Goal: Task Accomplishment & Management: Use online tool/utility

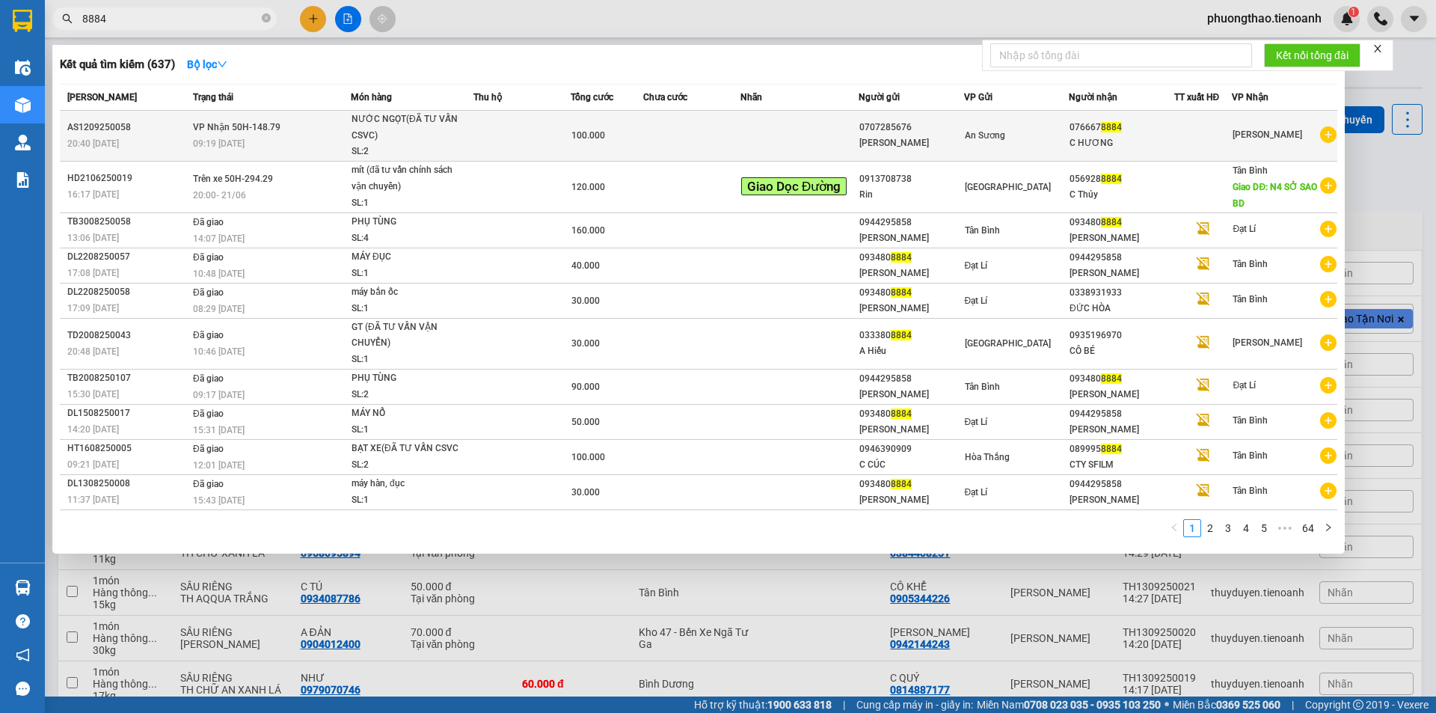
type input "8884"
click at [540, 126] on td at bounding box center [522, 136] width 97 height 51
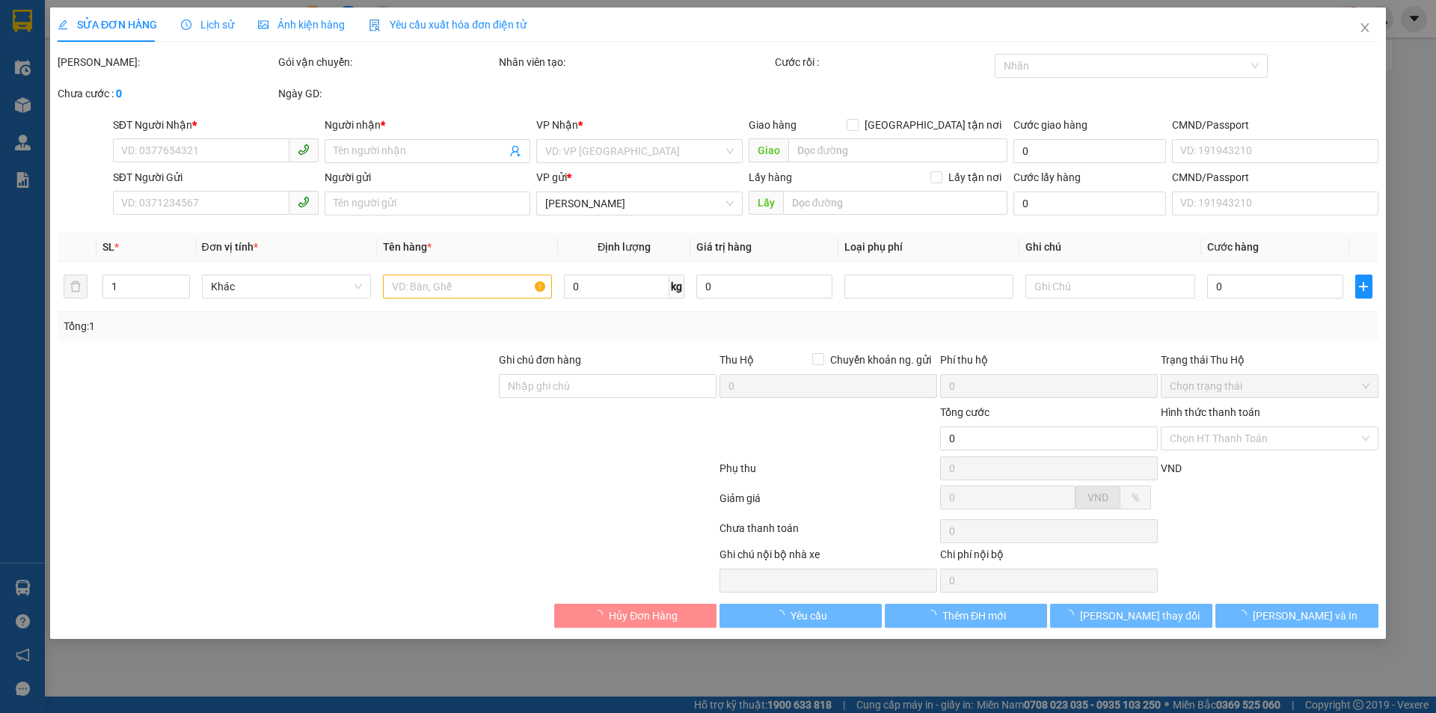
type input "0766678884"
type input "C HƯƠNG"
type input "0707285676"
type input "[PERSON_NAME]"
type input "100.000"
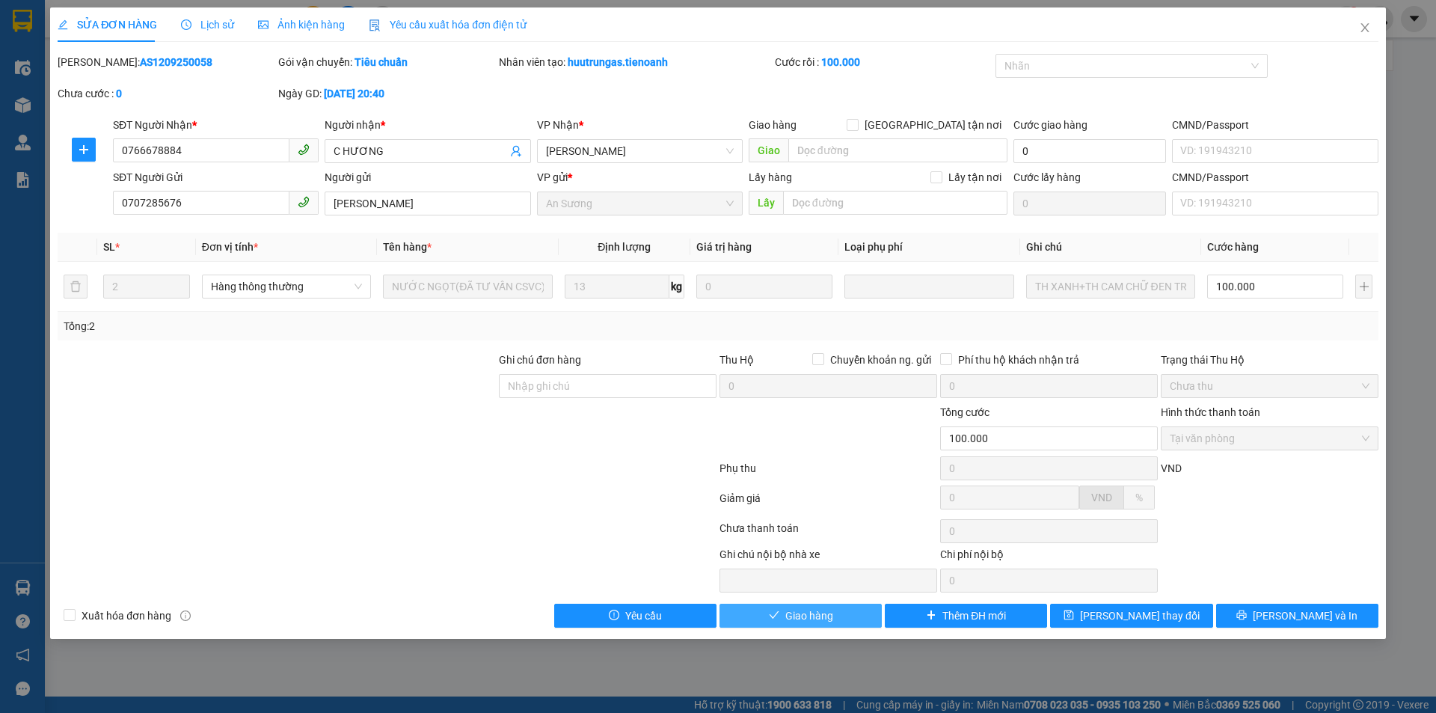
click at [830, 616] on span "Giao hàng" at bounding box center [809, 615] width 48 height 16
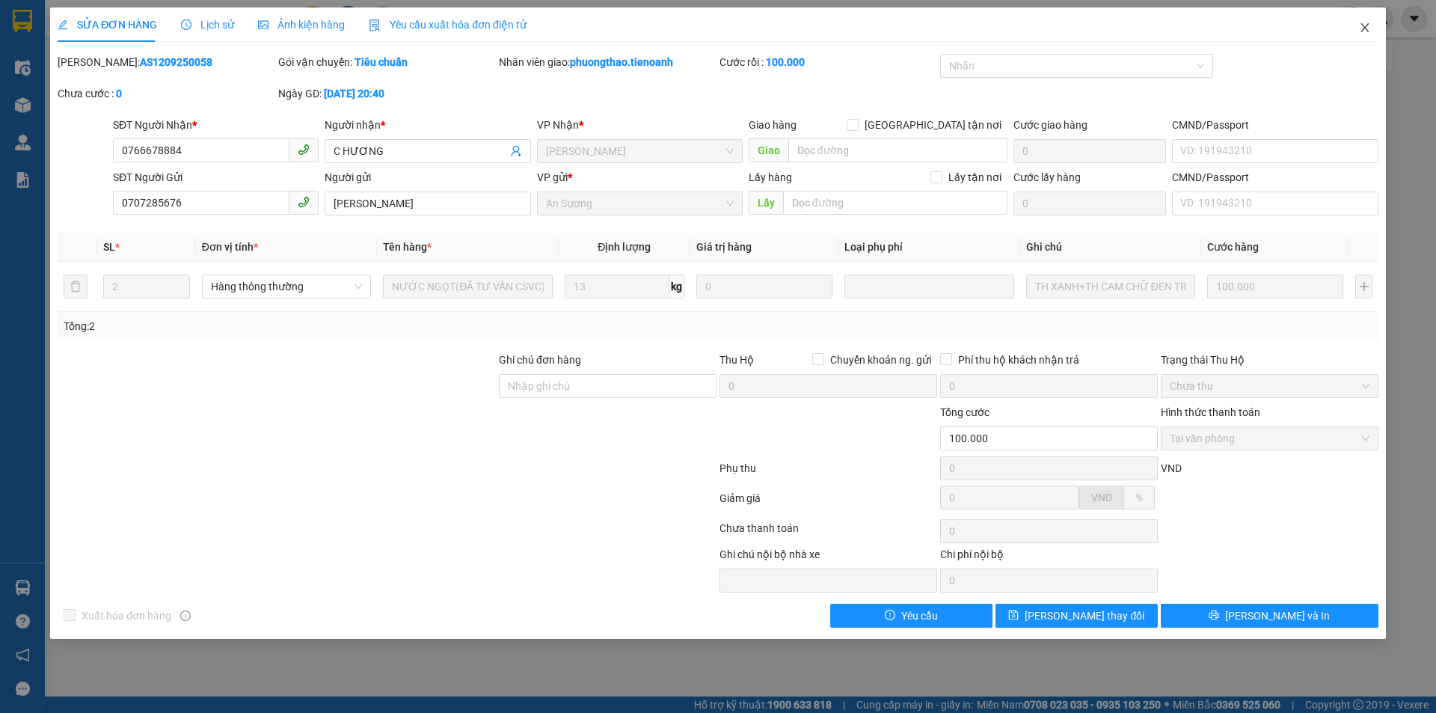
click at [1372, 23] on span "Close" at bounding box center [1365, 28] width 42 height 42
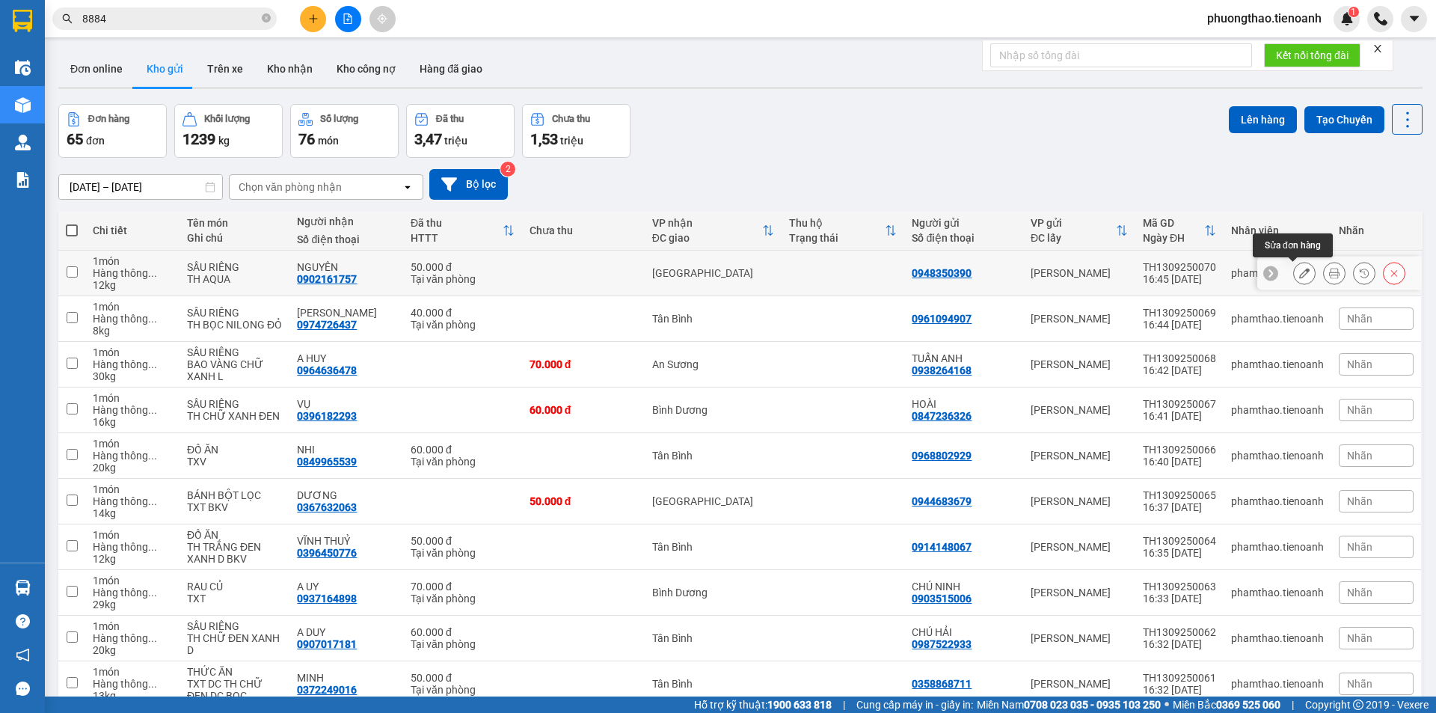
click at [1299, 275] on icon at bounding box center [1304, 273] width 10 height 10
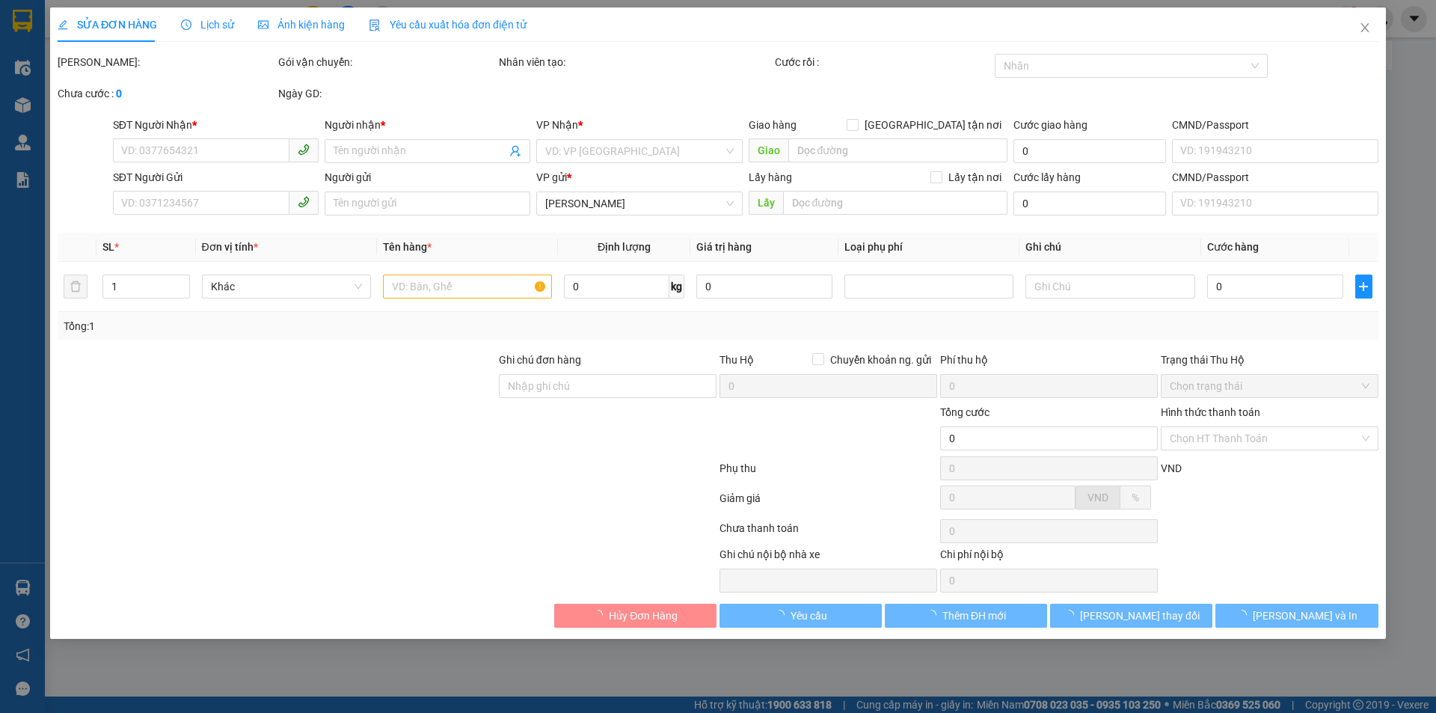
type input "0902161757"
type input "NGUYÊN"
type input "0948350390"
type input "50.000"
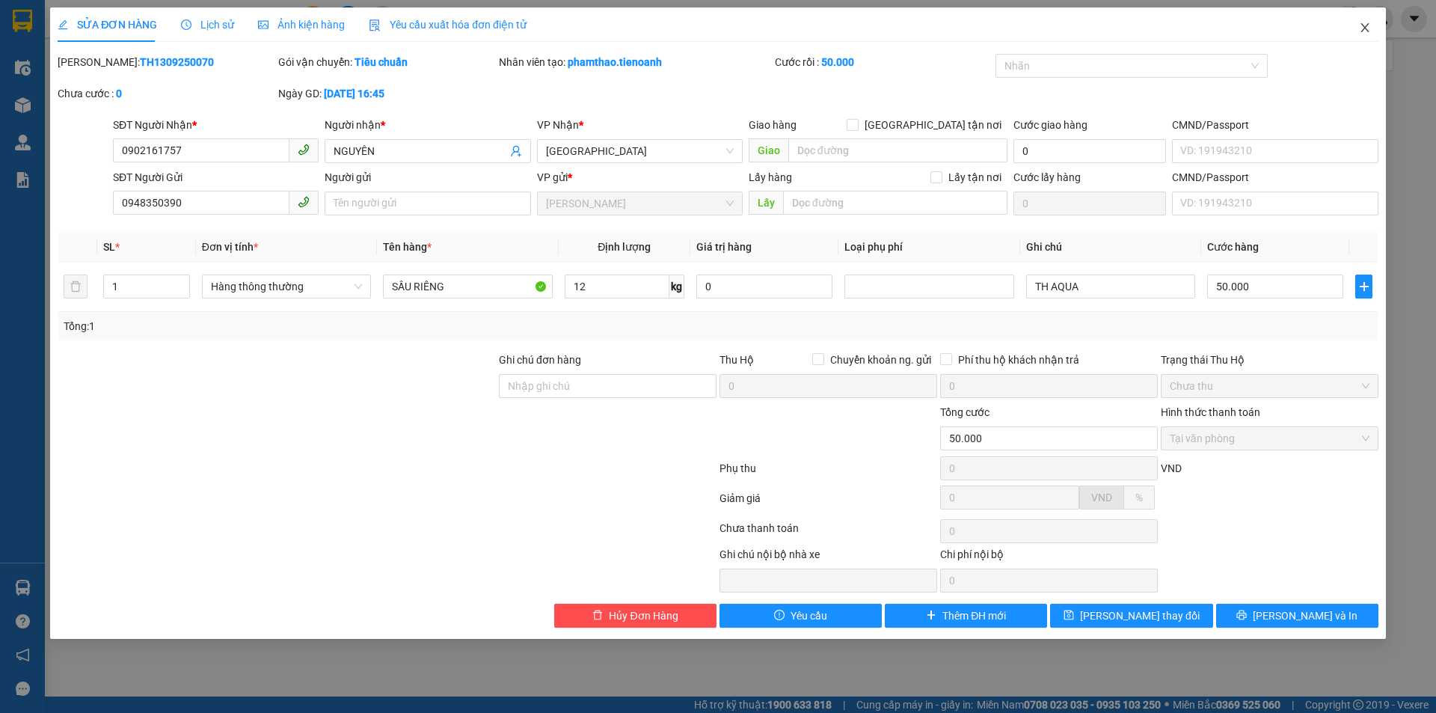
click at [1361, 25] on span "Close" at bounding box center [1365, 28] width 42 height 42
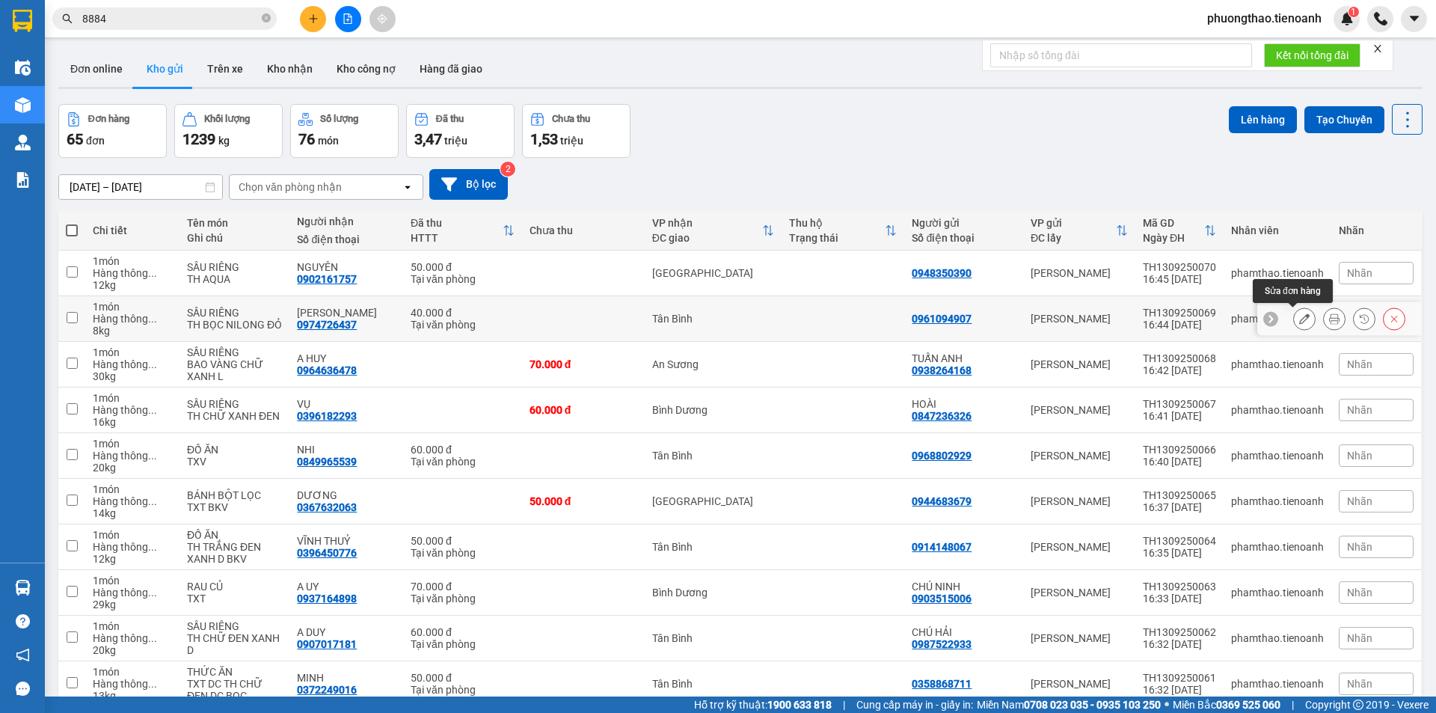
click at [1299, 316] on icon at bounding box center [1304, 318] width 10 height 10
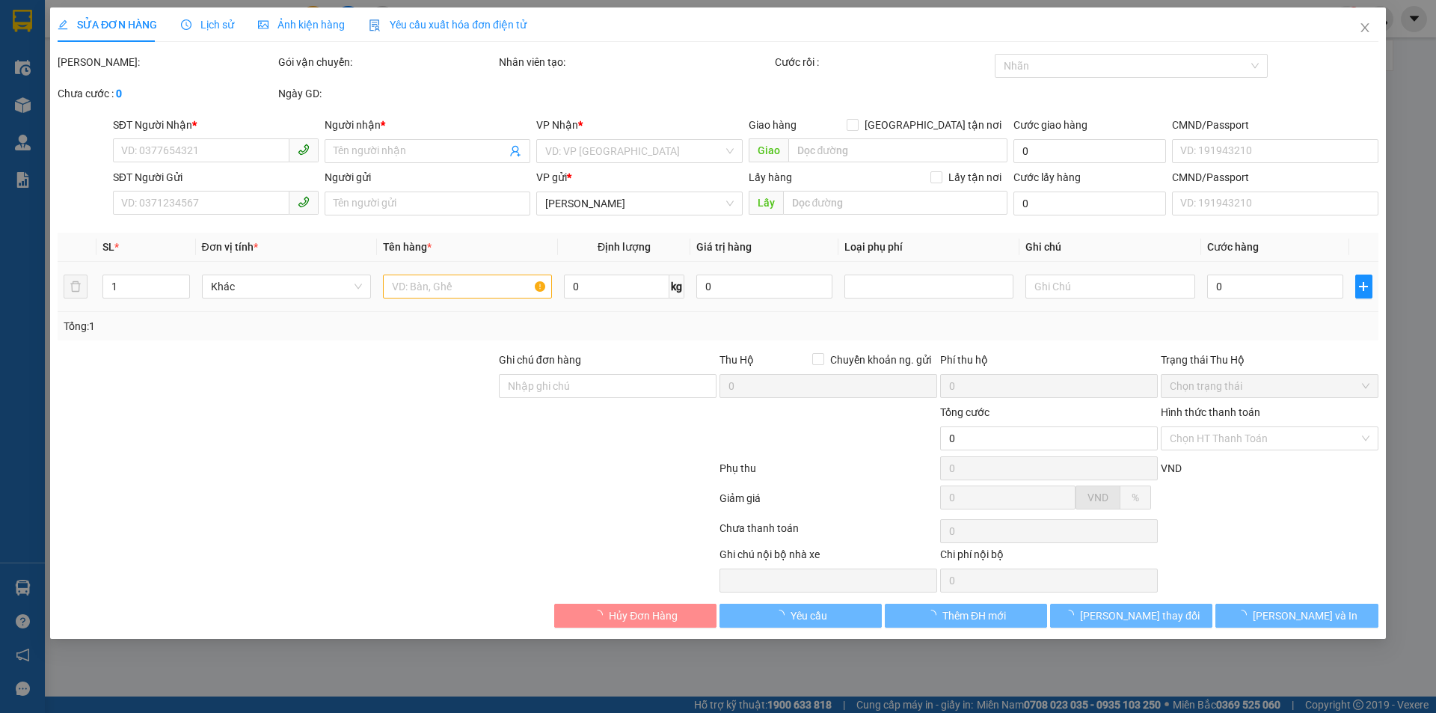
type input "0974726437"
type input "[PERSON_NAME]"
type input "0961094907"
type input "40.000"
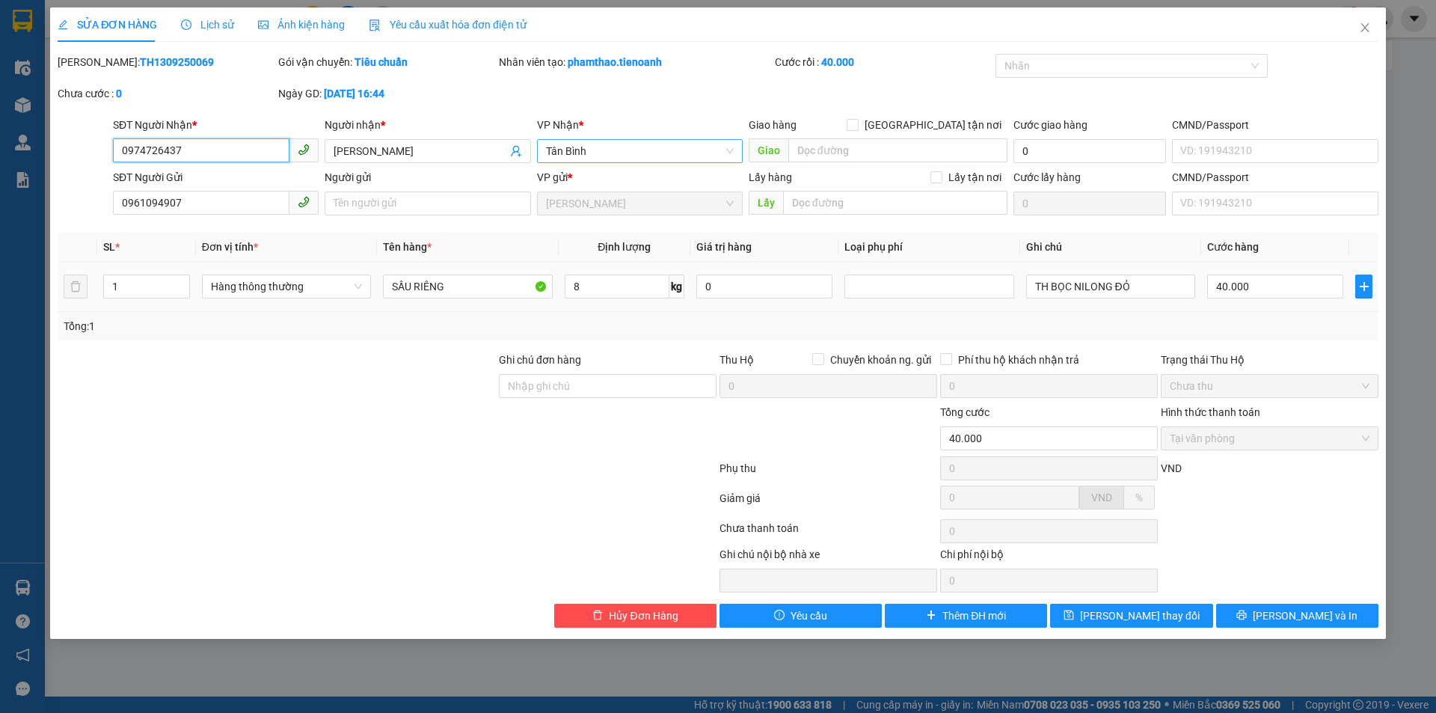
click at [624, 157] on span "Tân Bình" at bounding box center [640, 151] width 188 height 22
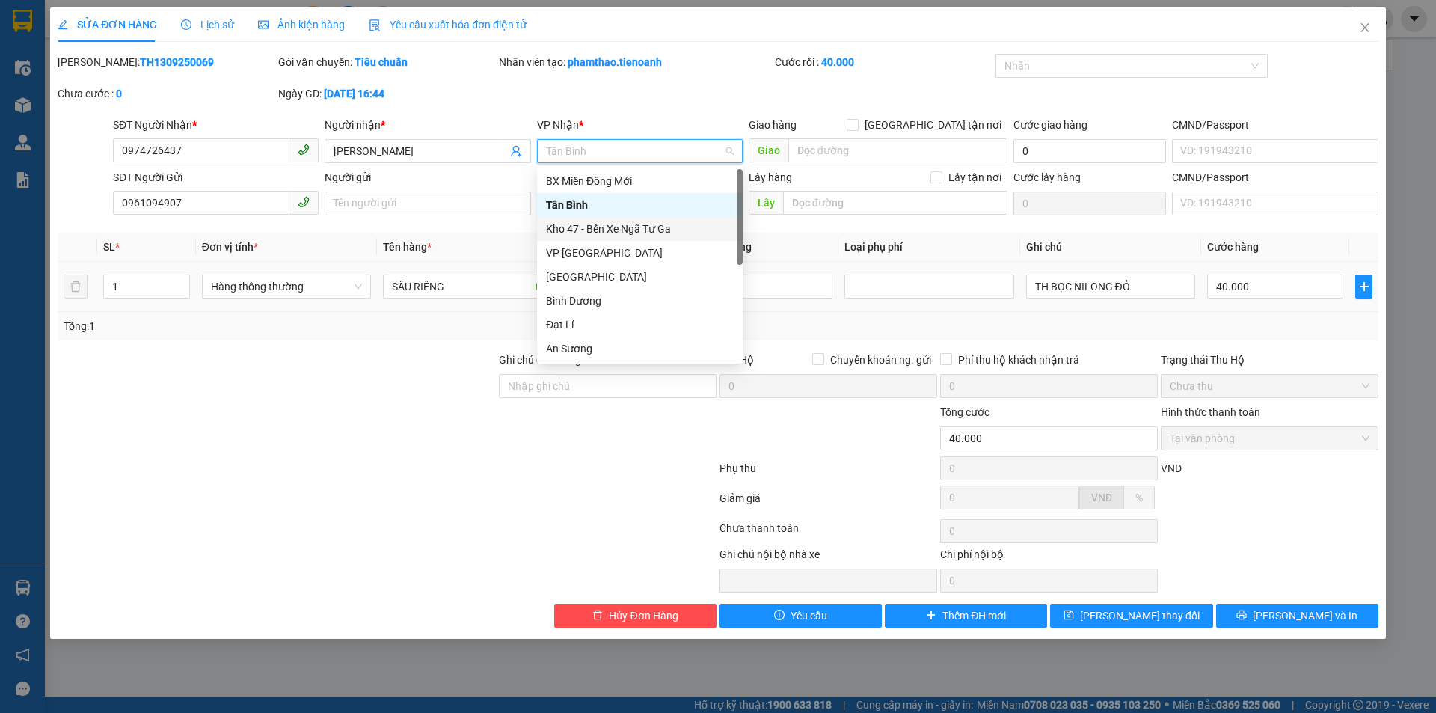
click at [635, 232] on div "Kho 47 - Bến Xe Ngã Tư Ga" at bounding box center [640, 229] width 188 height 16
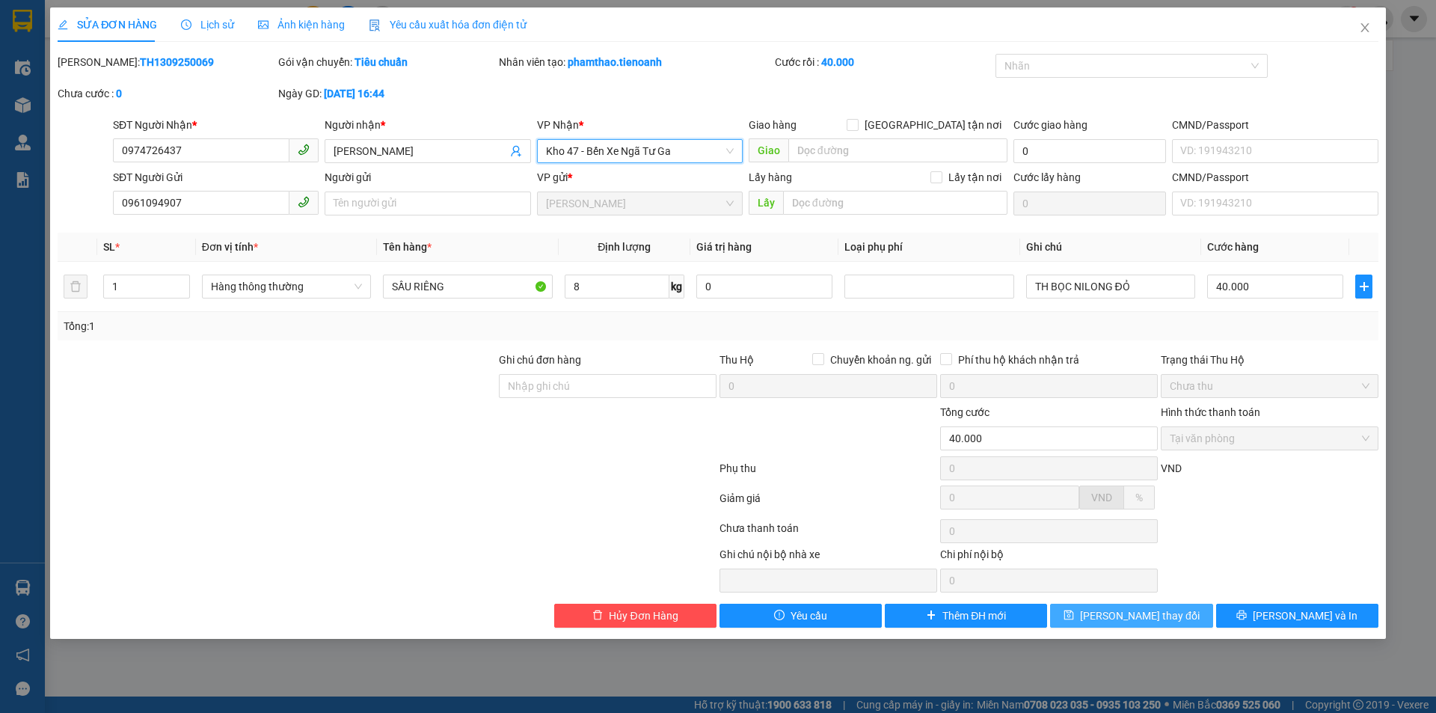
click at [1127, 616] on span "[PERSON_NAME] thay đổi" at bounding box center [1140, 615] width 120 height 16
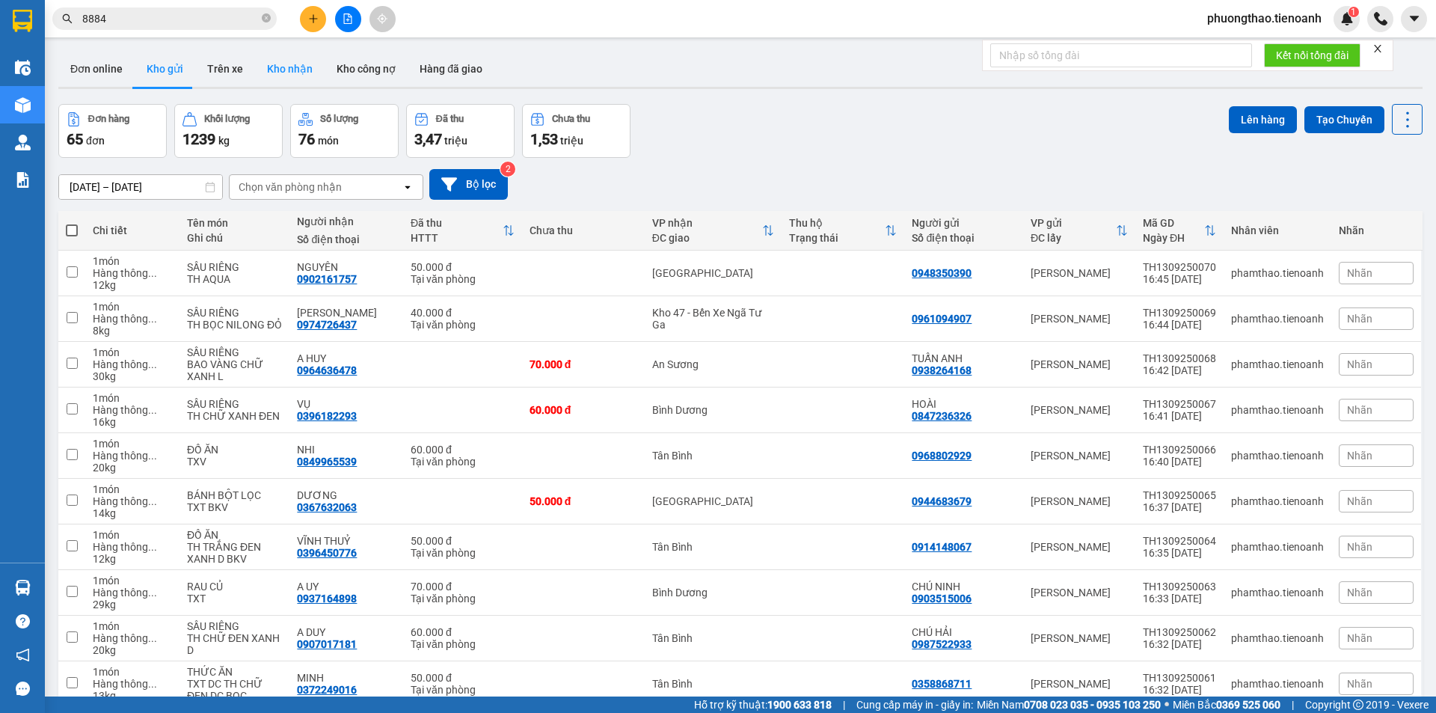
click at [290, 61] on button "Kho nhận" at bounding box center [290, 69] width 70 height 36
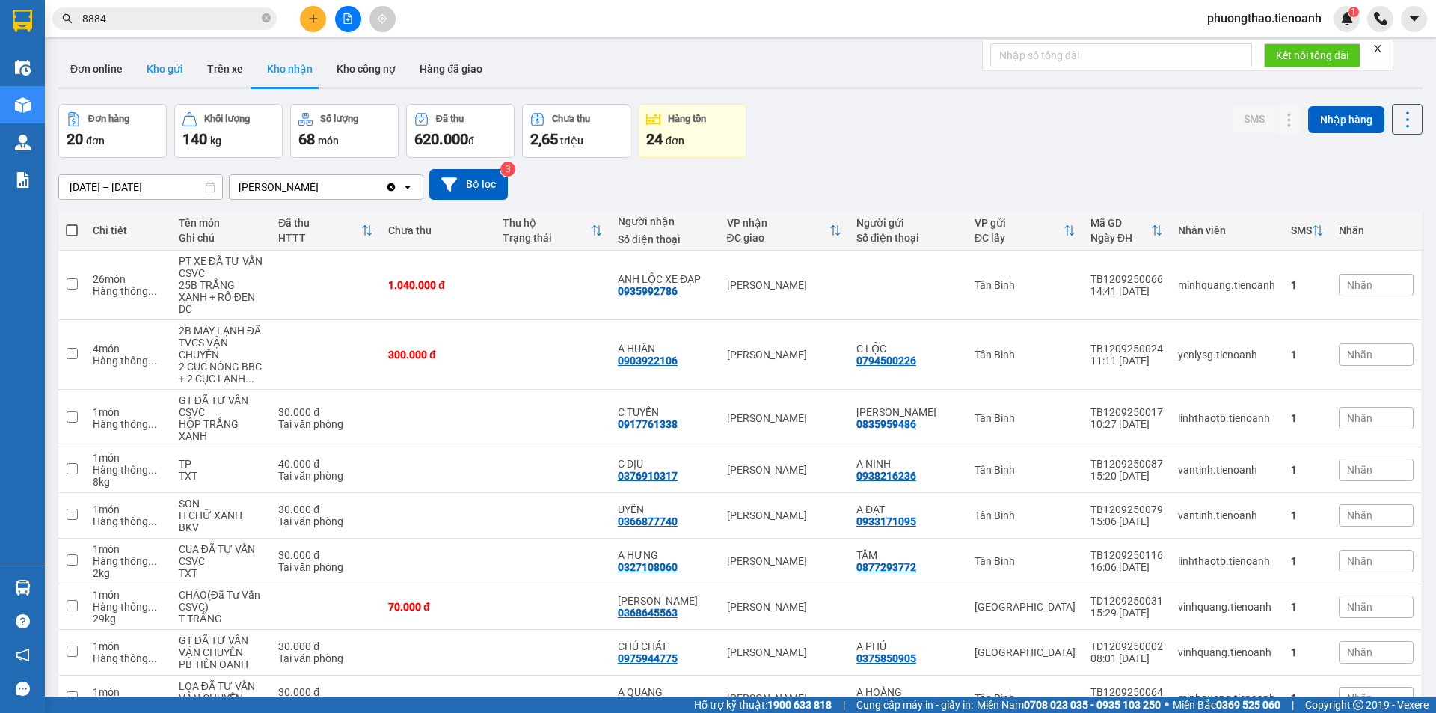
click at [155, 75] on button "Kho gửi" at bounding box center [165, 69] width 61 height 36
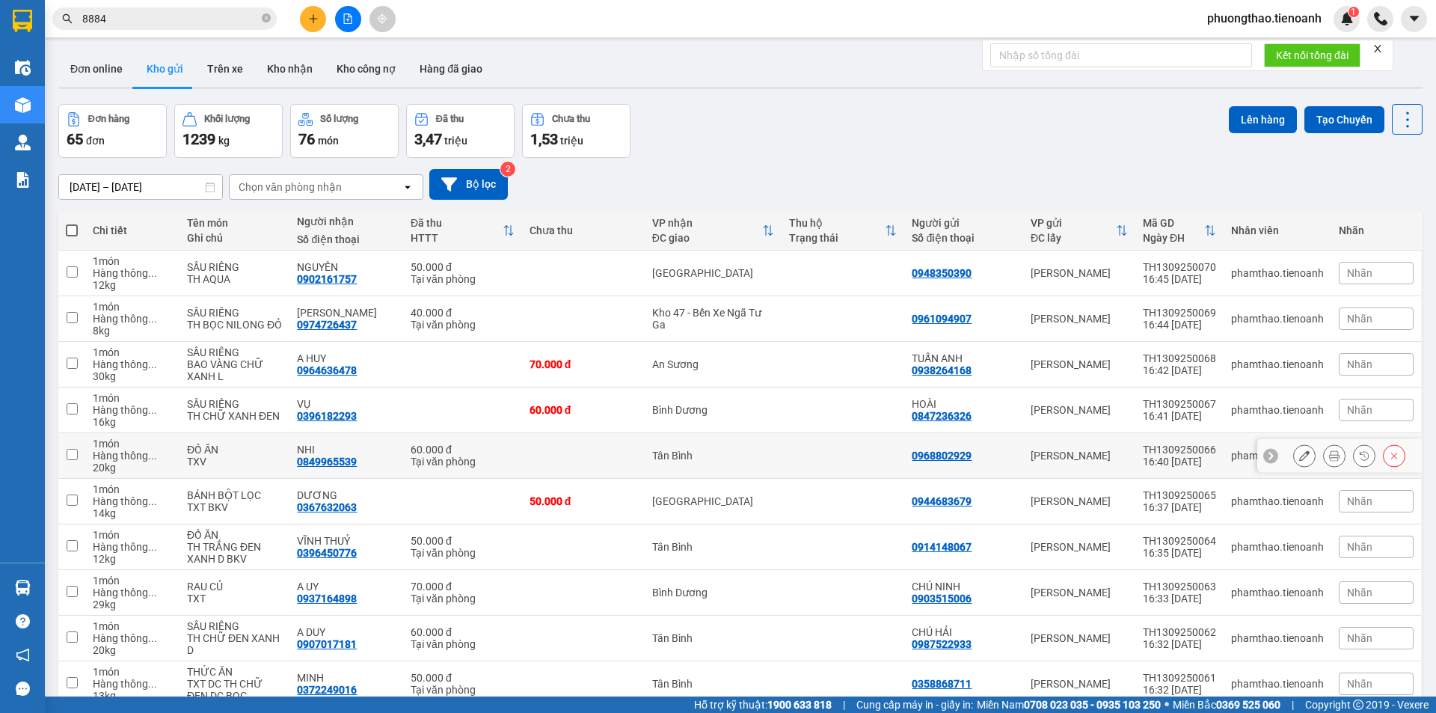
scroll to position [72, 0]
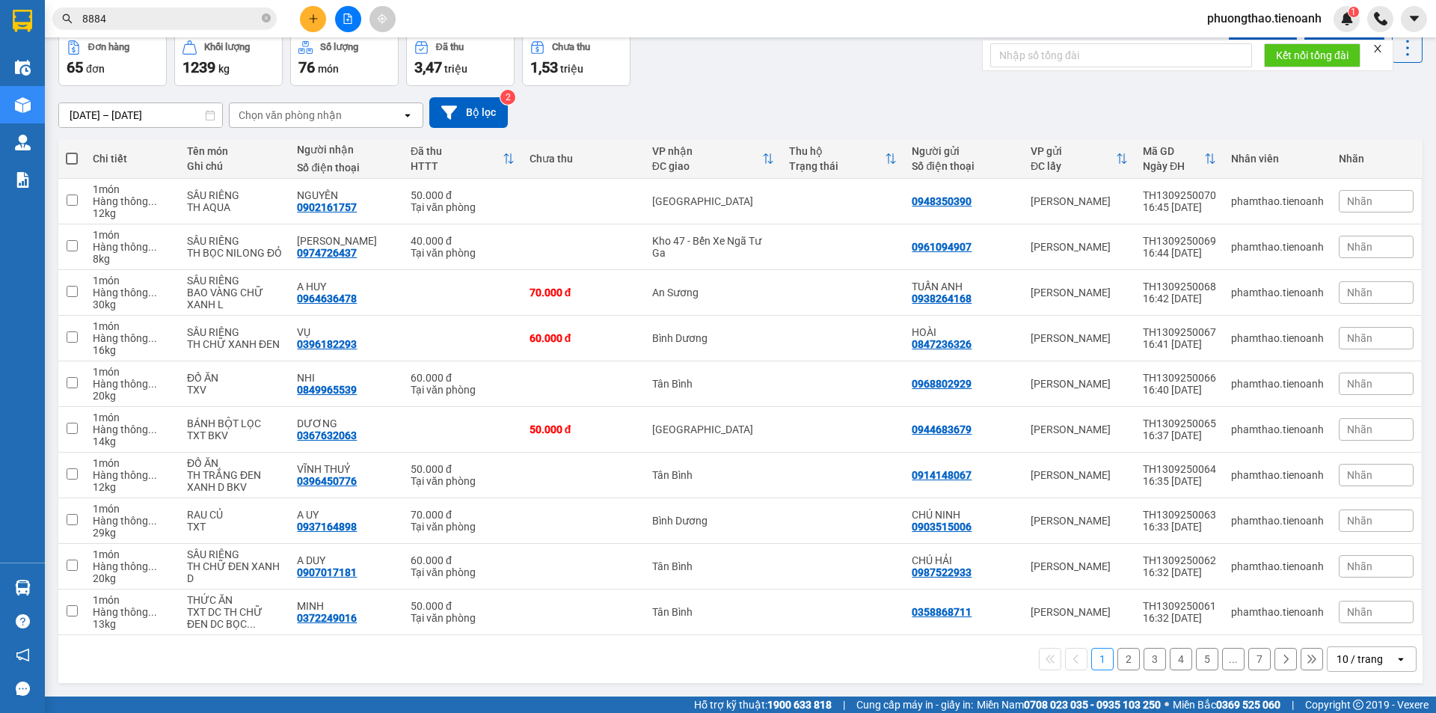
click at [1383, 661] on div "10 / trang" at bounding box center [1361, 659] width 67 height 24
click at [1346, 619] on span "100 / trang" at bounding box center [1355, 626] width 54 height 15
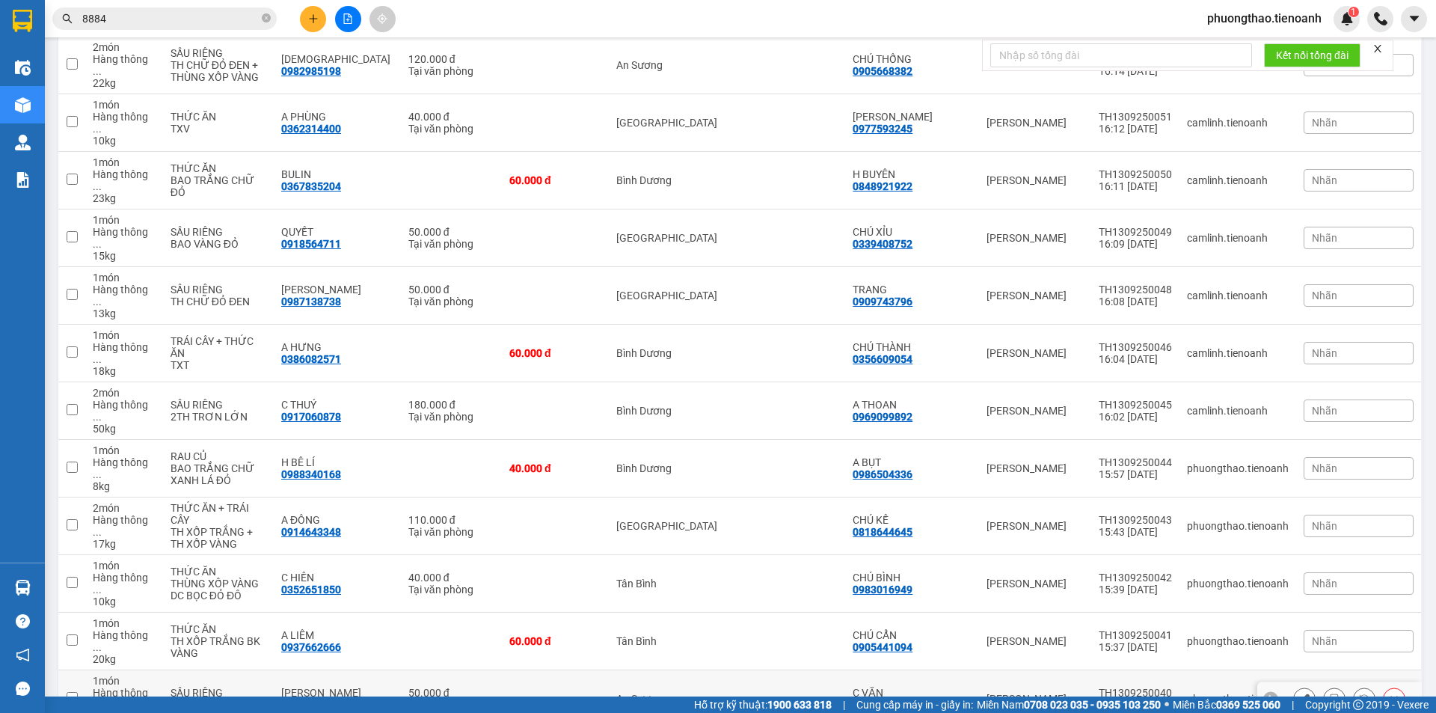
scroll to position [1194, 0]
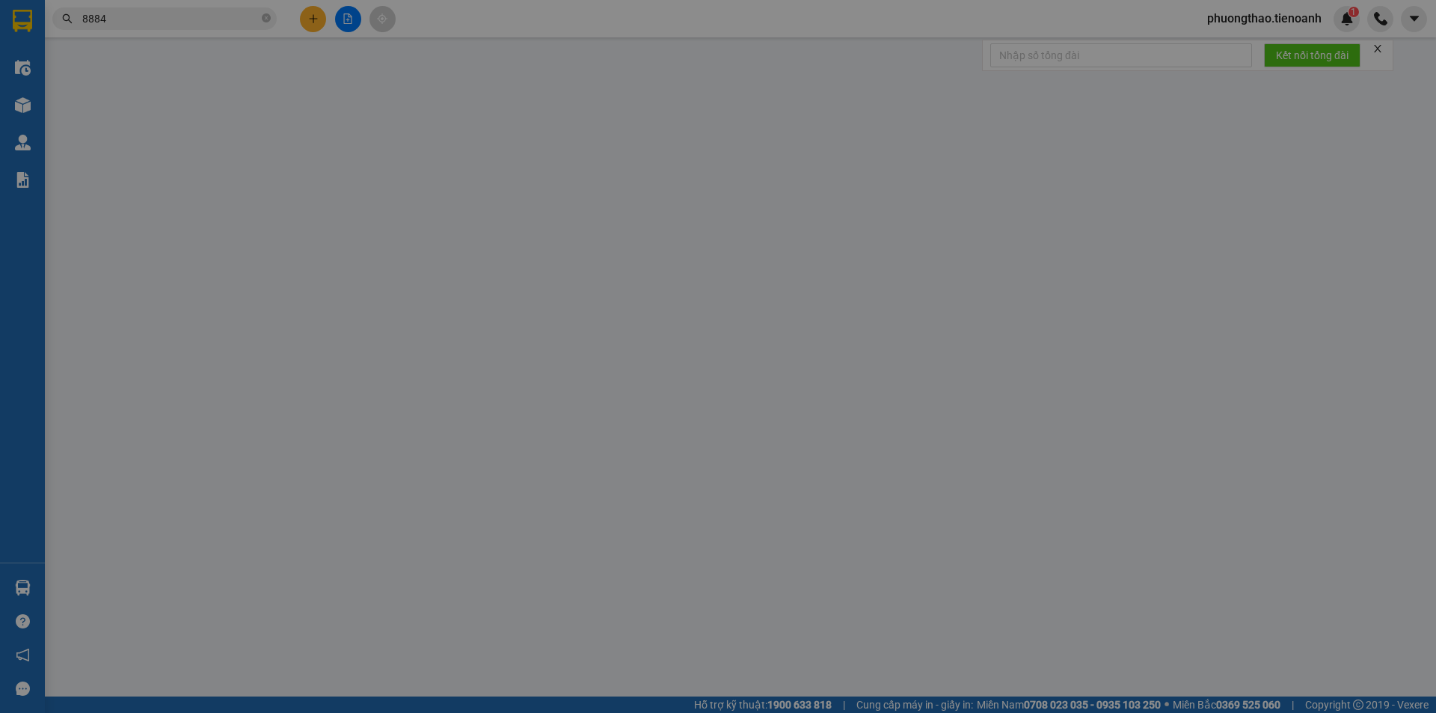
type input "0971432899"
type input "[PERSON_NAME]"
type input "0385283149"
type input "CÔ PHƯƠNG"
type input "50.000"
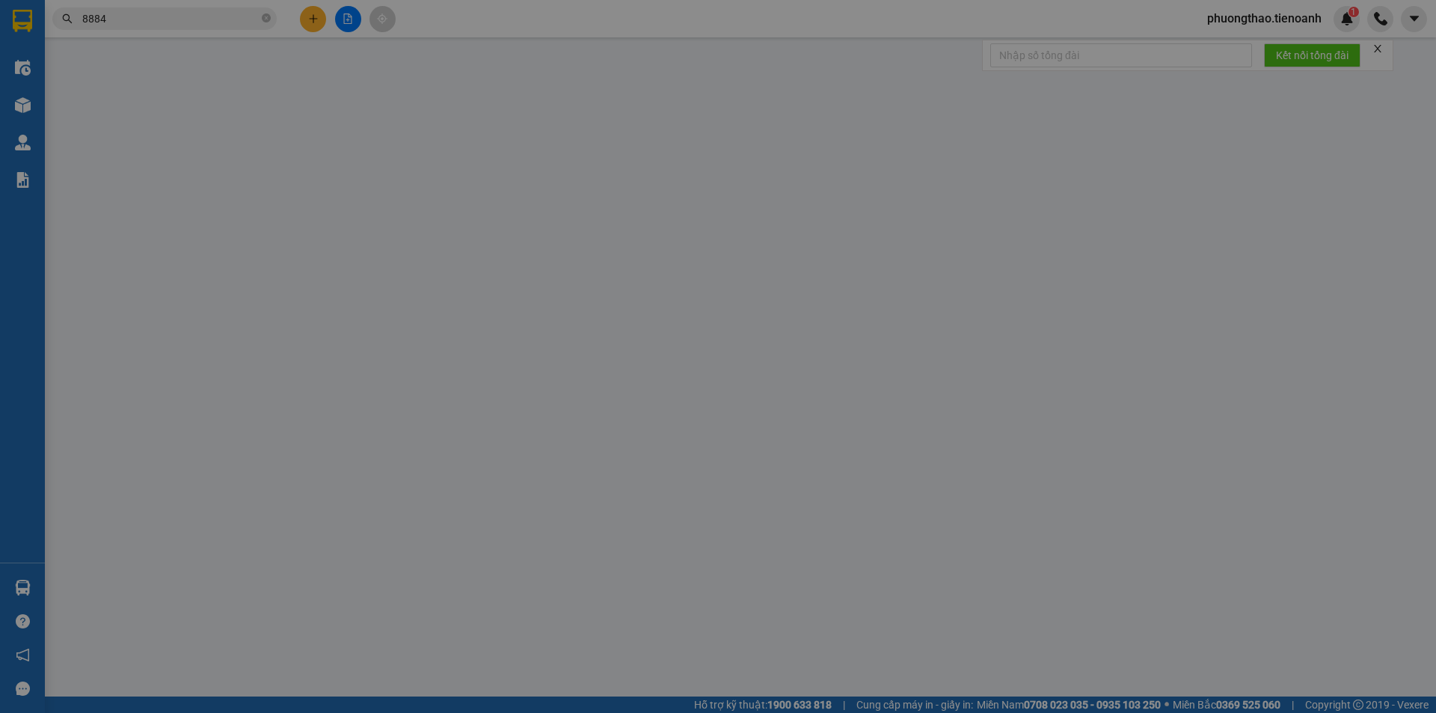
type input "50.000"
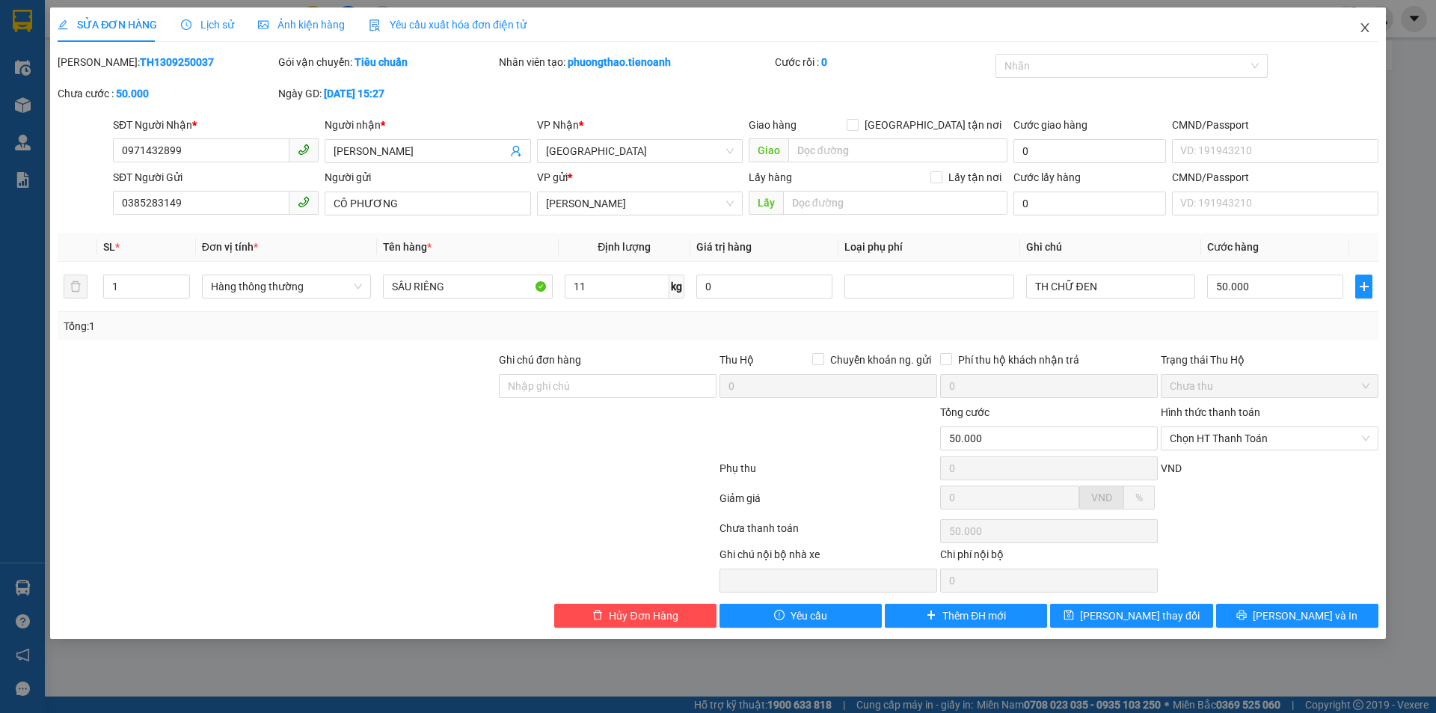
click at [1362, 26] on icon "close" at bounding box center [1365, 28] width 12 height 12
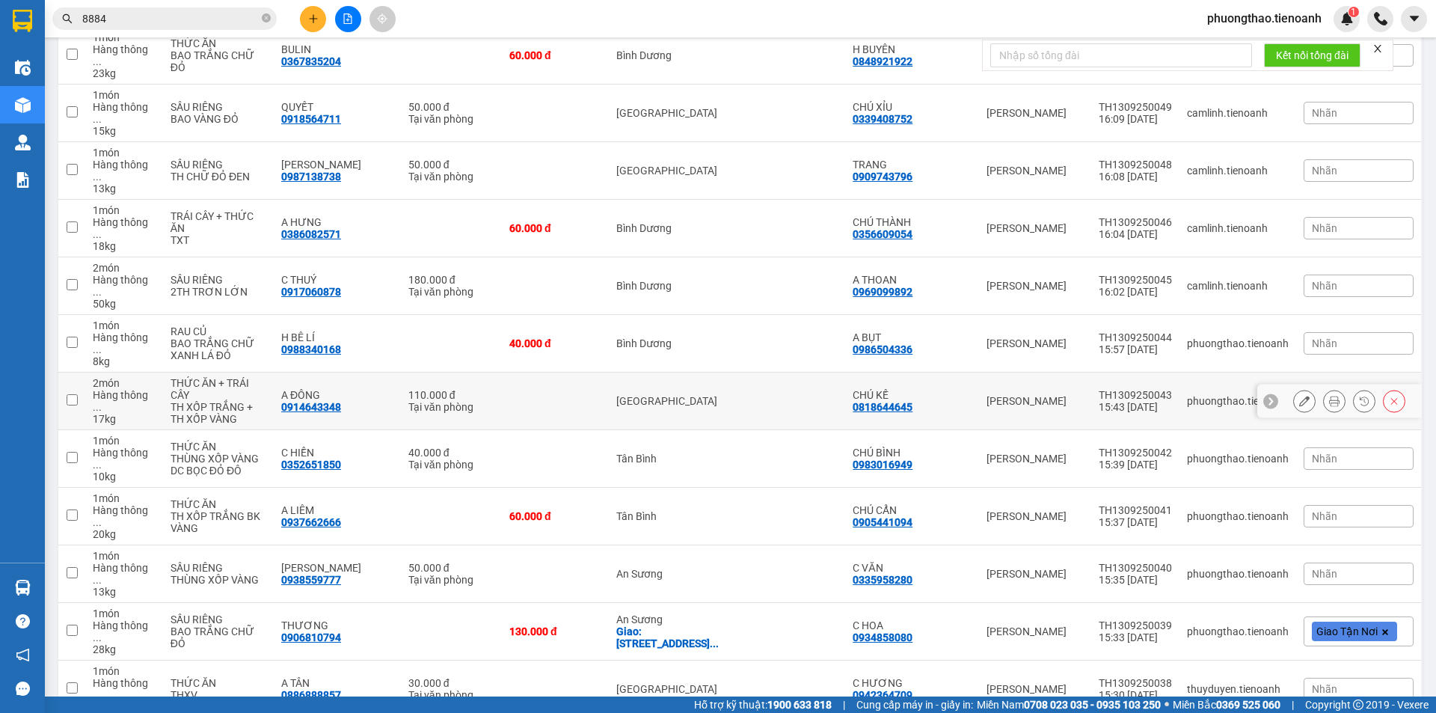
scroll to position [1349, 0]
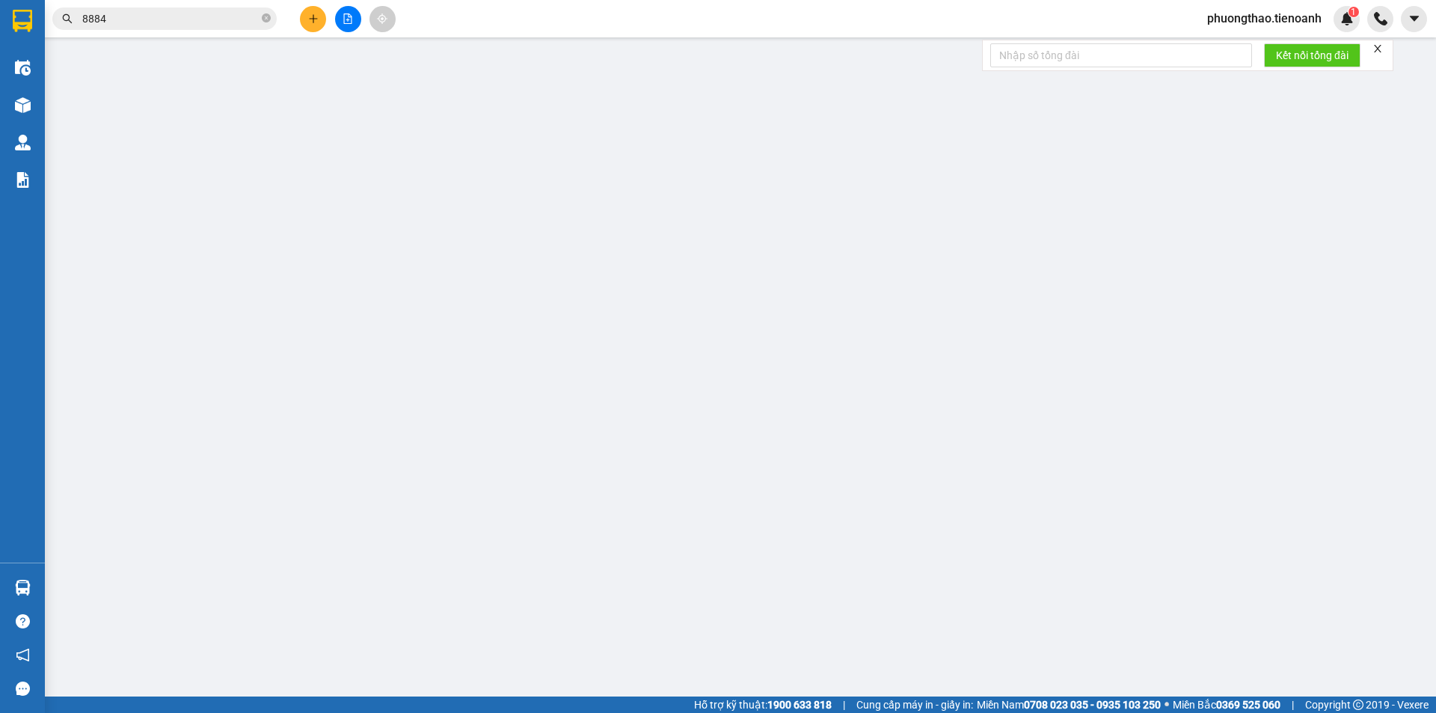
type input "0849444411"
type input "A QUÂN"
type input "0357492526"
type input "A TIẾN"
type input "360.000"
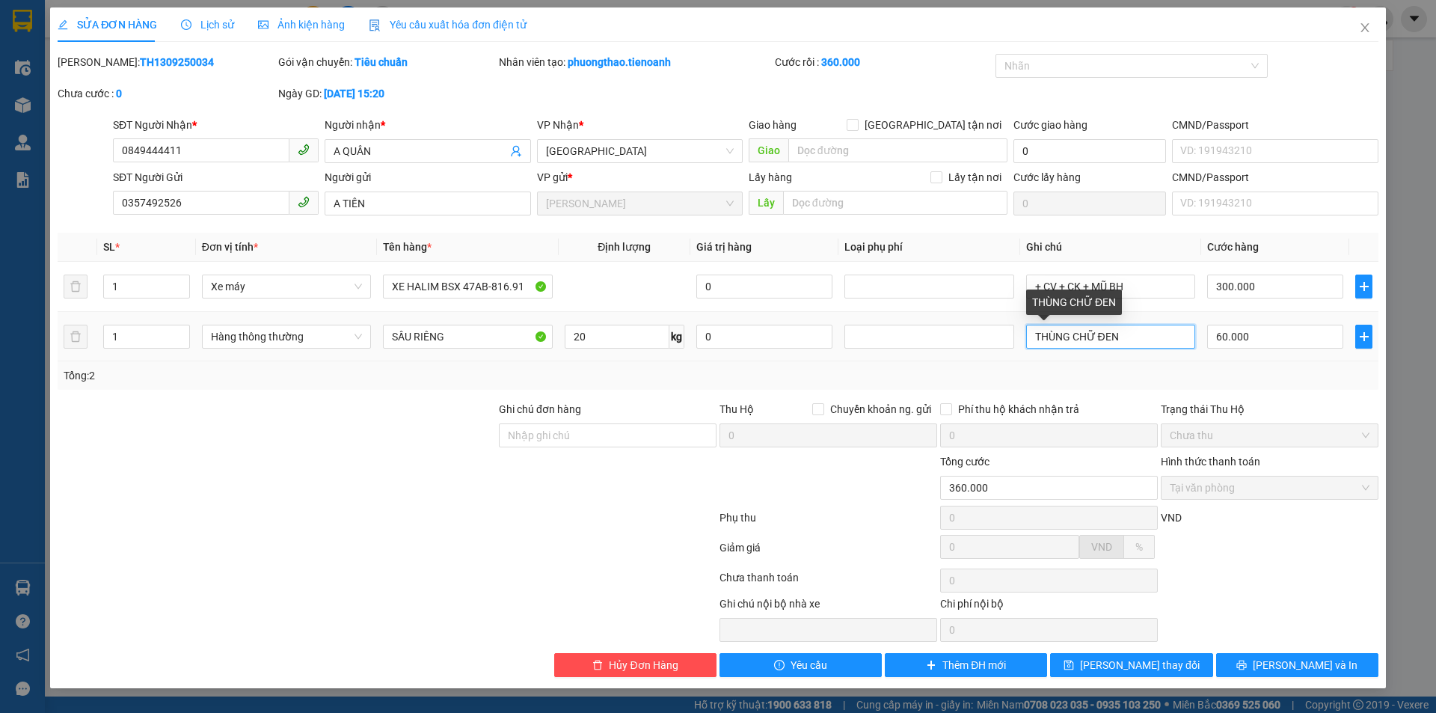
click at [1139, 336] on input "THÙNG CHỮ ĐEN" at bounding box center [1110, 337] width 169 height 24
click at [1094, 337] on input "THÙNG CHỮ ĐEN" at bounding box center [1110, 337] width 169 height 24
type input "THÙNG CHỮ XANH ĐEN"
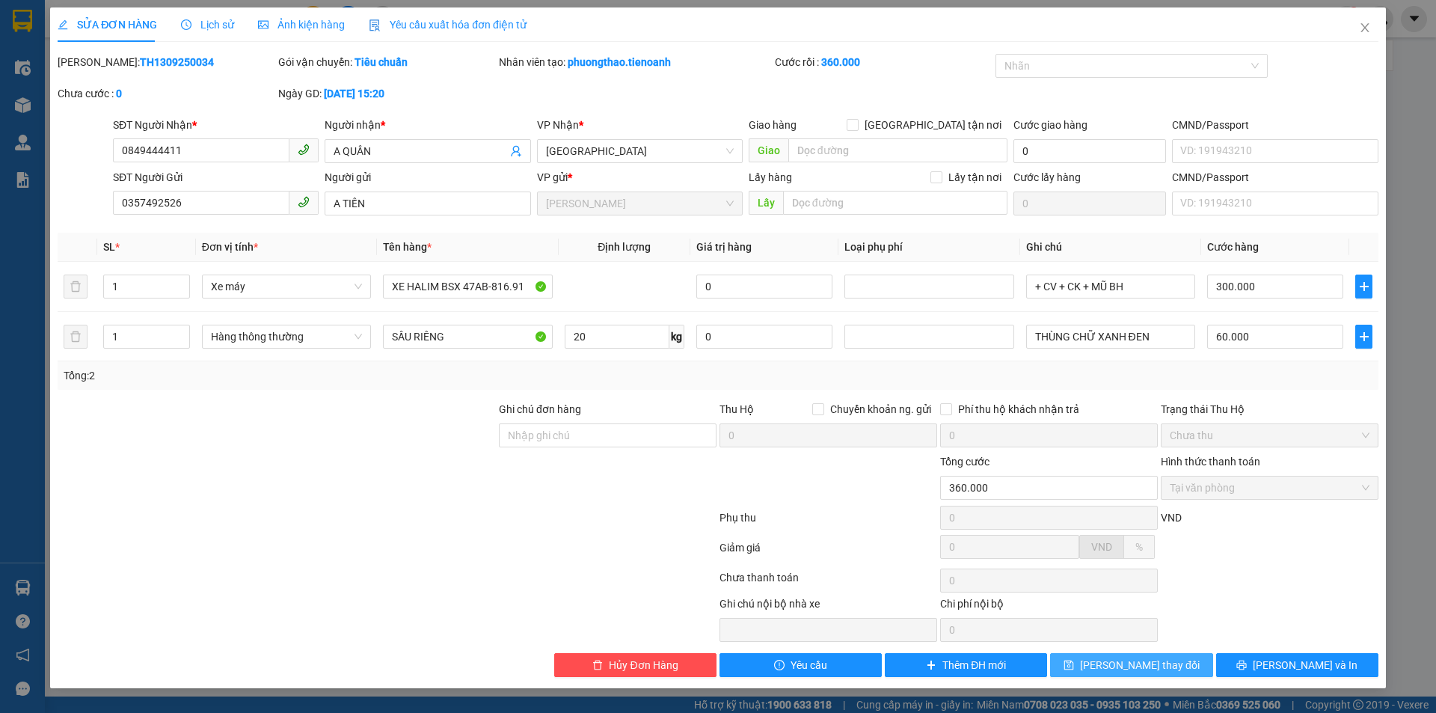
click at [1154, 666] on span "[PERSON_NAME] thay đổi" at bounding box center [1140, 665] width 120 height 16
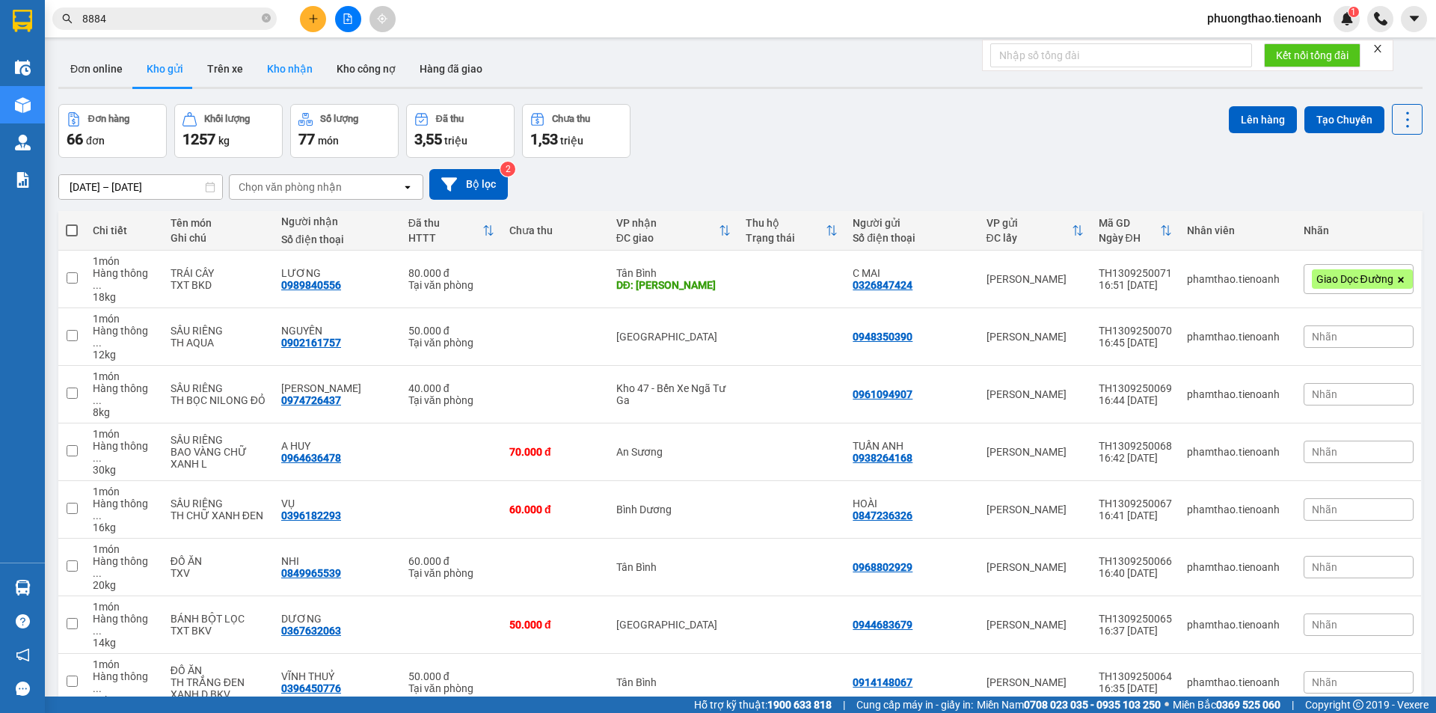
click at [298, 55] on button "Kho nhận" at bounding box center [290, 69] width 70 height 36
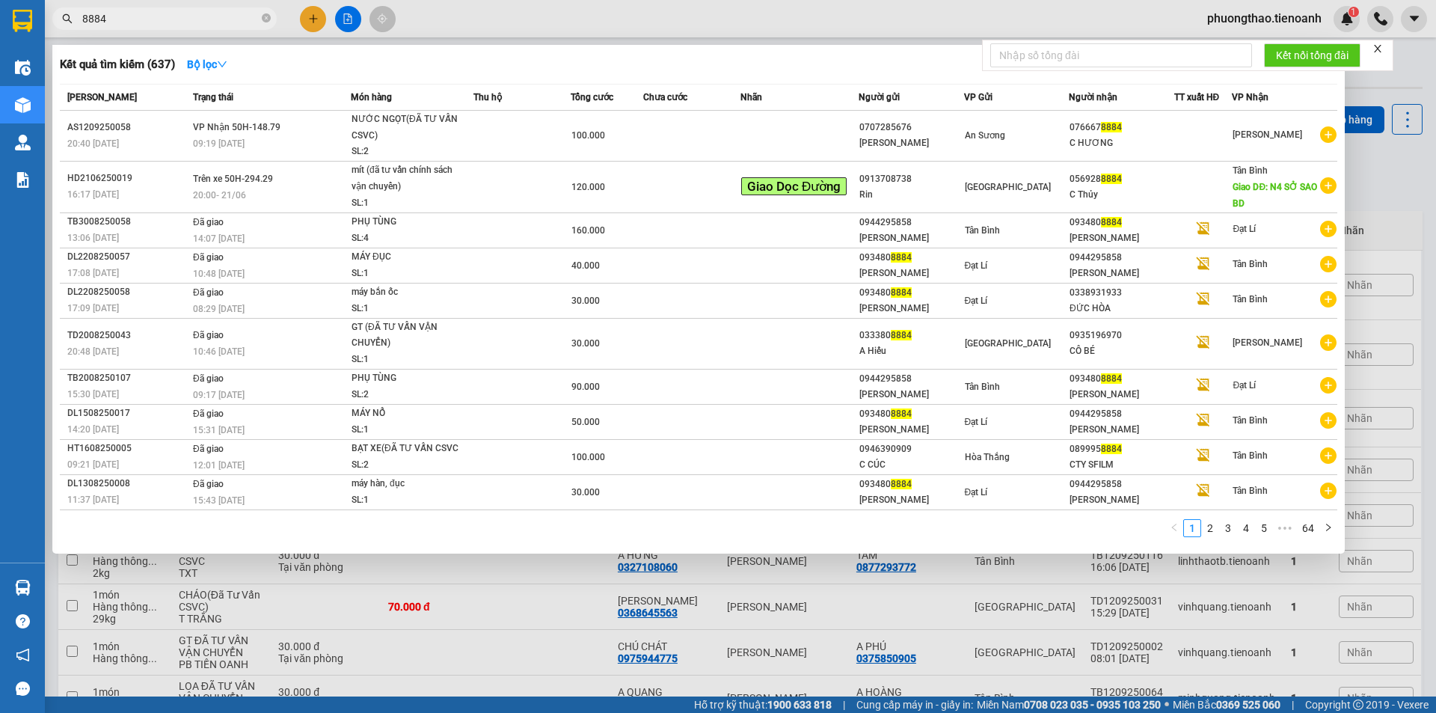
click at [122, 15] on input "8884" at bounding box center [170, 18] width 177 height 16
type input "8"
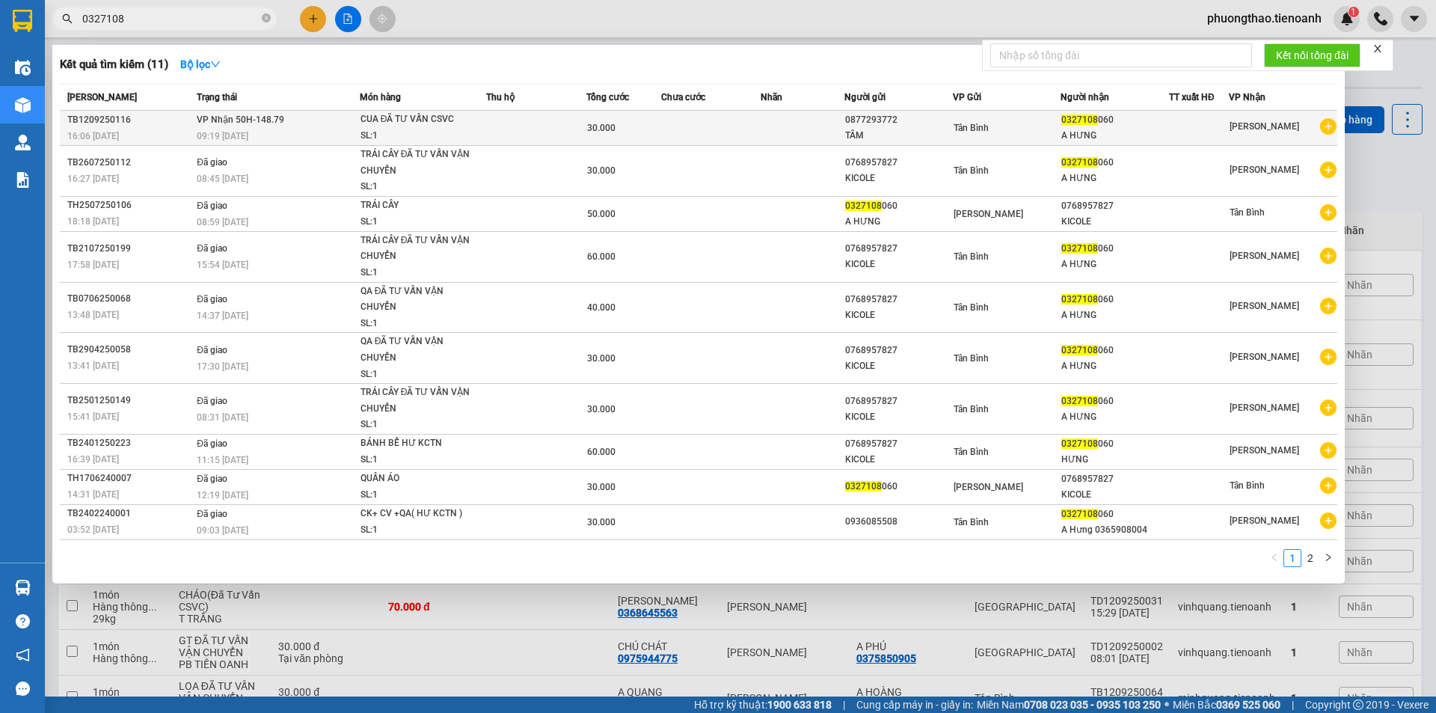
type input "0327108"
click at [527, 137] on td at bounding box center [536, 128] width 100 height 35
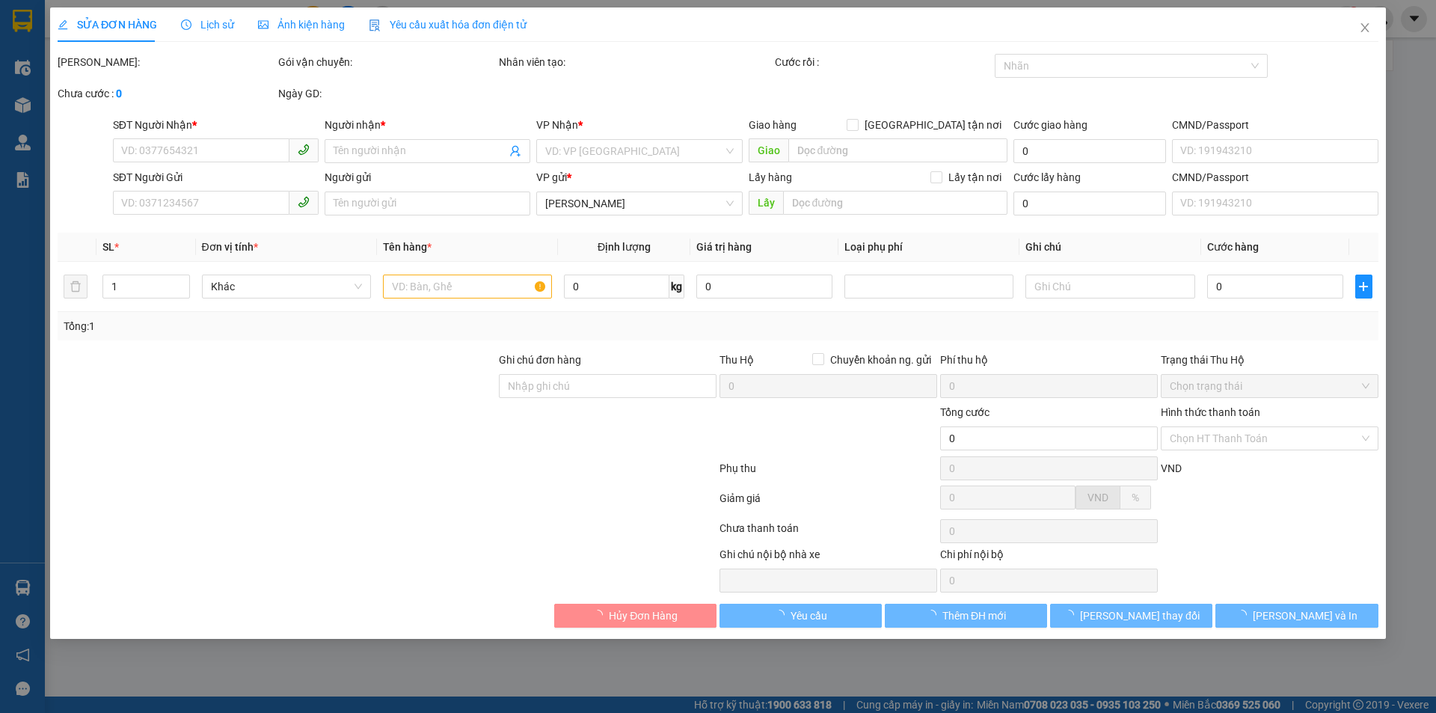
type input "0327108060"
type input "A HƯNG"
type input "0877293772"
type input "TÂM"
type input "30.000"
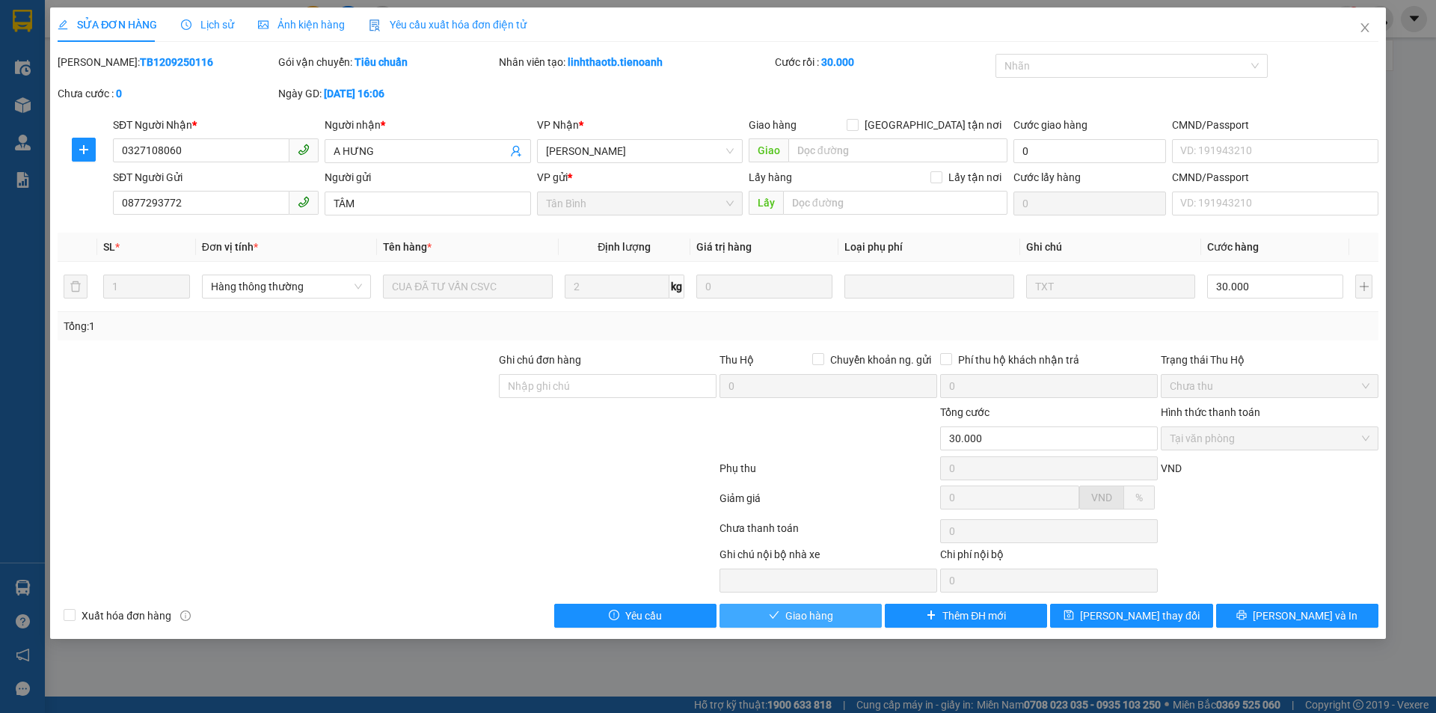
click at [767, 609] on button "Giao hàng" at bounding box center [801, 616] width 162 height 24
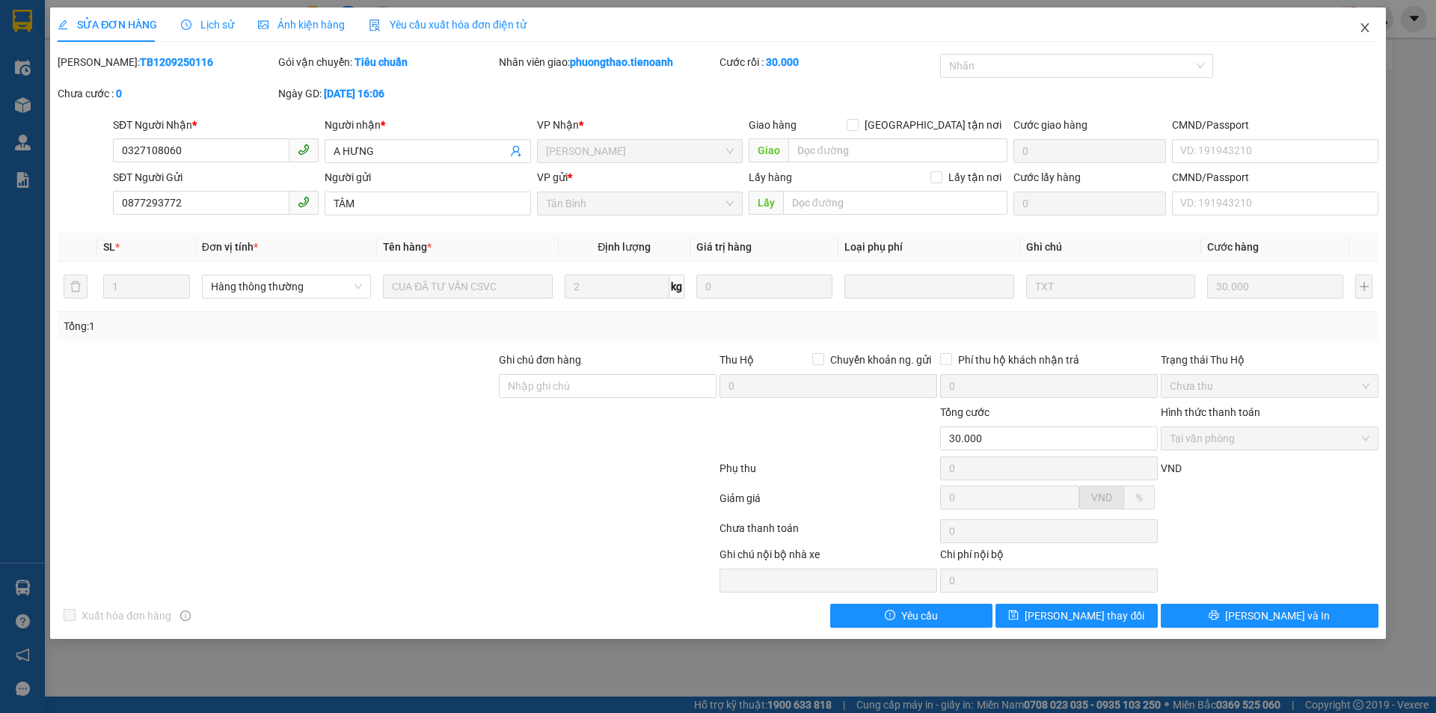
click at [1370, 21] on span "Close" at bounding box center [1365, 28] width 42 height 42
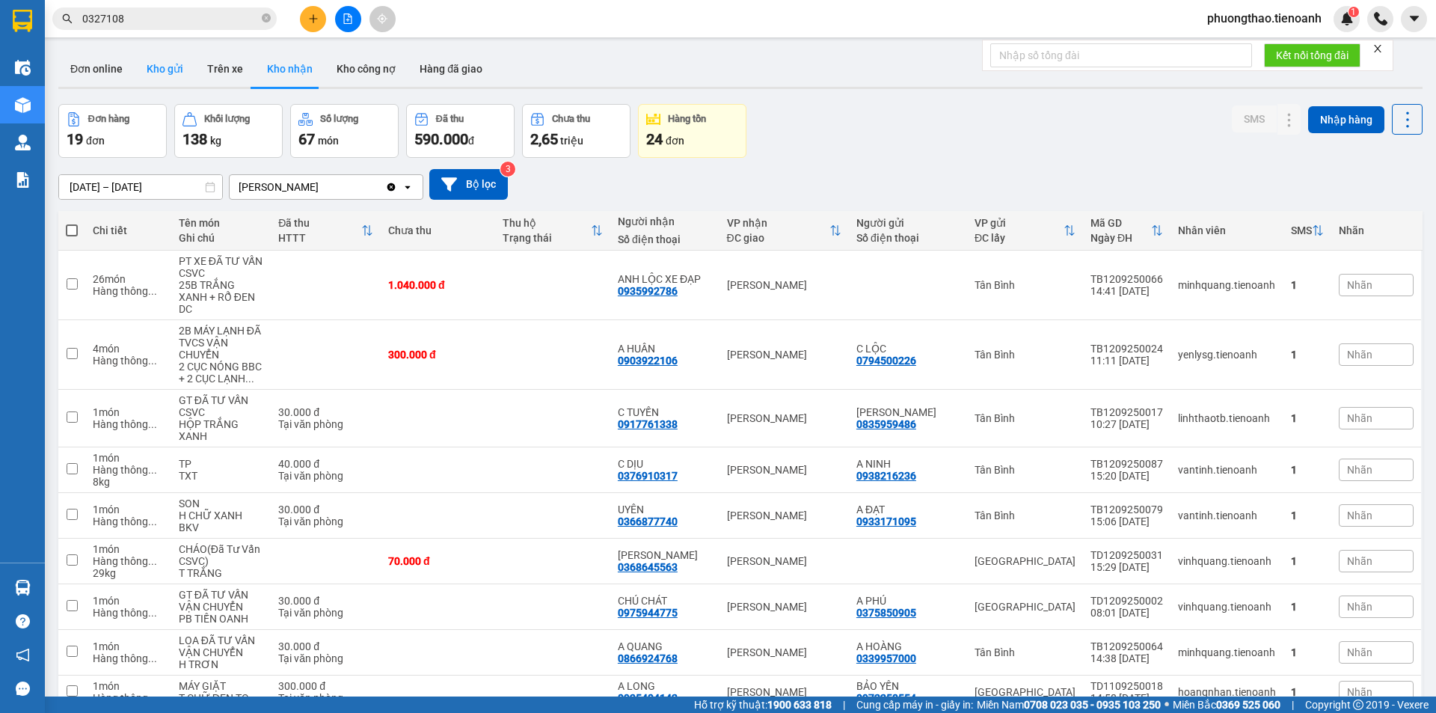
click at [162, 67] on button "Kho gửi" at bounding box center [165, 69] width 61 height 36
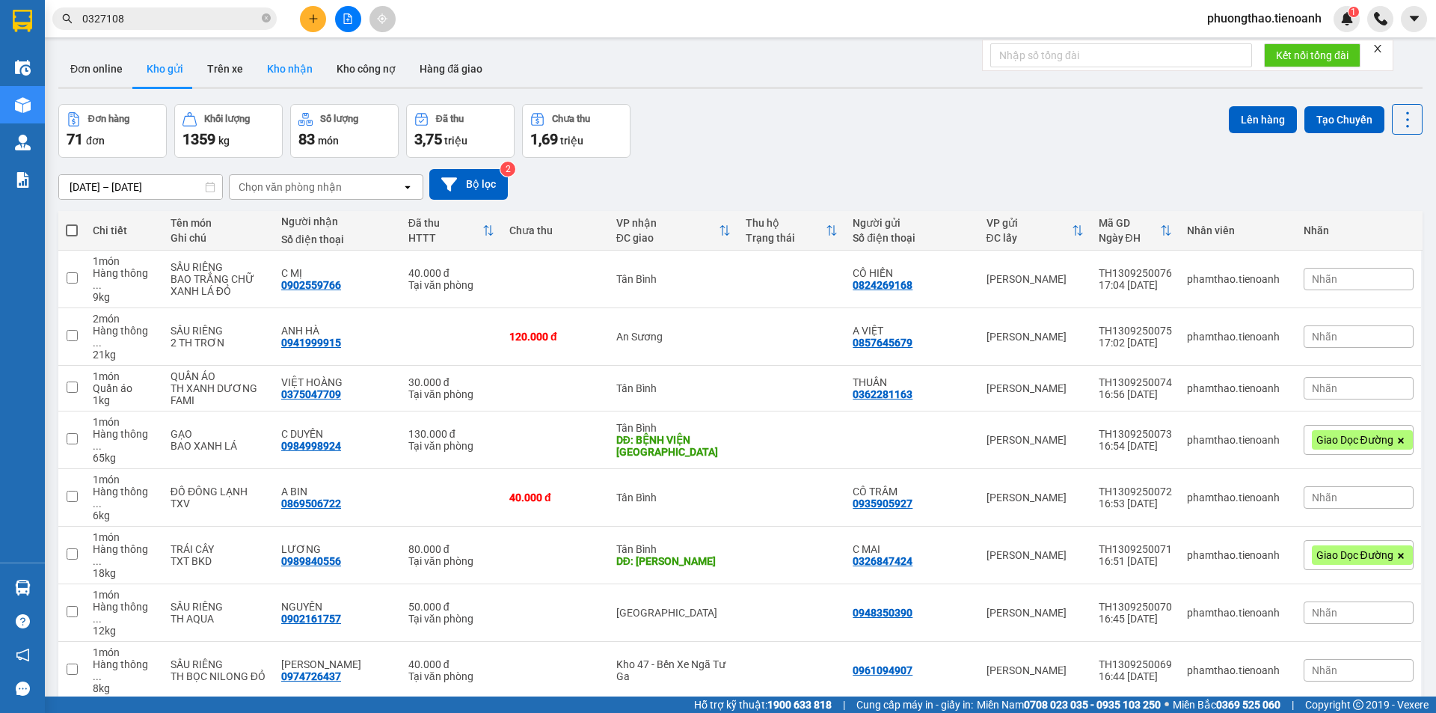
click at [296, 64] on button "Kho nhận" at bounding box center [290, 69] width 70 height 36
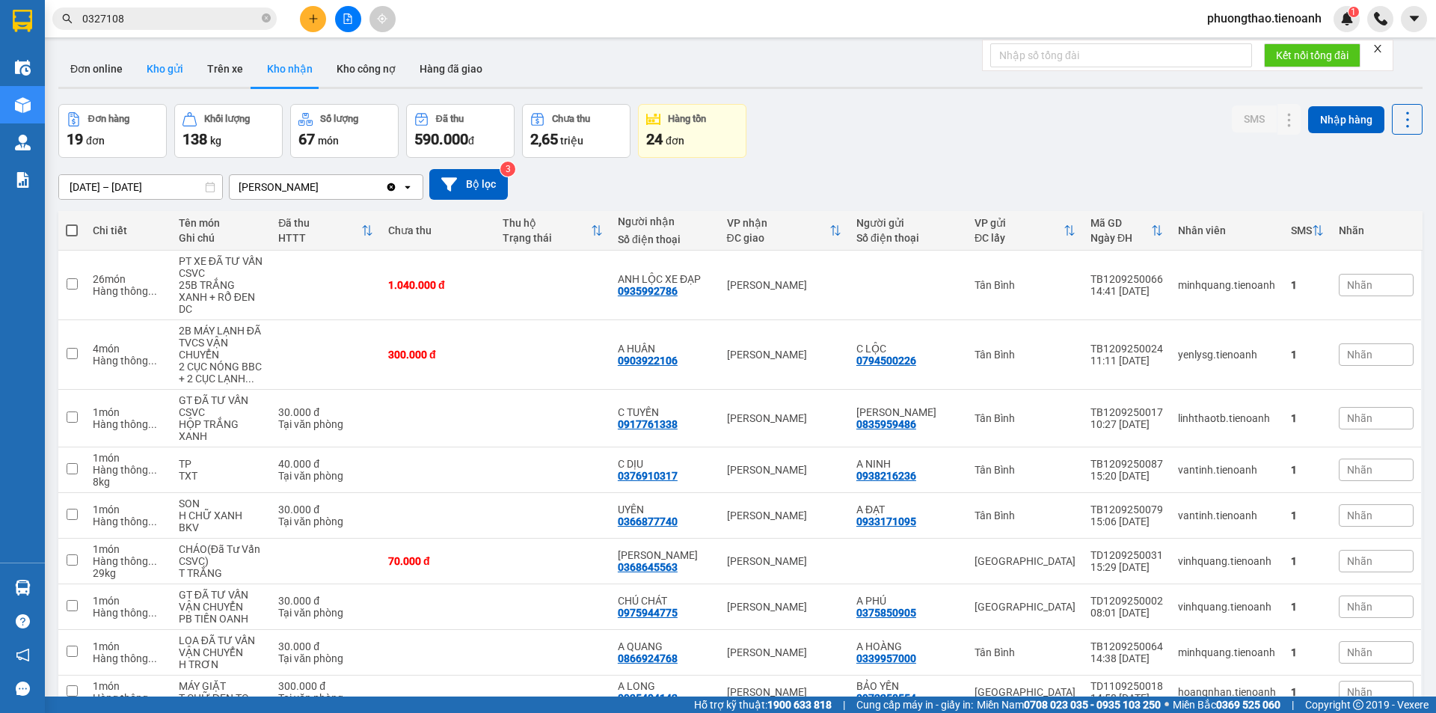
click at [160, 62] on button "Kho gửi" at bounding box center [165, 69] width 61 height 36
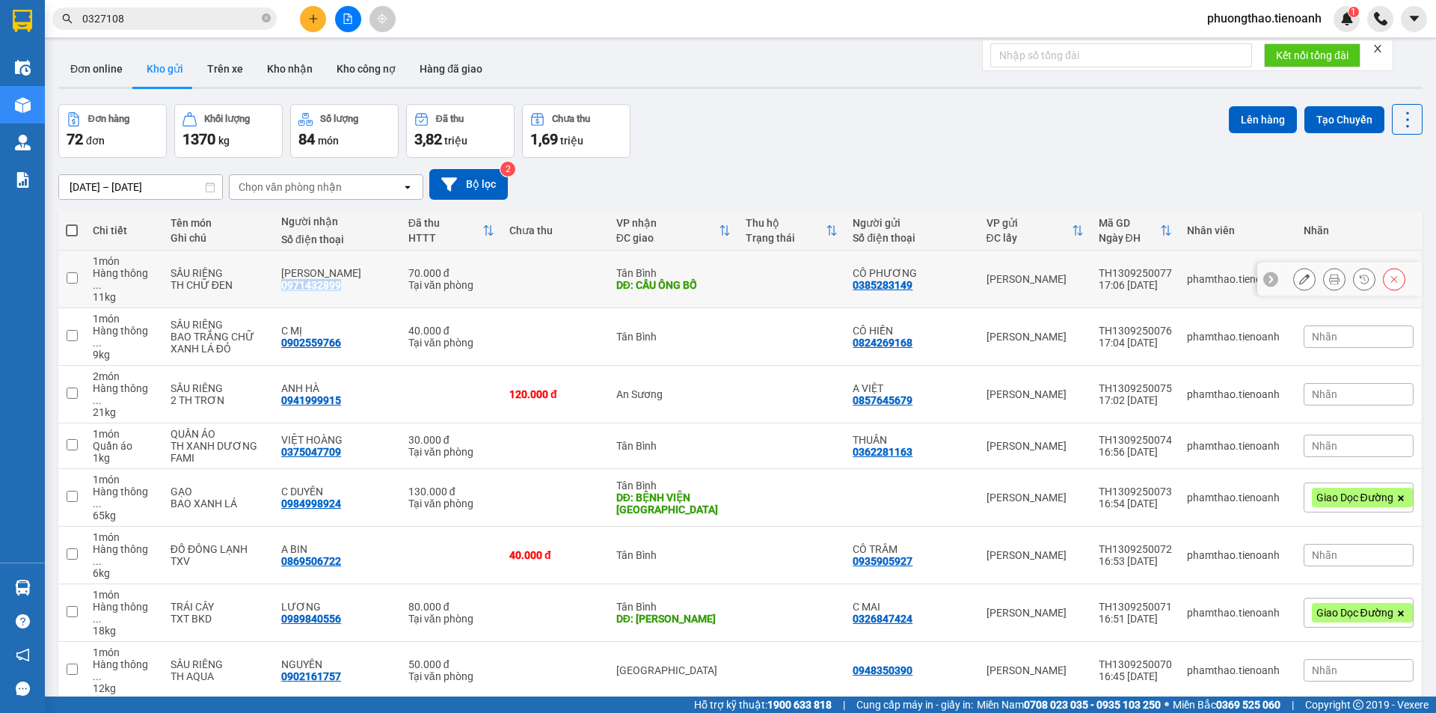
drag, startPoint x: 350, startPoint y: 280, endPoint x: 287, endPoint y: 283, distance: 62.9
click at [287, 283] on div "C MINH 0971432899" at bounding box center [337, 279] width 112 height 24
checkbox input "true"
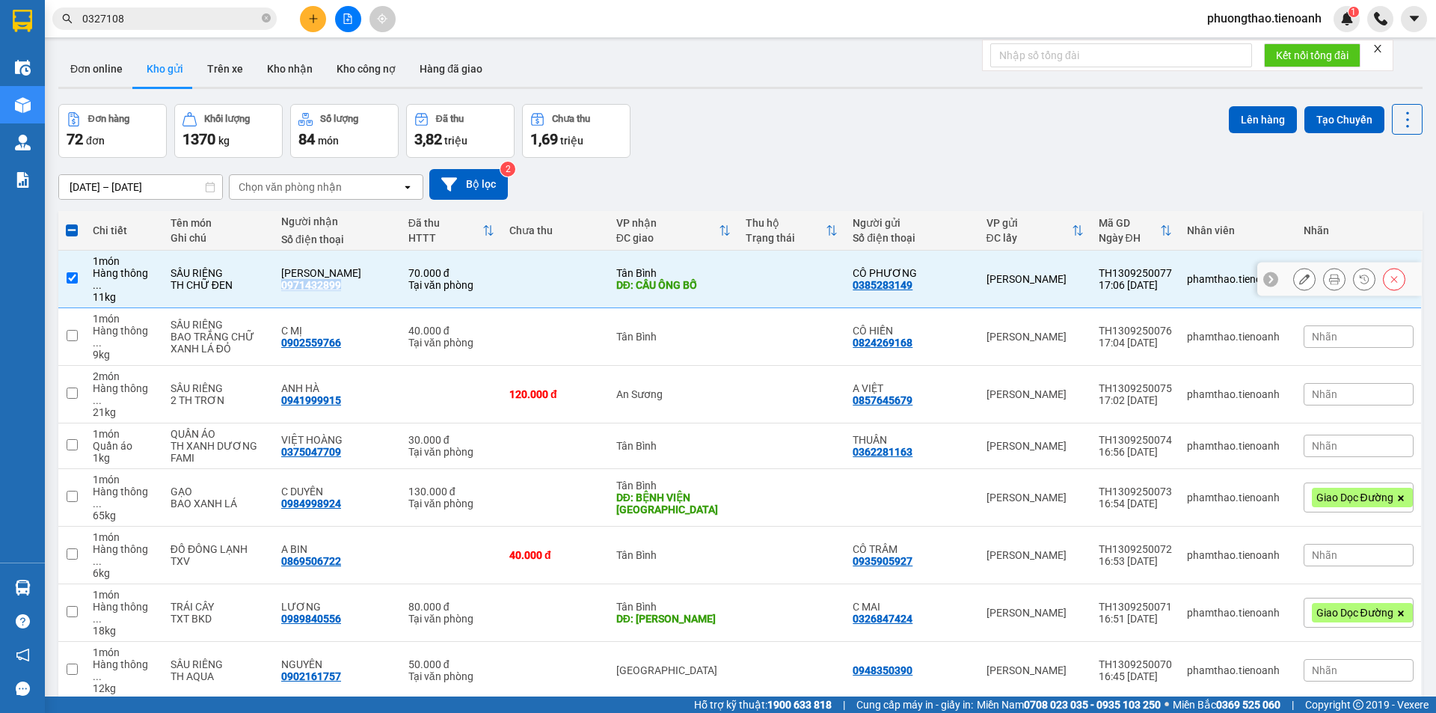
copy div "0971432899"
click at [145, 15] on input "0327108" at bounding box center [170, 18] width 177 height 16
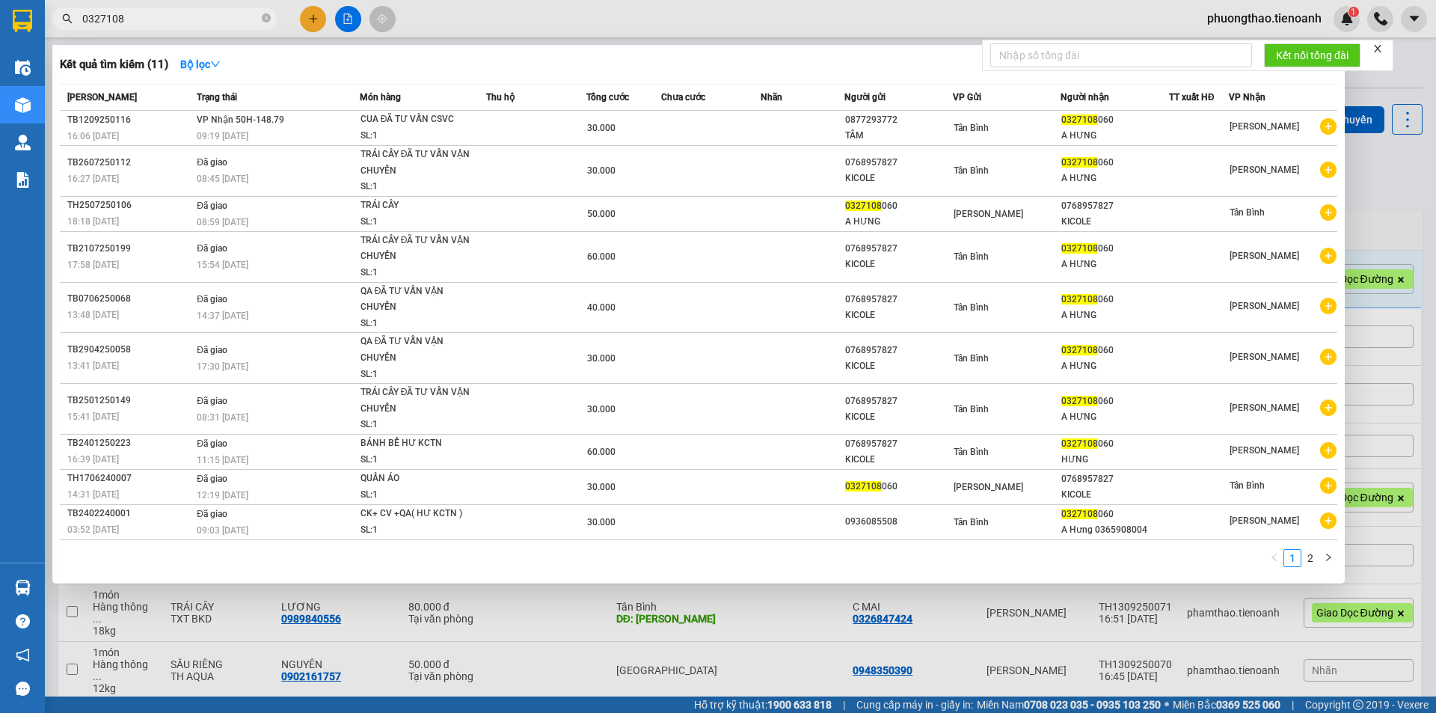
click at [597, 654] on div at bounding box center [718, 356] width 1436 height 713
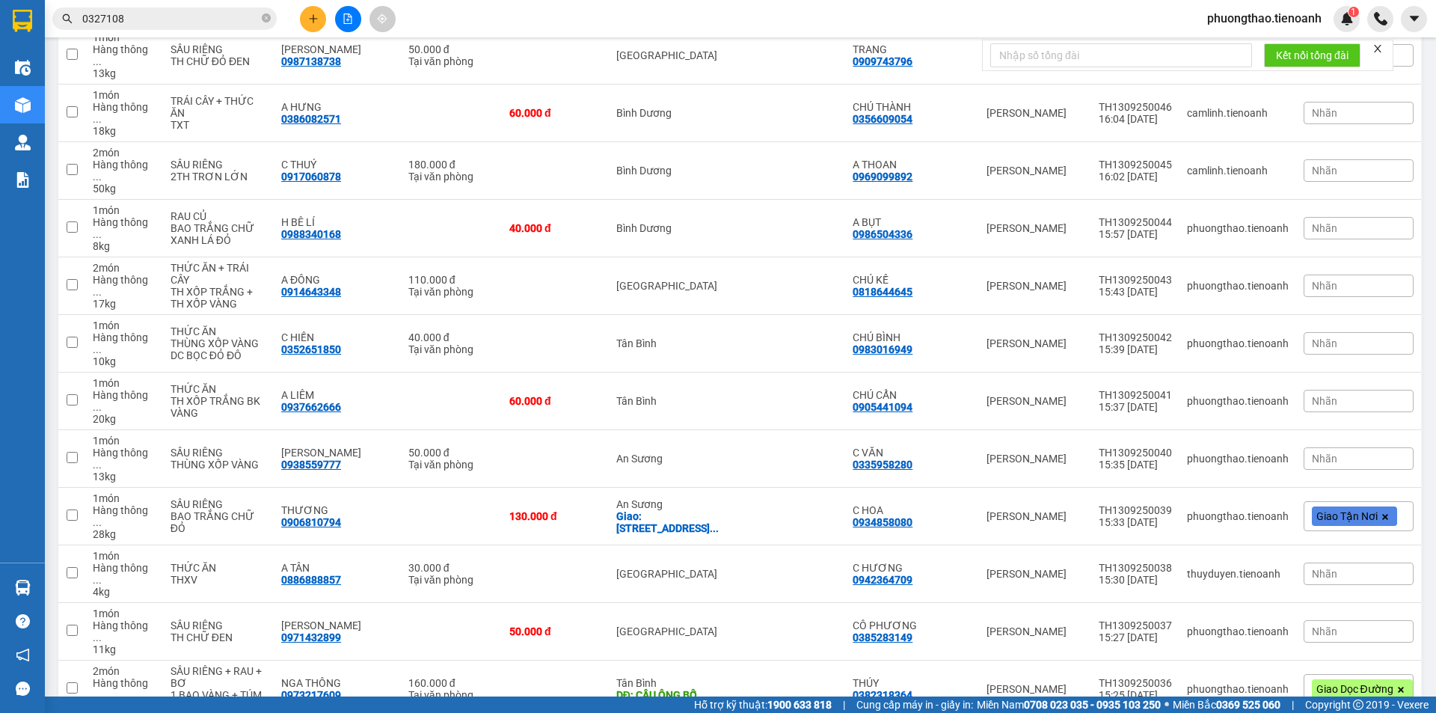
scroll to position [1795, 0]
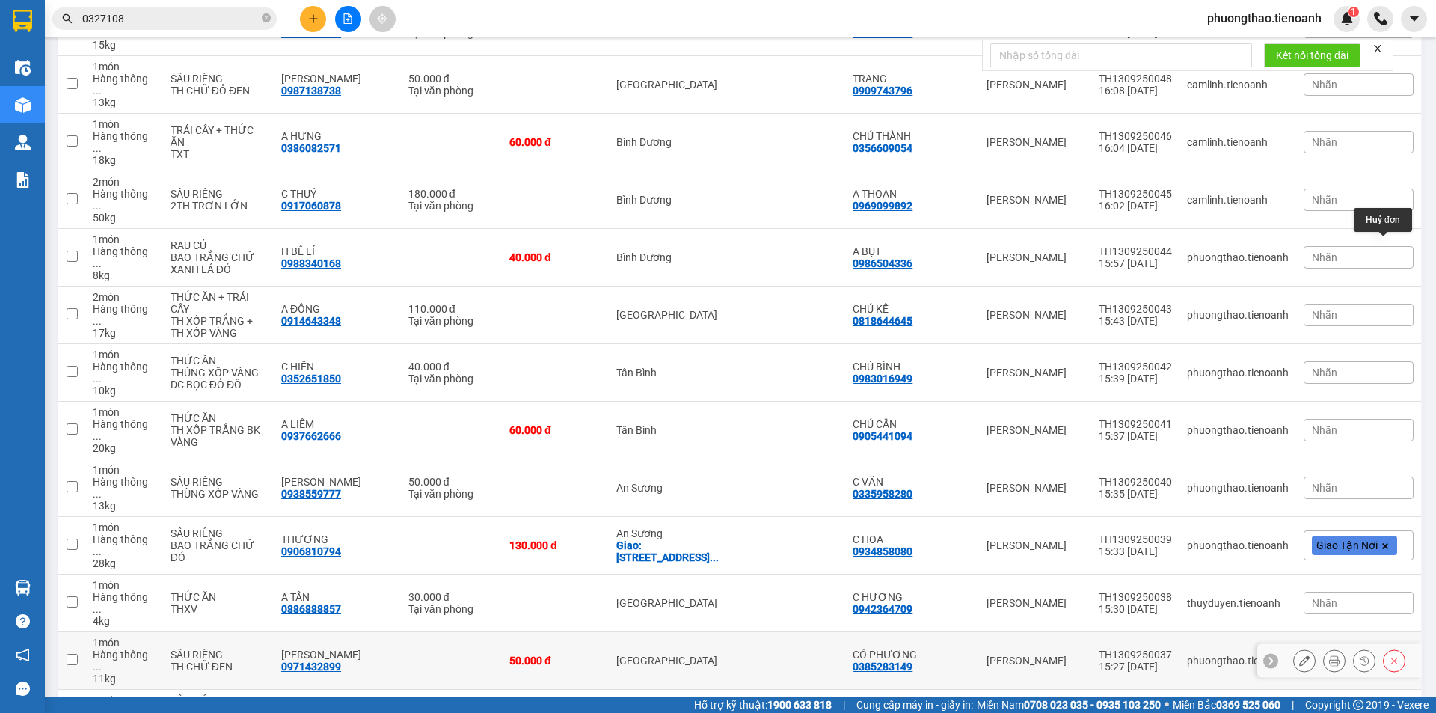
click at [1391, 658] on icon at bounding box center [1394, 661] width 7 height 7
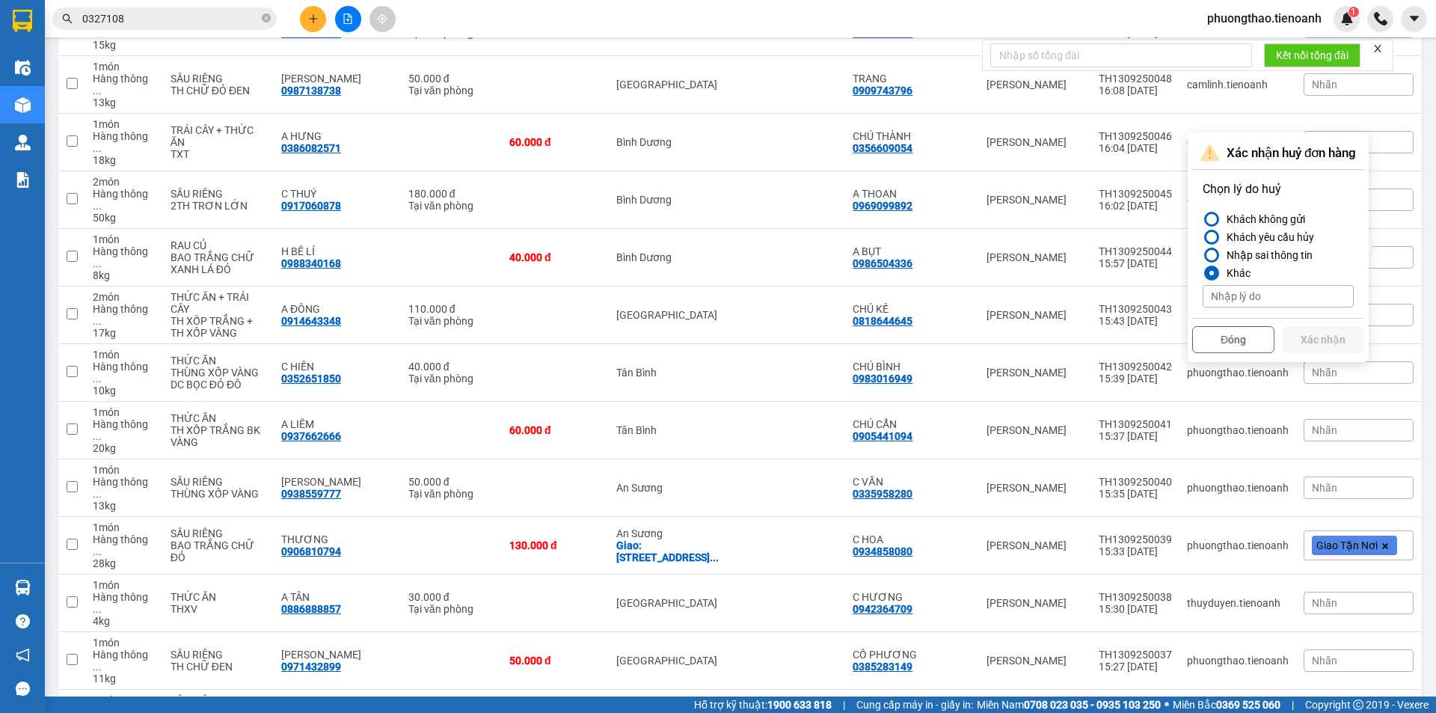
click at [1291, 285] on input at bounding box center [1278, 296] width 151 height 22
type input "giao côb"
click at [1314, 330] on button "Xác nhận" at bounding box center [1323, 339] width 82 height 27
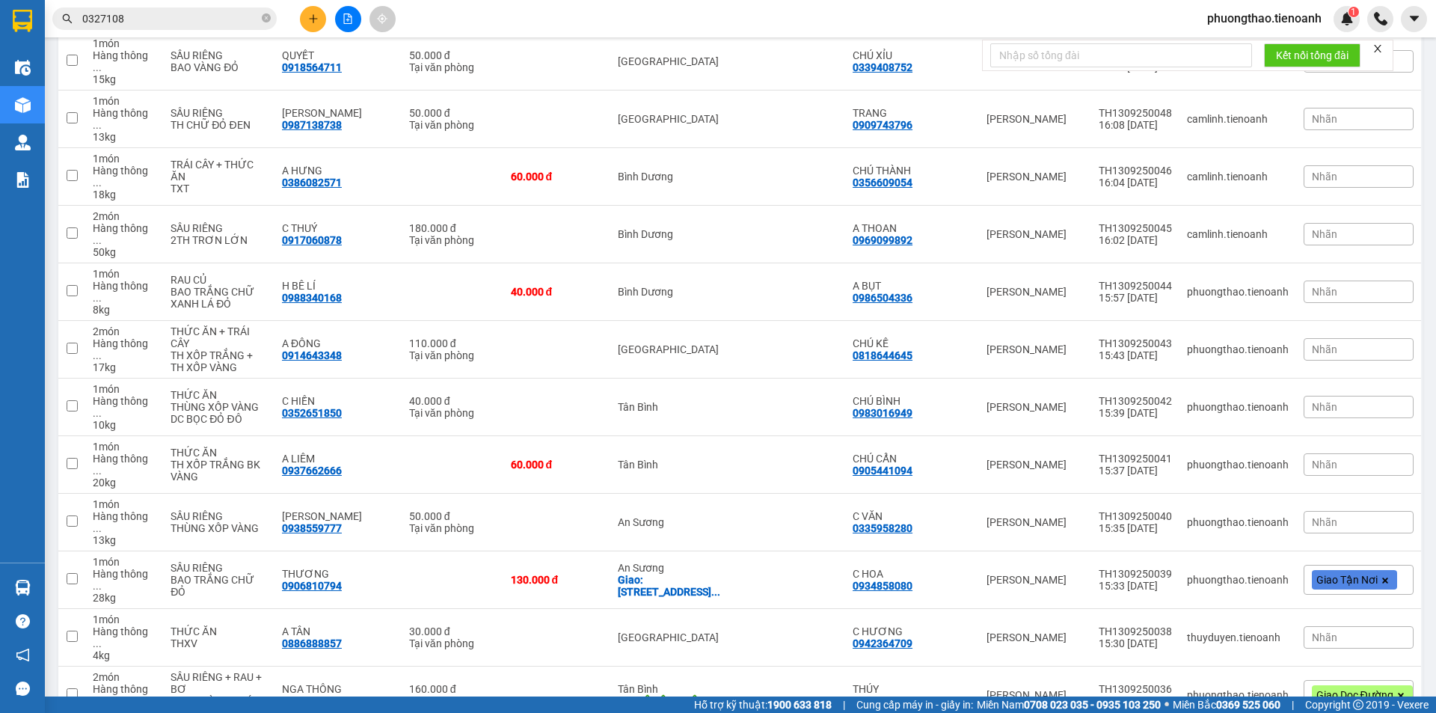
scroll to position [1754, 0]
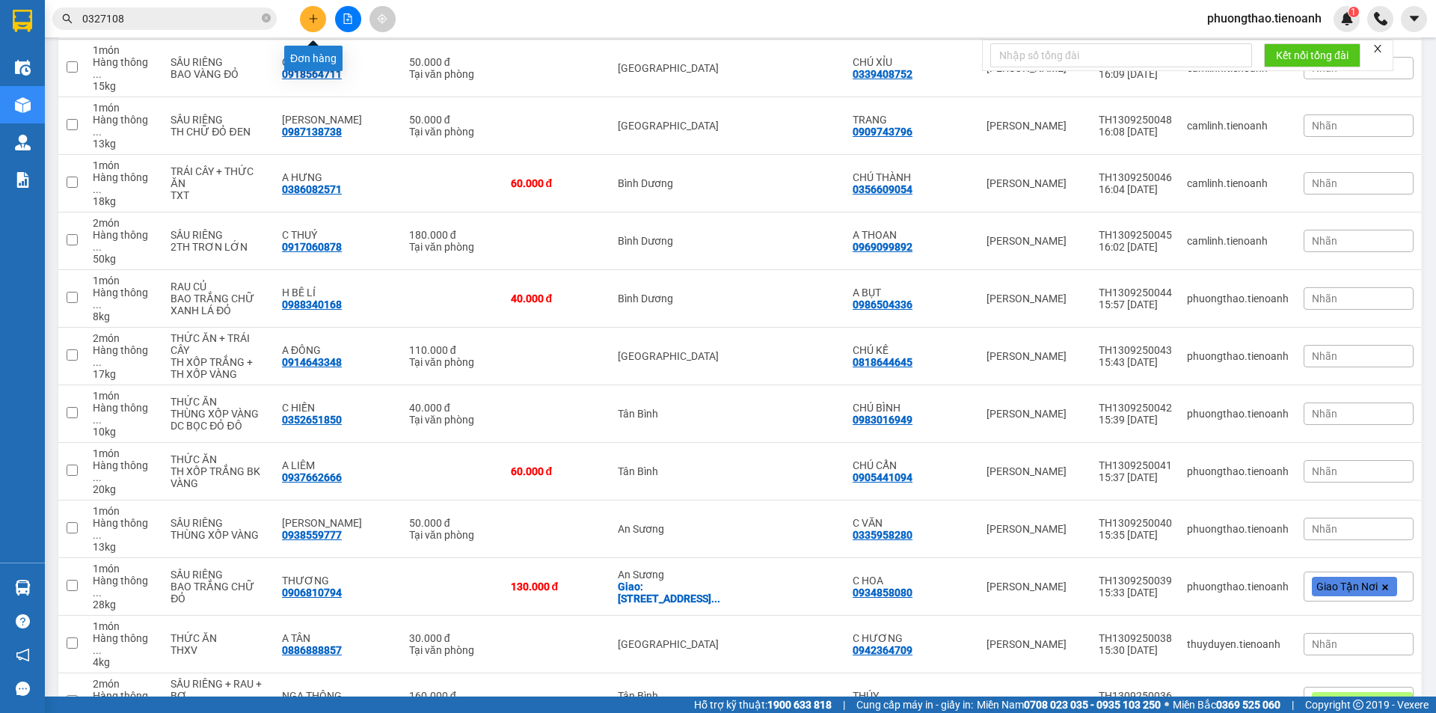
click at [315, 17] on icon "plus" at bounding box center [313, 18] width 10 height 10
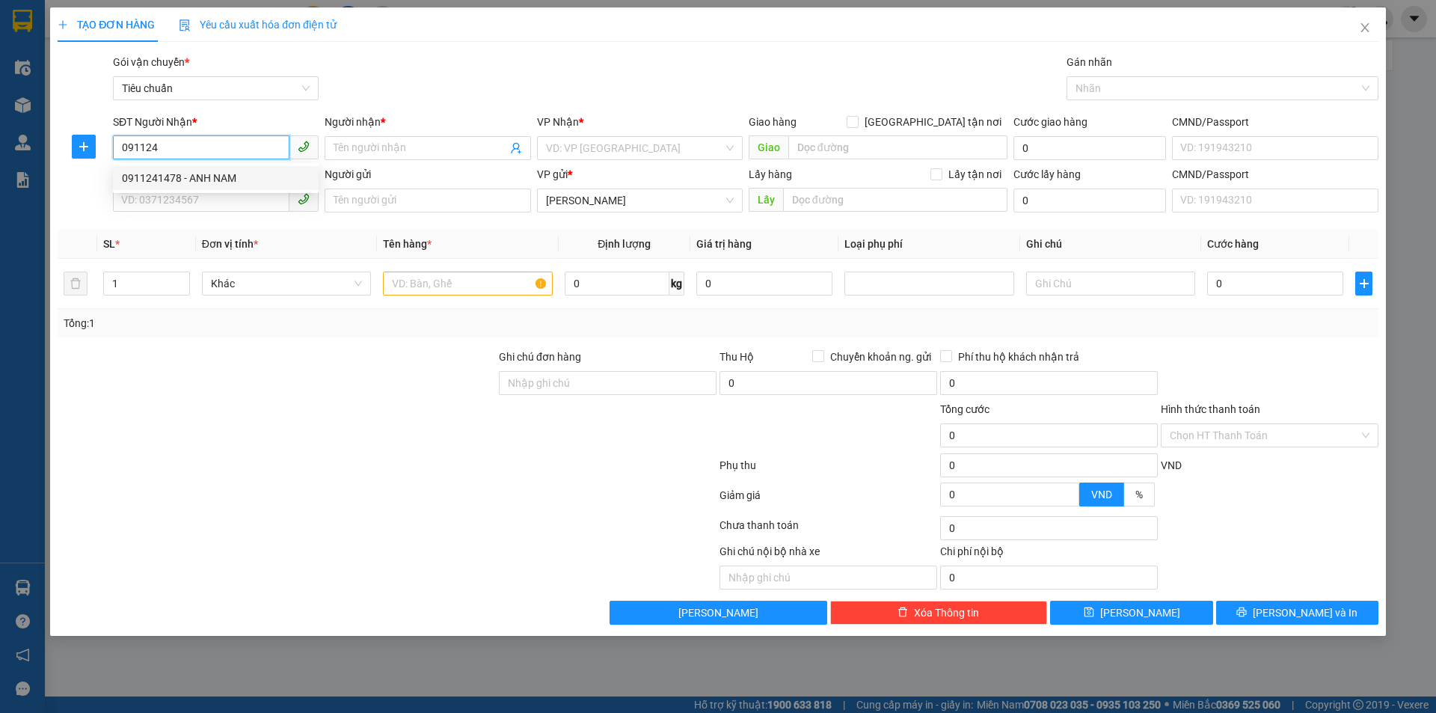
click at [223, 181] on div "0911241478 - ANH NAM" at bounding box center [216, 178] width 188 height 16
type input "0911241478"
type input "ANH NAM"
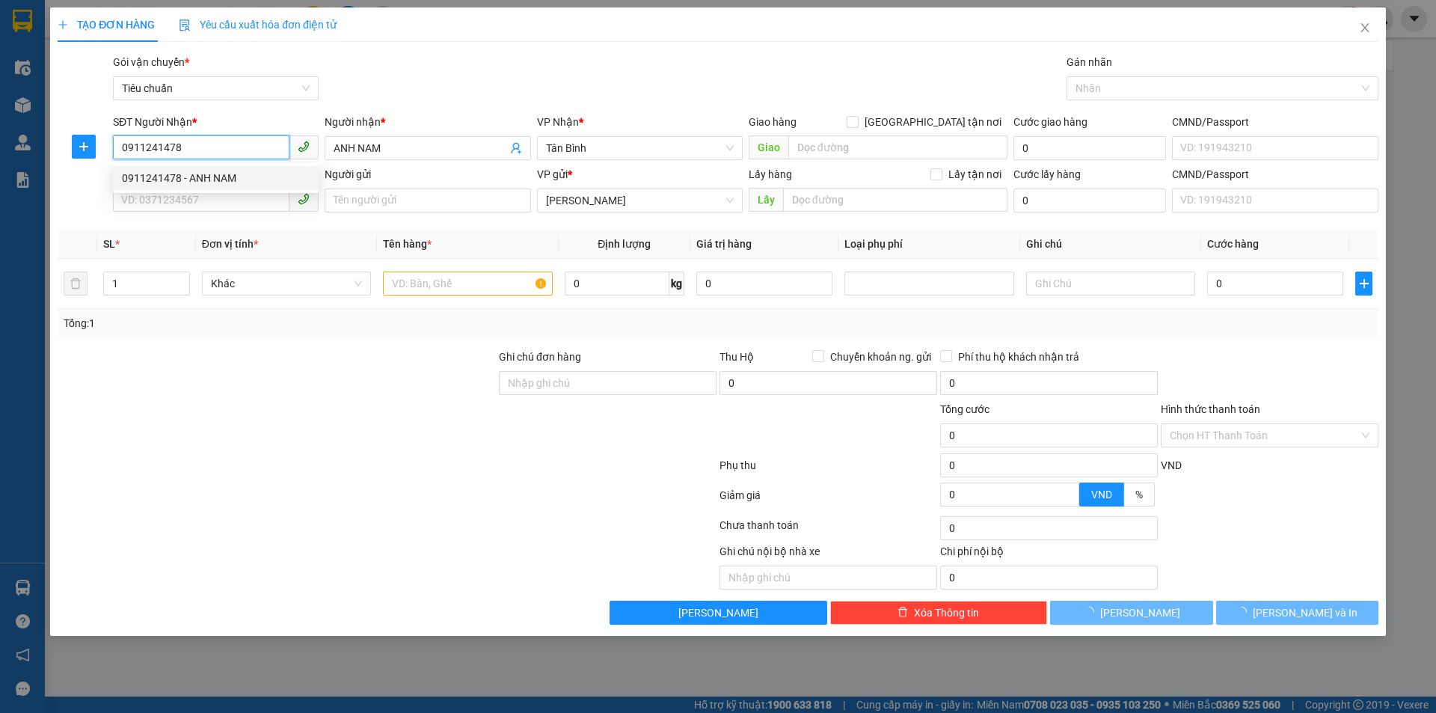
type input "110.000"
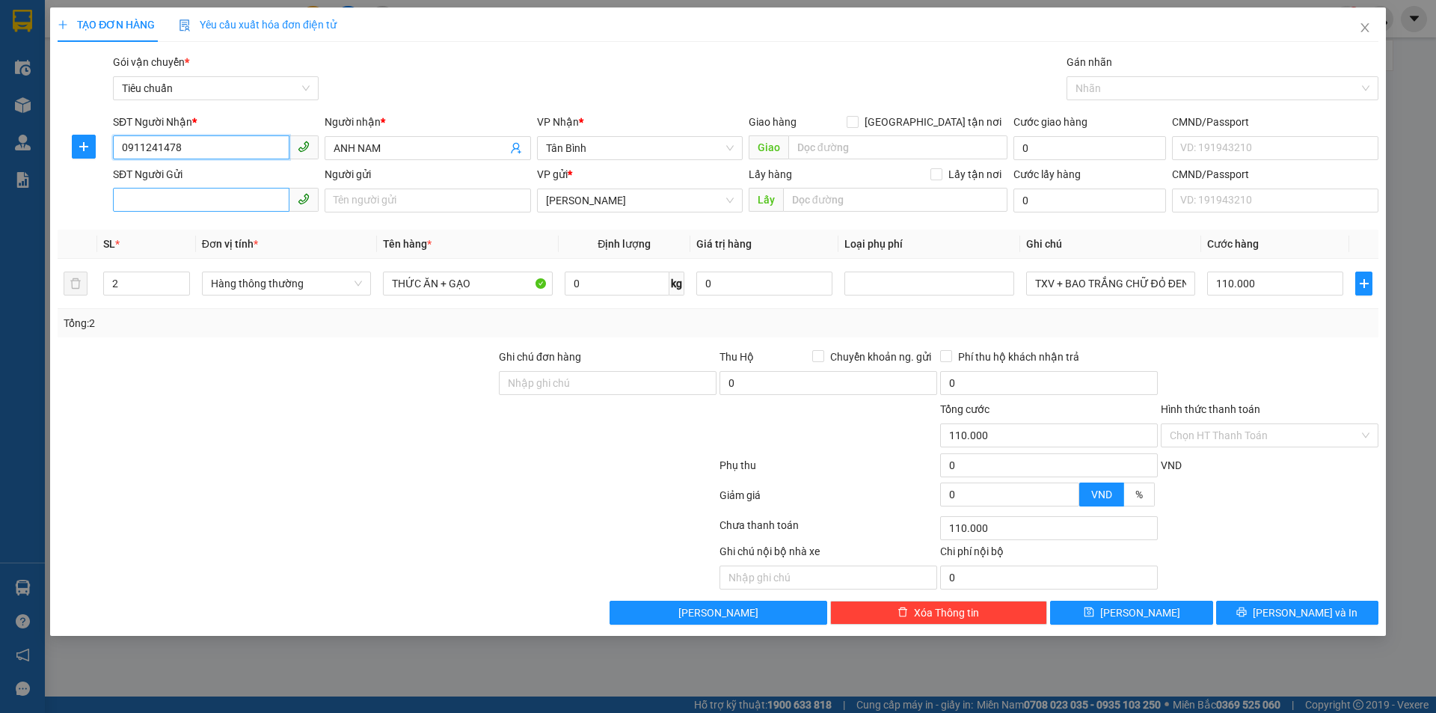
type input "0911241478"
click at [210, 201] on input "SĐT Người Gửi" at bounding box center [201, 200] width 177 height 24
drag, startPoint x: 189, startPoint y: 153, endPoint x: 117, endPoint y: 154, distance: 71.1
click at [117, 154] on input "0911241478" at bounding box center [201, 147] width 177 height 24
click at [194, 209] on input "SĐT Người Gửi" at bounding box center [201, 200] width 177 height 24
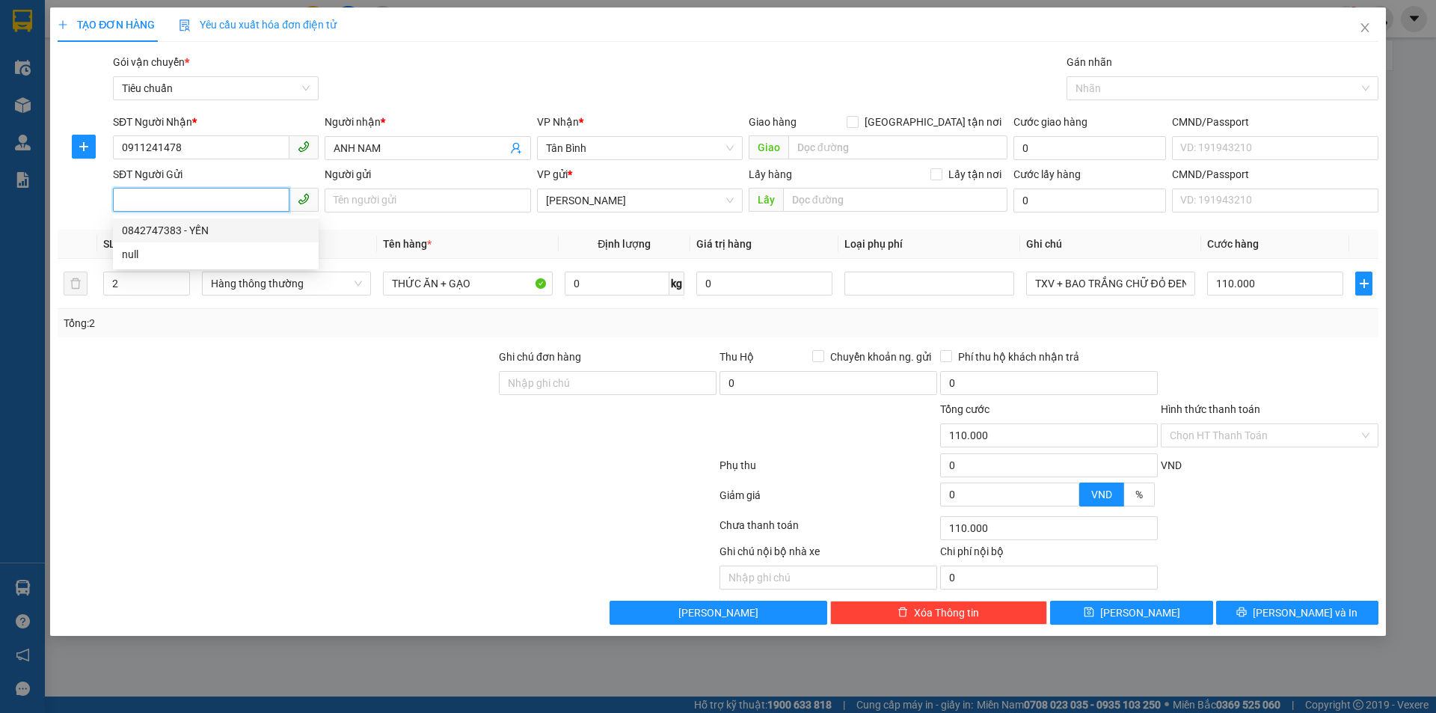
paste input "0911241478"
type input "0911241478"
drag, startPoint x: 272, startPoint y: 369, endPoint x: 246, endPoint y: 343, distance: 36.5
click at [269, 367] on div at bounding box center [276, 375] width 441 height 52
drag, startPoint x: 131, startPoint y: 277, endPoint x: 94, endPoint y: 272, distance: 37.7
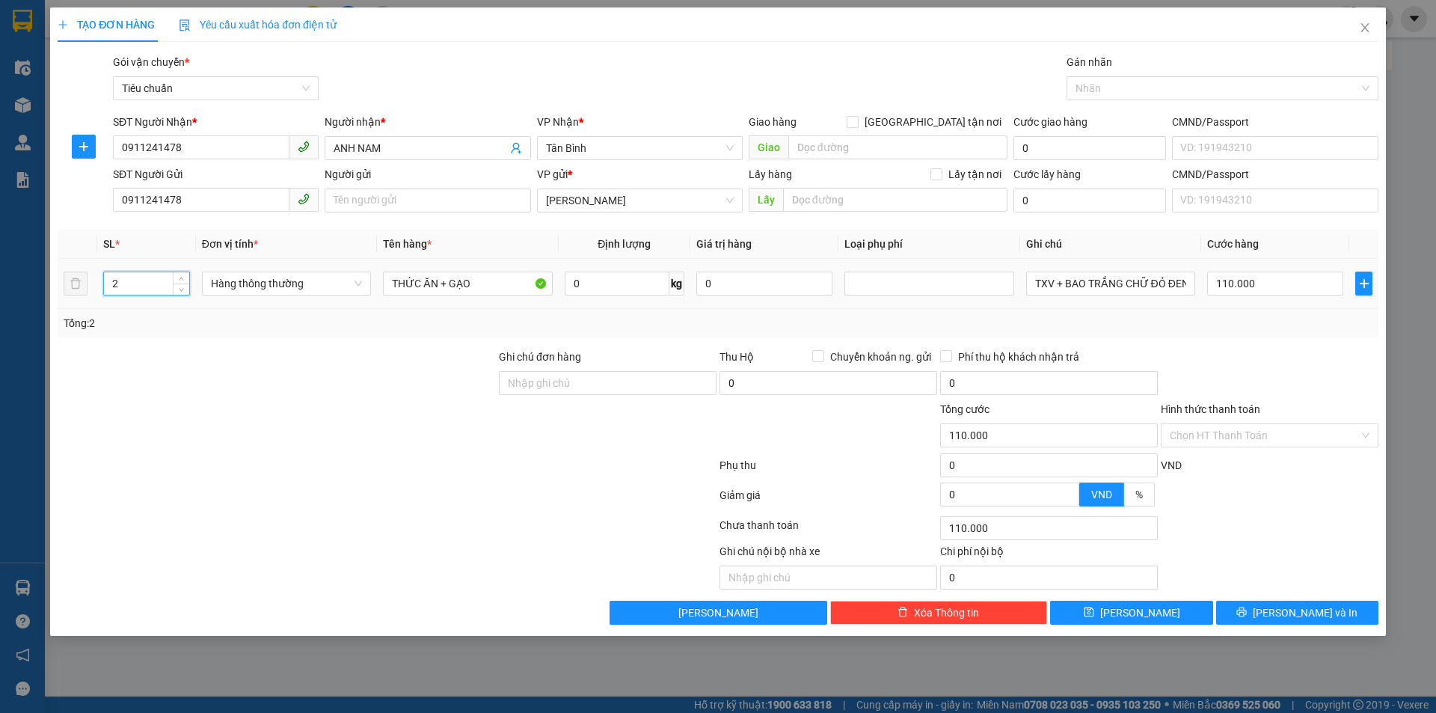
click at [94, 272] on tr "2 Hàng thông thường THỨC ĂN + GẠO 0 kg 0 TXV + BAO TRẮNG CHỮ ĐỎ ĐEN 110.000" at bounding box center [718, 284] width 1321 height 50
type input "1"
click at [189, 334] on div "Tổng: 1" at bounding box center [718, 323] width 1321 height 28
type input "0"
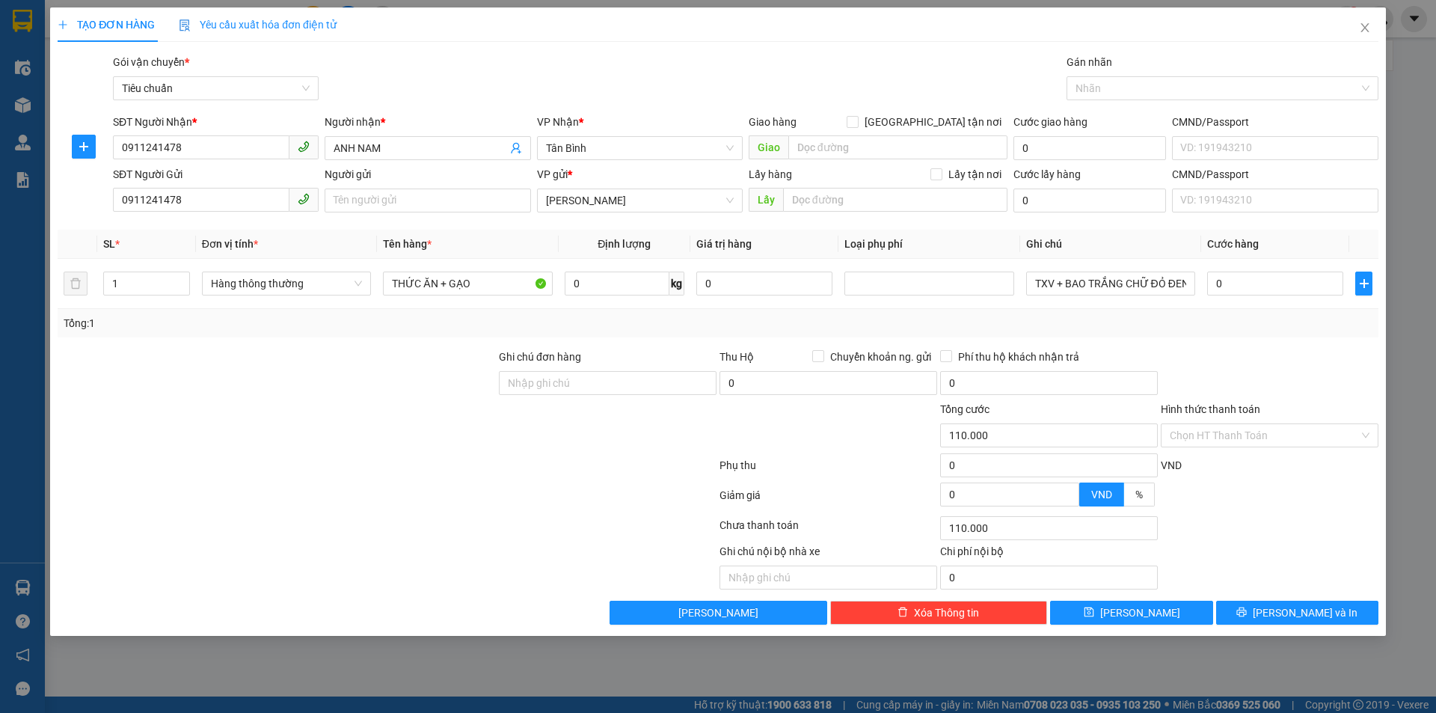
type input "0"
drag, startPoint x: 505, startPoint y: 279, endPoint x: 383, endPoint y: 281, distance: 121.9
click at [383, 281] on input "THỨC ĂN + GẠO" at bounding box center [467, 284] width 169 height 24
click at [307, 289] on span "Hàng thông thường" at bounding box center [286, 283] width 151 height 22
type input "xe"
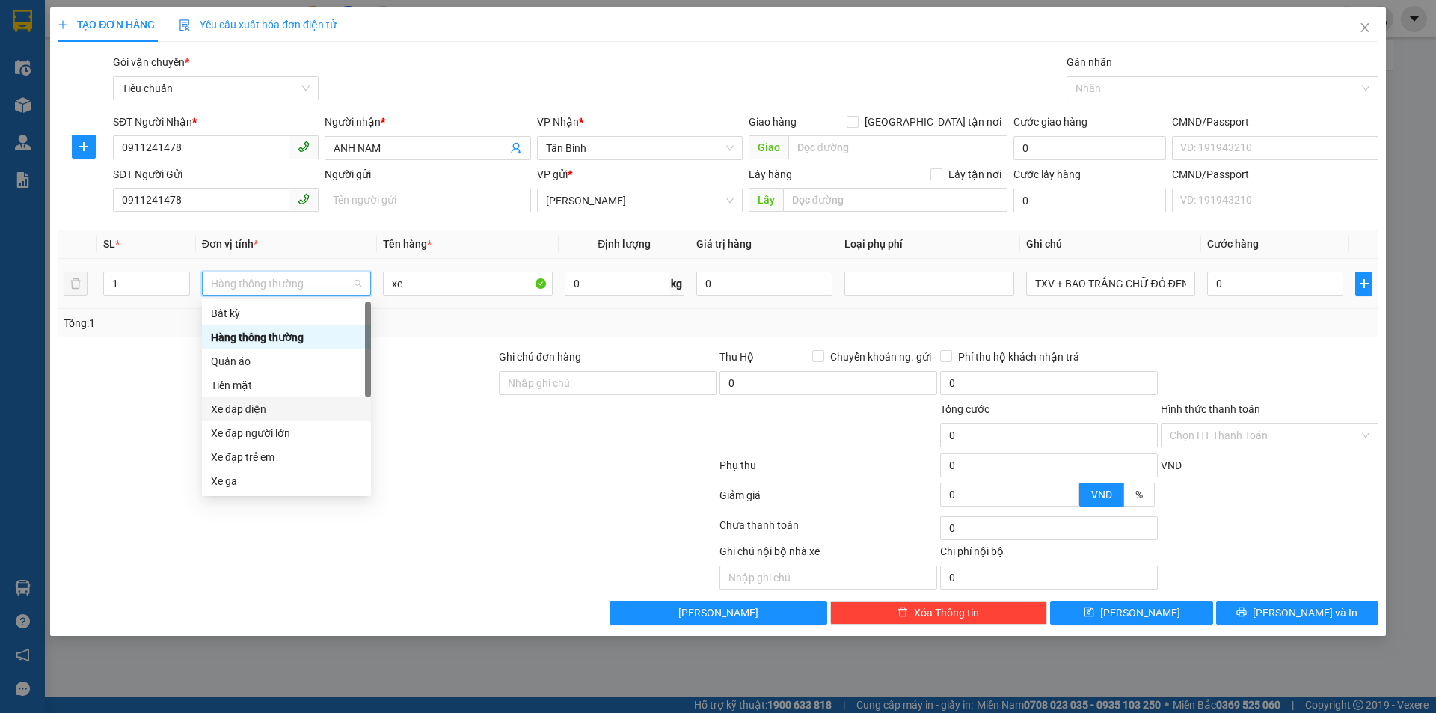
scroll to position [72, 0]
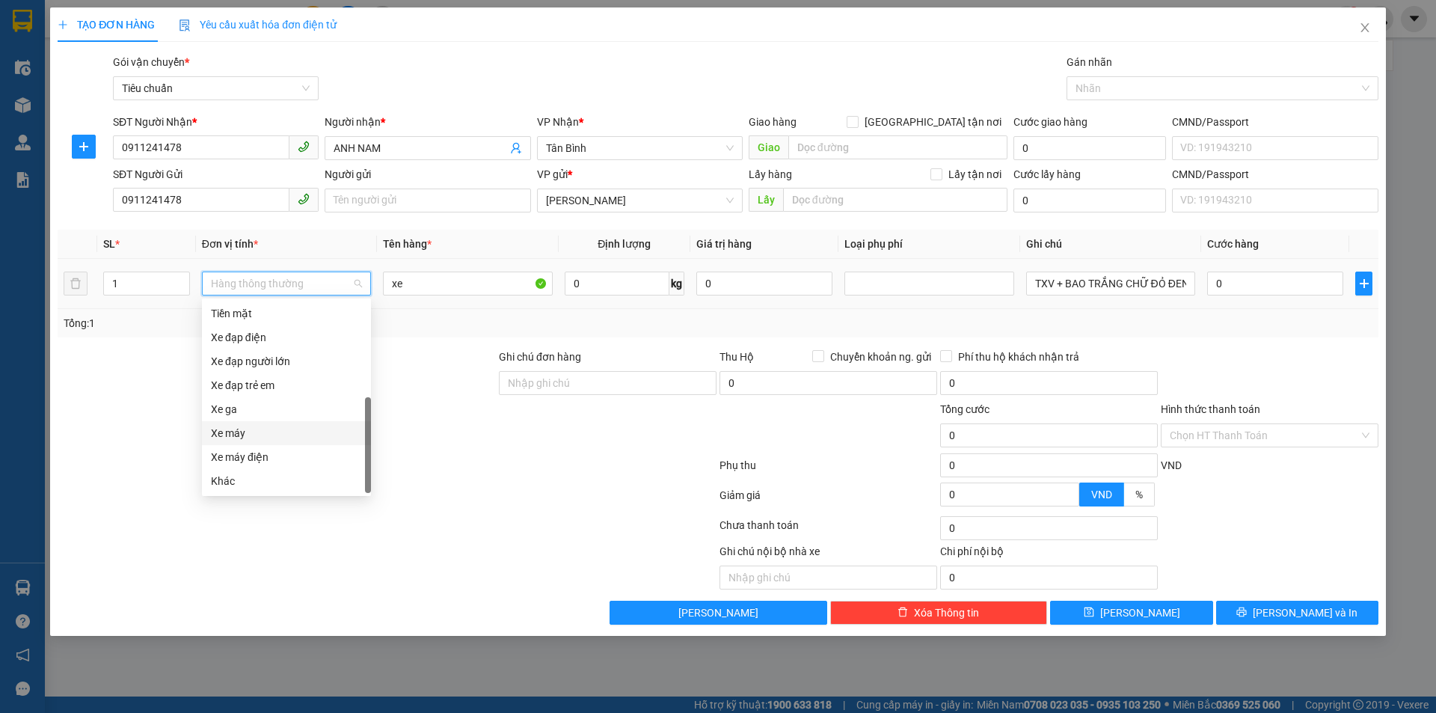
click at [271, 431] on div "Xe máy" at bounding box center [286, 433] width 151 height 16
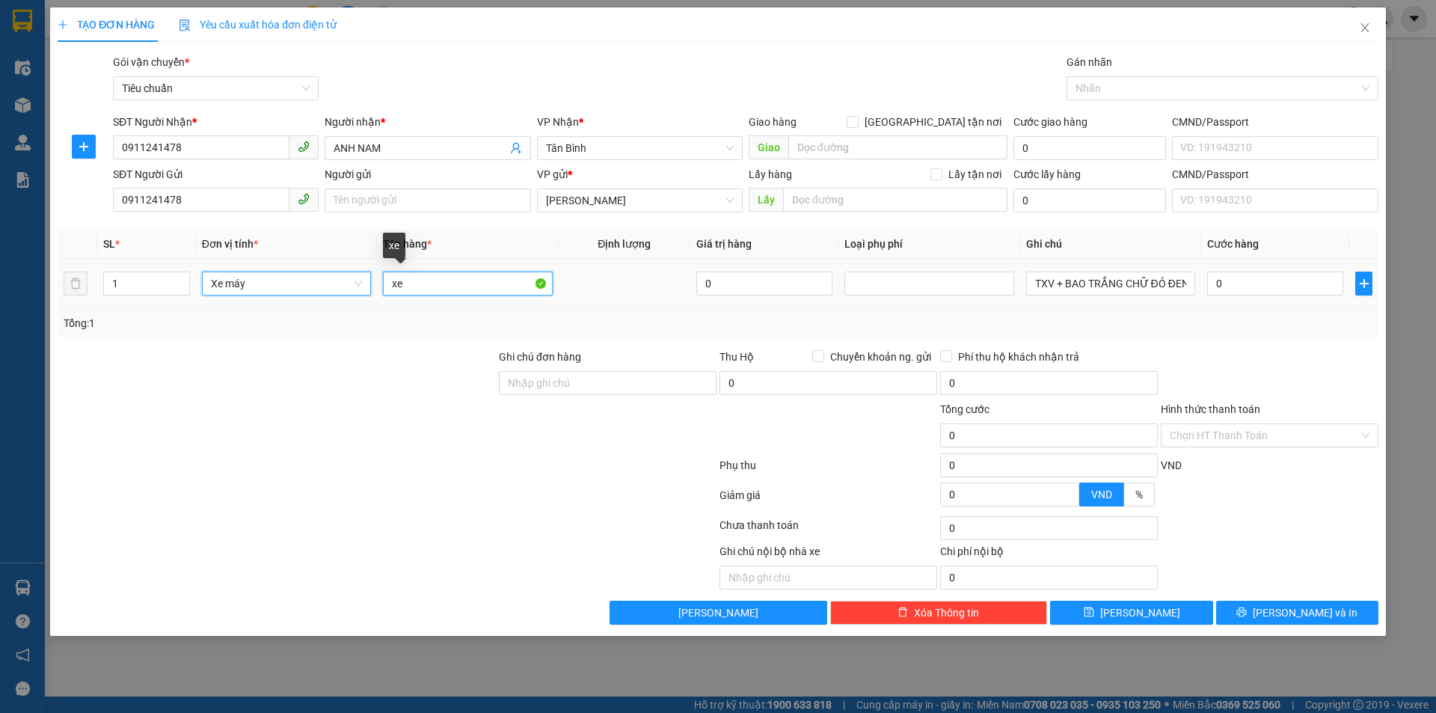
click at [456, 274] on input "xe" at bounding box center [467, 284] width 169 height 24
type input "300.000"
type input "x"
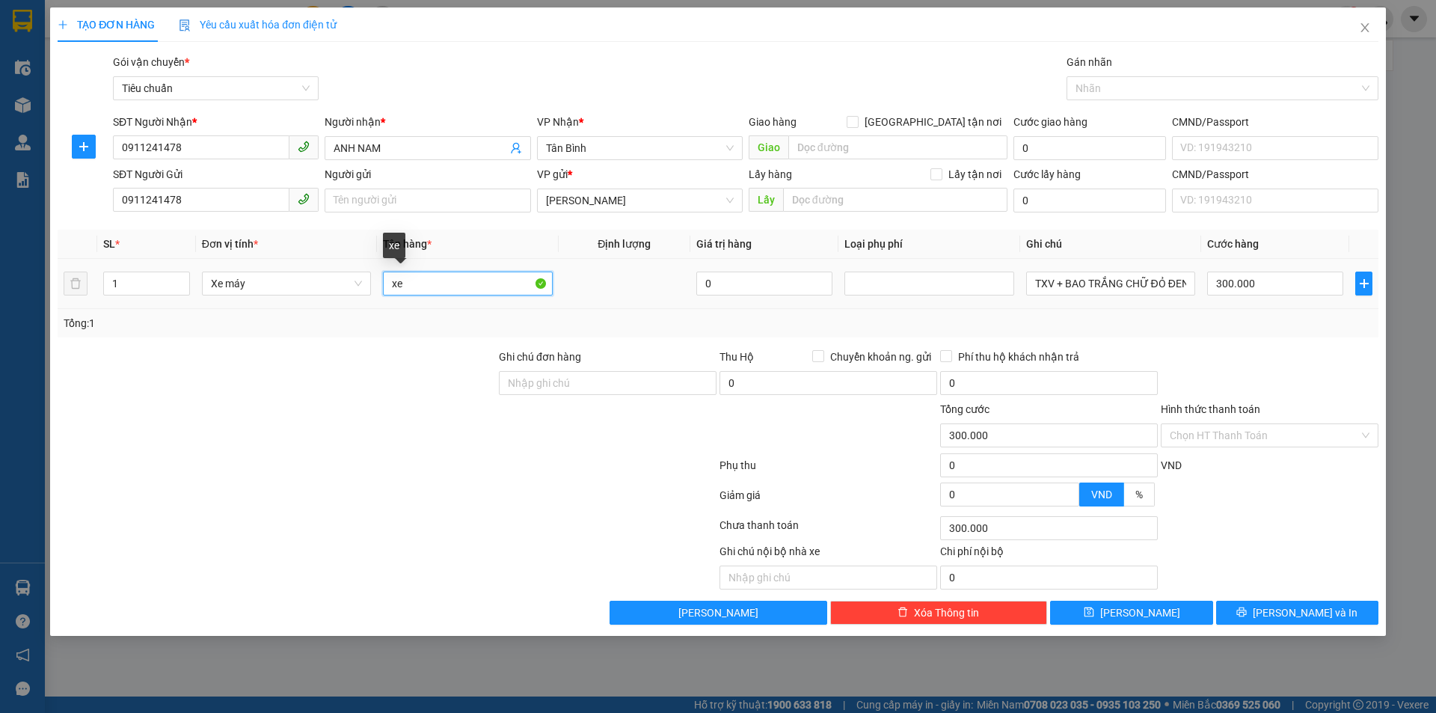
type input "x"
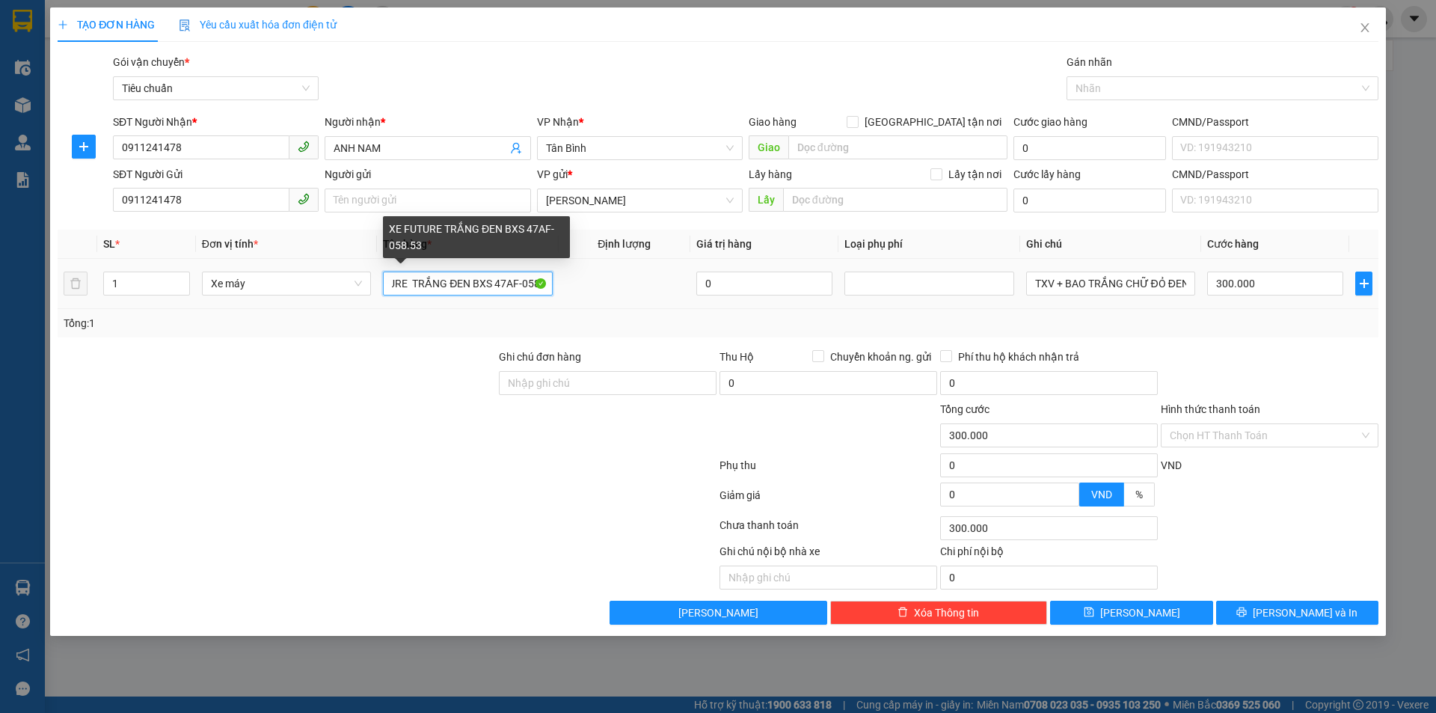
scroll to position [0, 43]
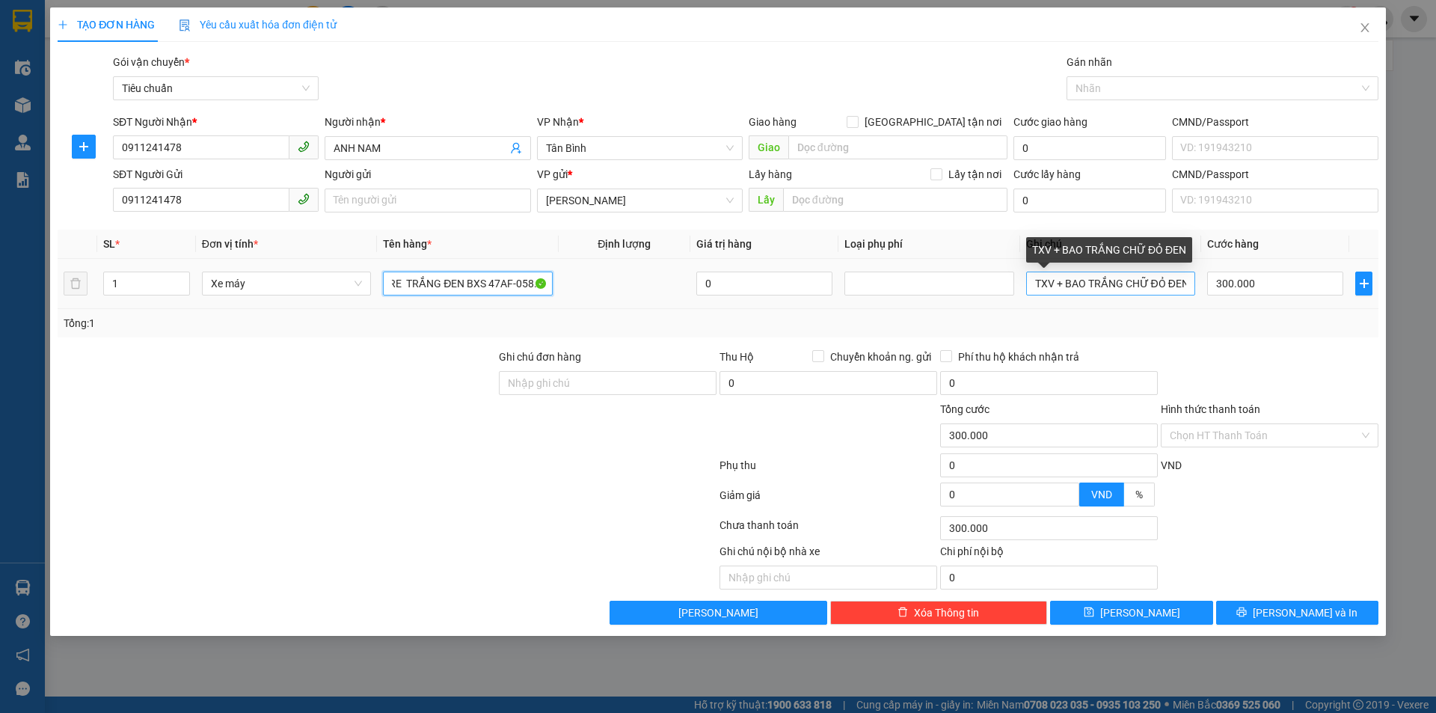
type input "XE FUTURE TRẮNG ĐEN BXS 47AF-058.53"
drag, startPoint x: 1032, startPoint y: 281, endPoint x: 1195, endPoint y: 290, distance: 164.1
click at [1195, 290] on input "TXV + BAO TRẮNG CHỮ ĐỎ ĐEN" at bounding box center [1110, 284] width 169 height 24
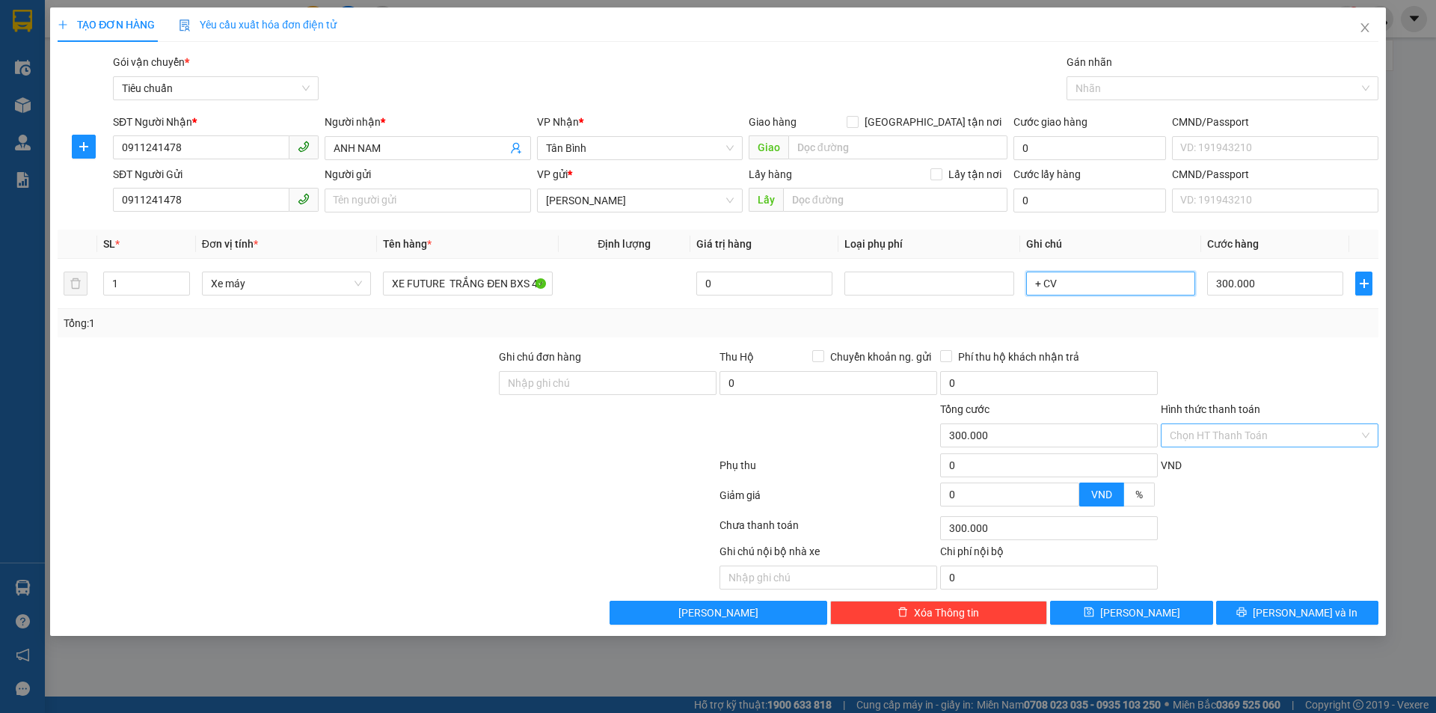
type input "+ CV"
click at [1243, 433] on input "Hình thức thanh toán" at bounding box center [1264, 435] width 189 height 22
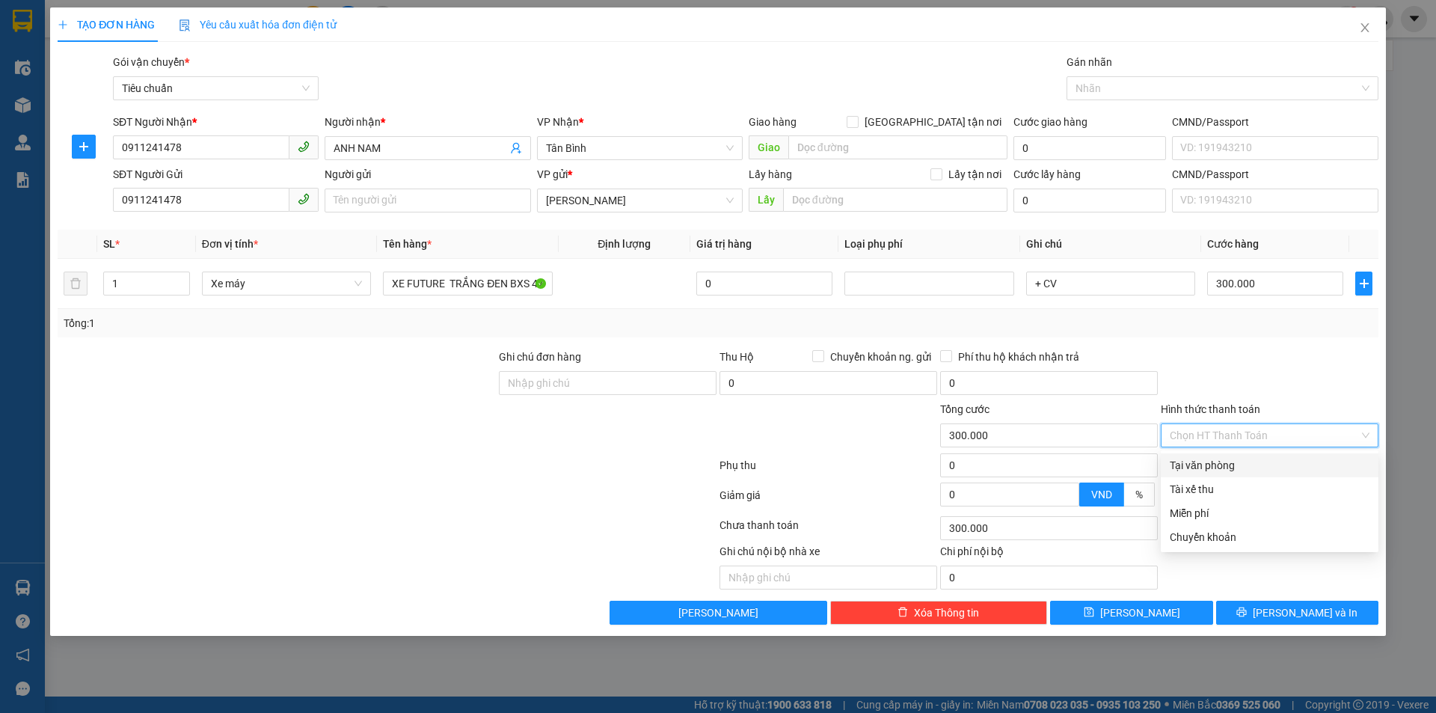
click at [1238, 461] on div "Tại văn phòng" at bounding box center [1270, 465] width 200 height 16
type input "0"
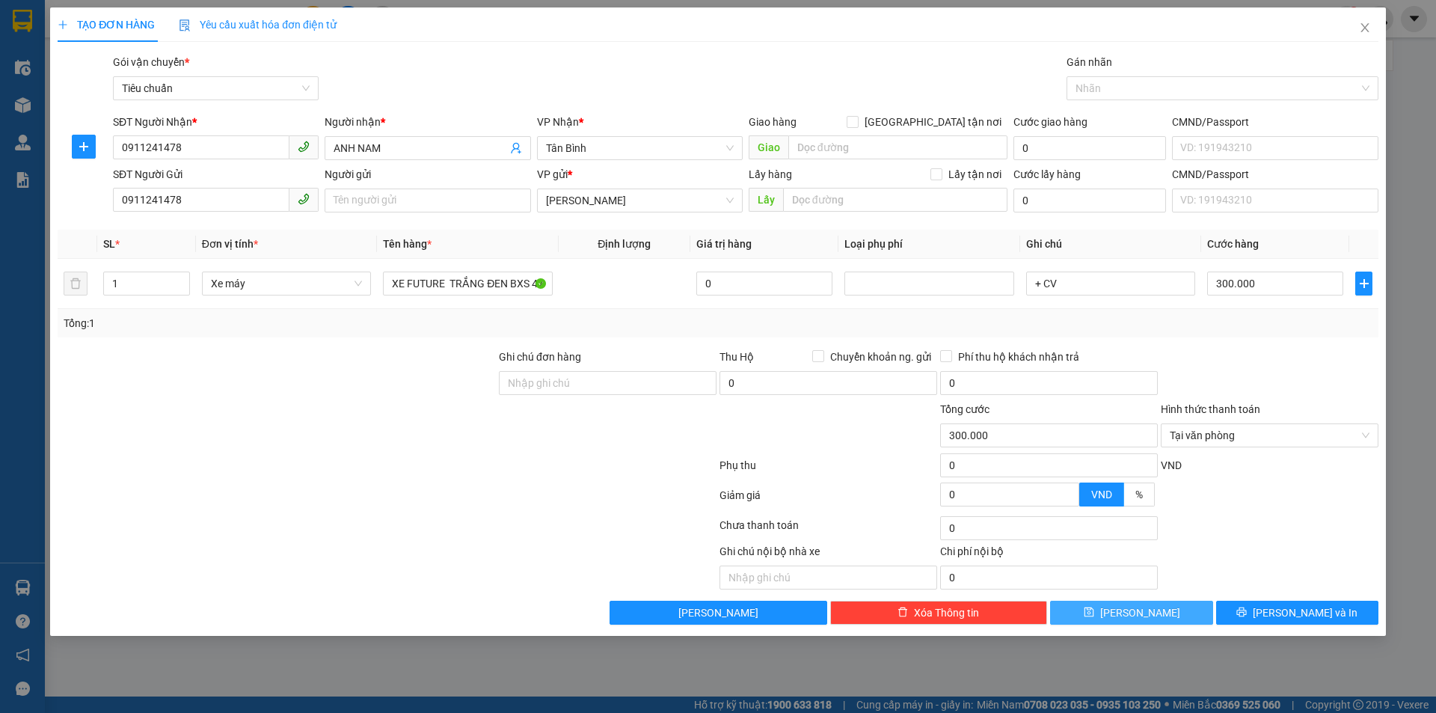
click at [1142, 612] on span "[PERSON_NAME]" at bounding box center [1140, 612] width 80 height 16
type input "0"
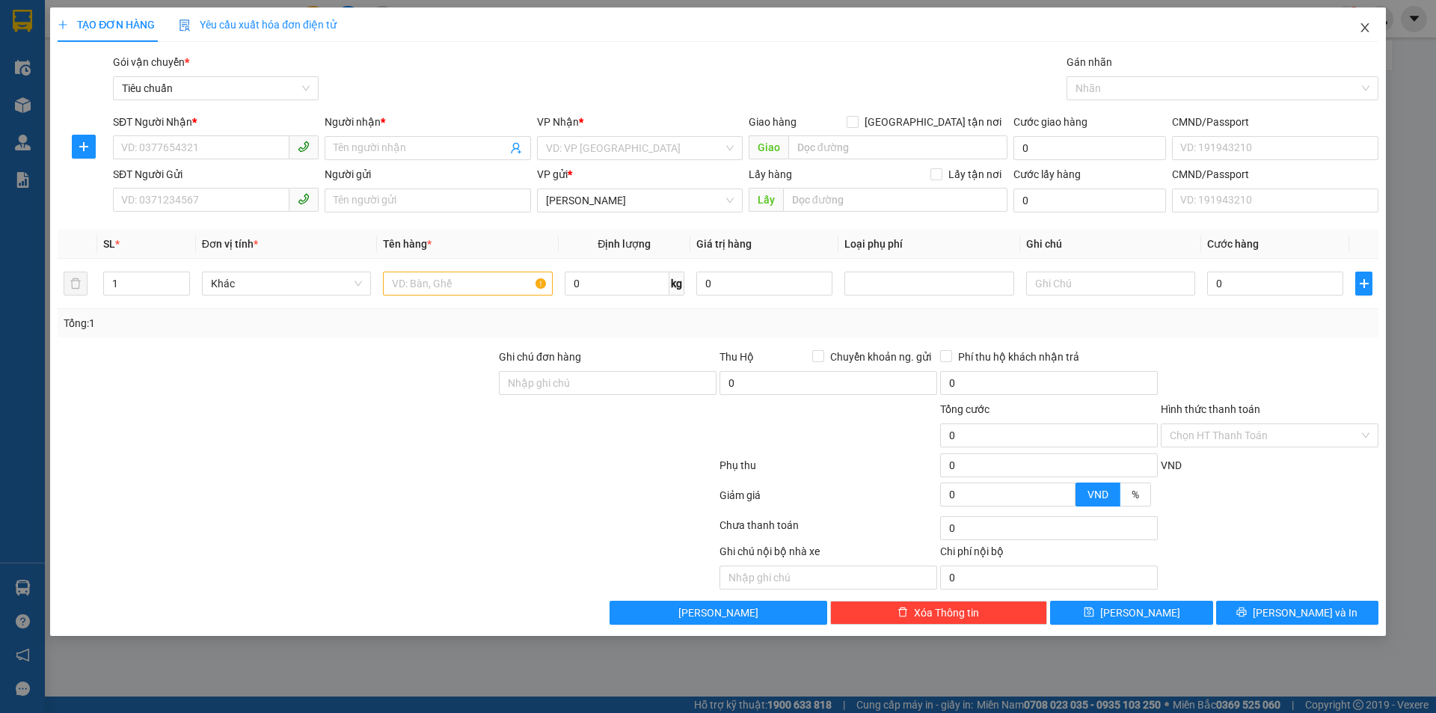
click at [1367, 24] on icon "close" at bounding box center [1365, 28] width 12 height 12
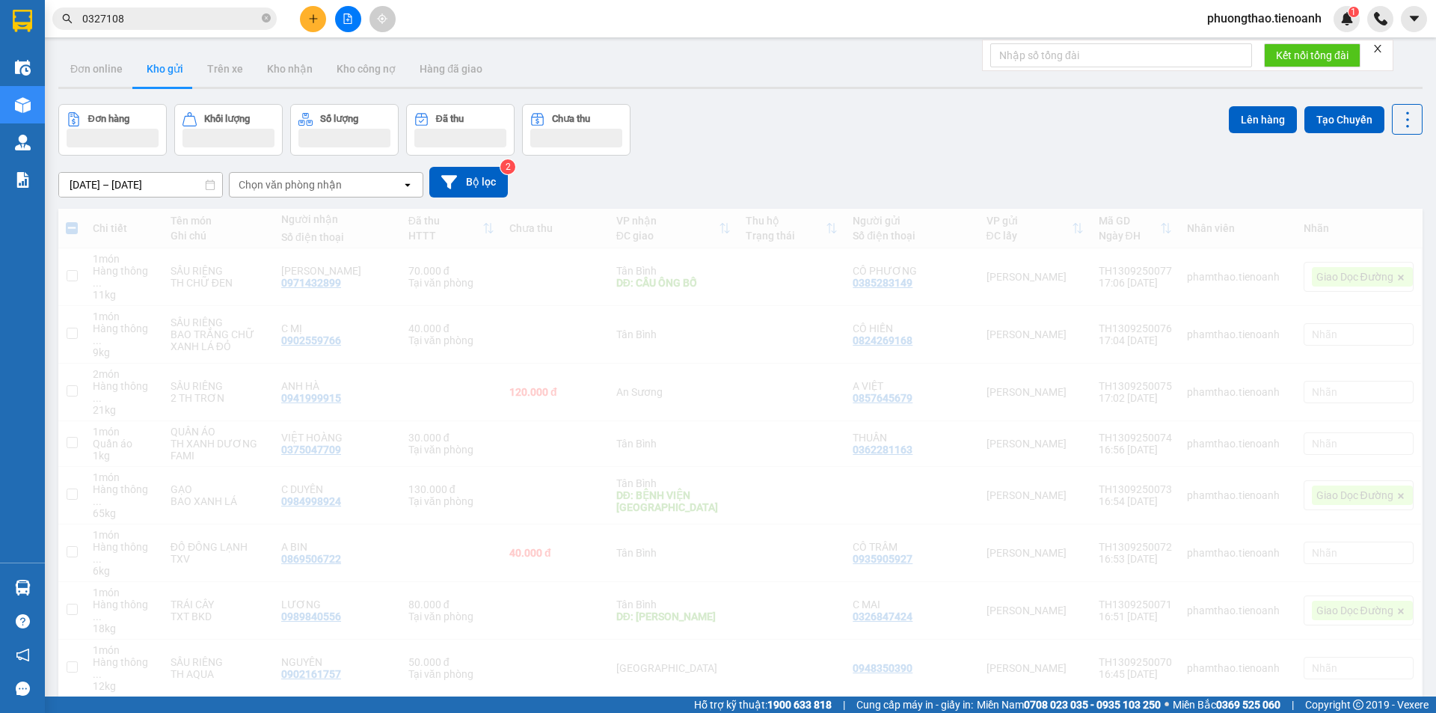
click at [1363, 31] on div "phuongthao.tienoanh 1" at bounding box center [1315, 19] width 241 height 26
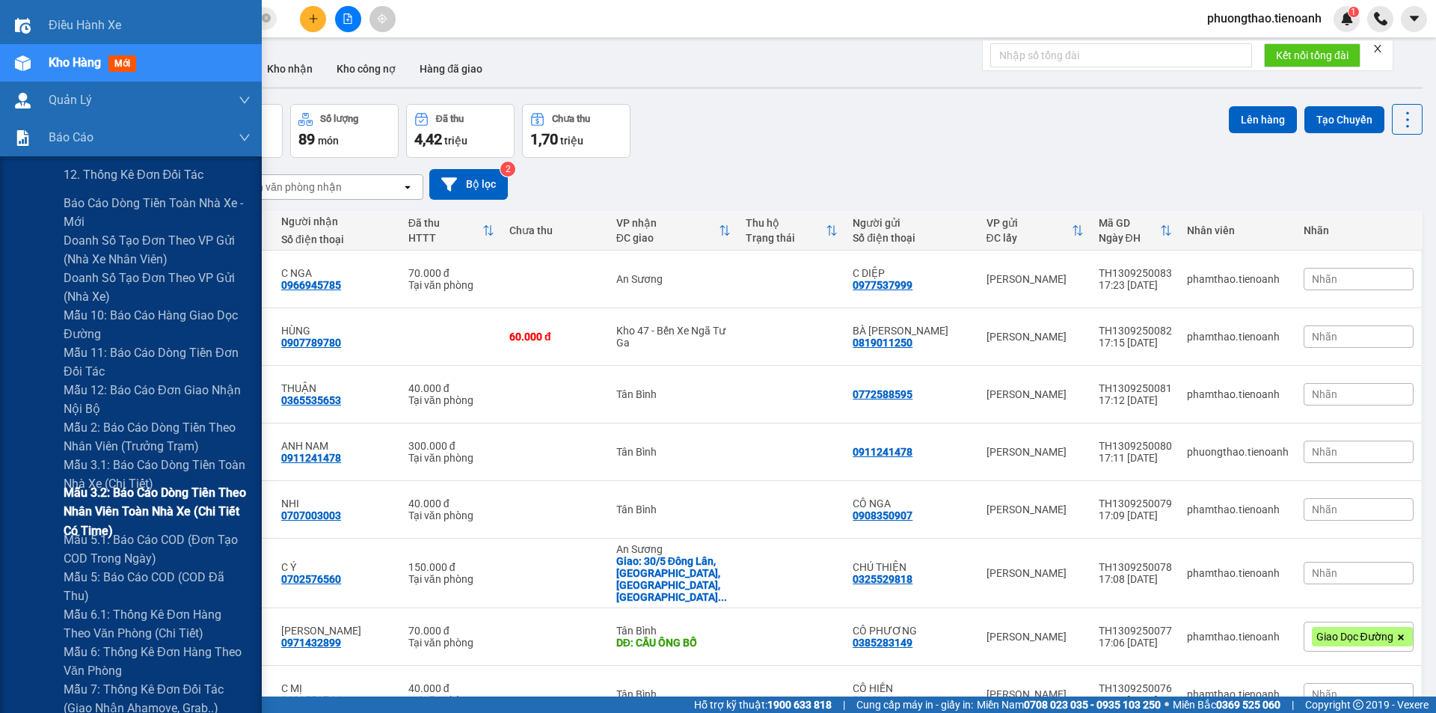
scroll to position [75, 0]
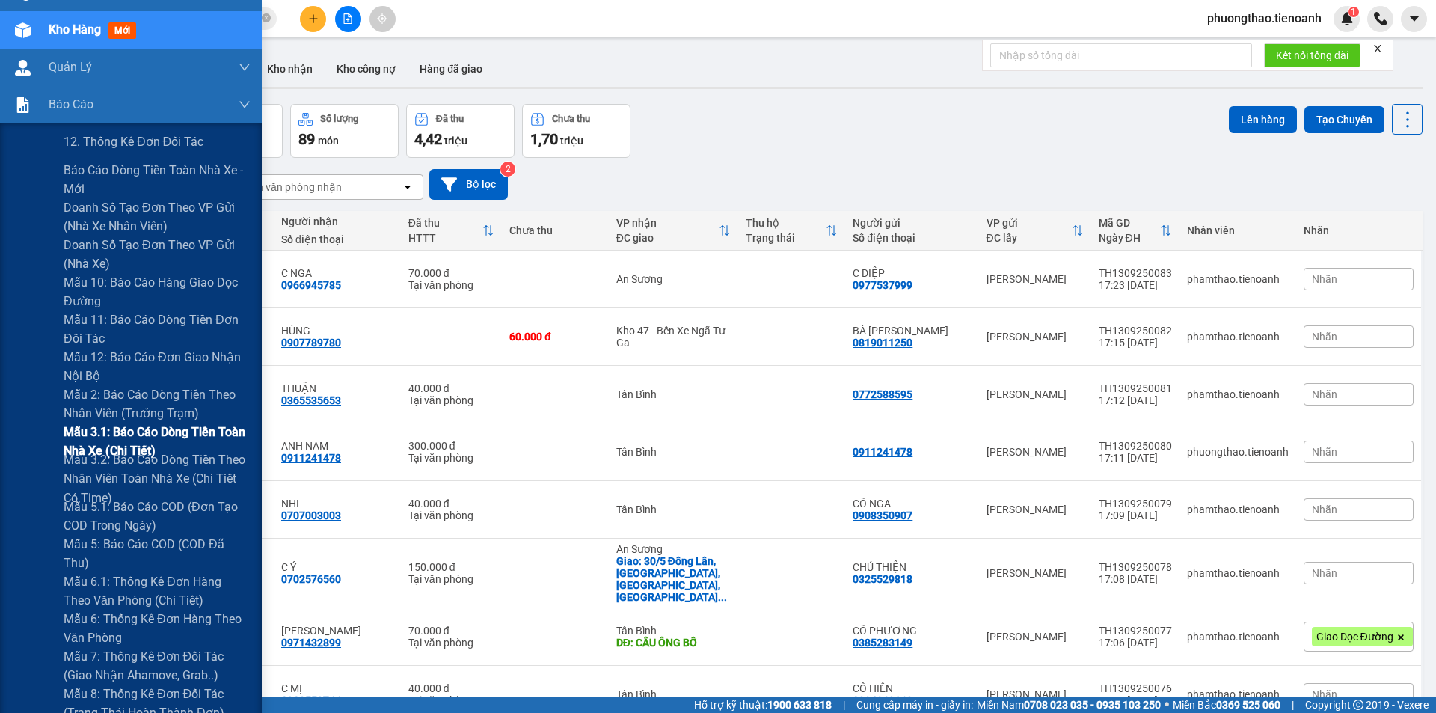
click at [127, 441] on span "Mẫu 3.1: Báo cáo dòng tiền toàn nhà xe (Chi Tiết)" at bounding box center [157, 441] width 187 height 37
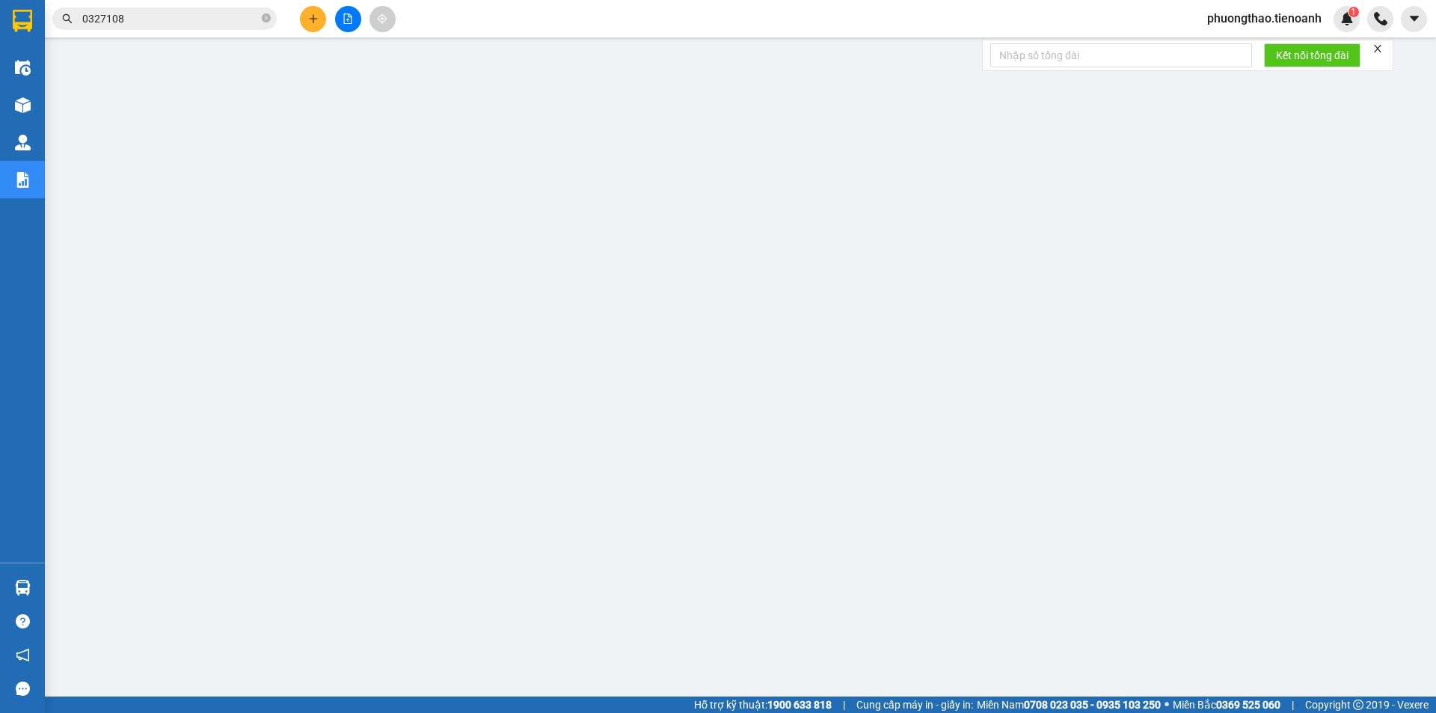
click at [1381, 48] on icon "close" at bounding box center [1378, 48] width 10 height 10
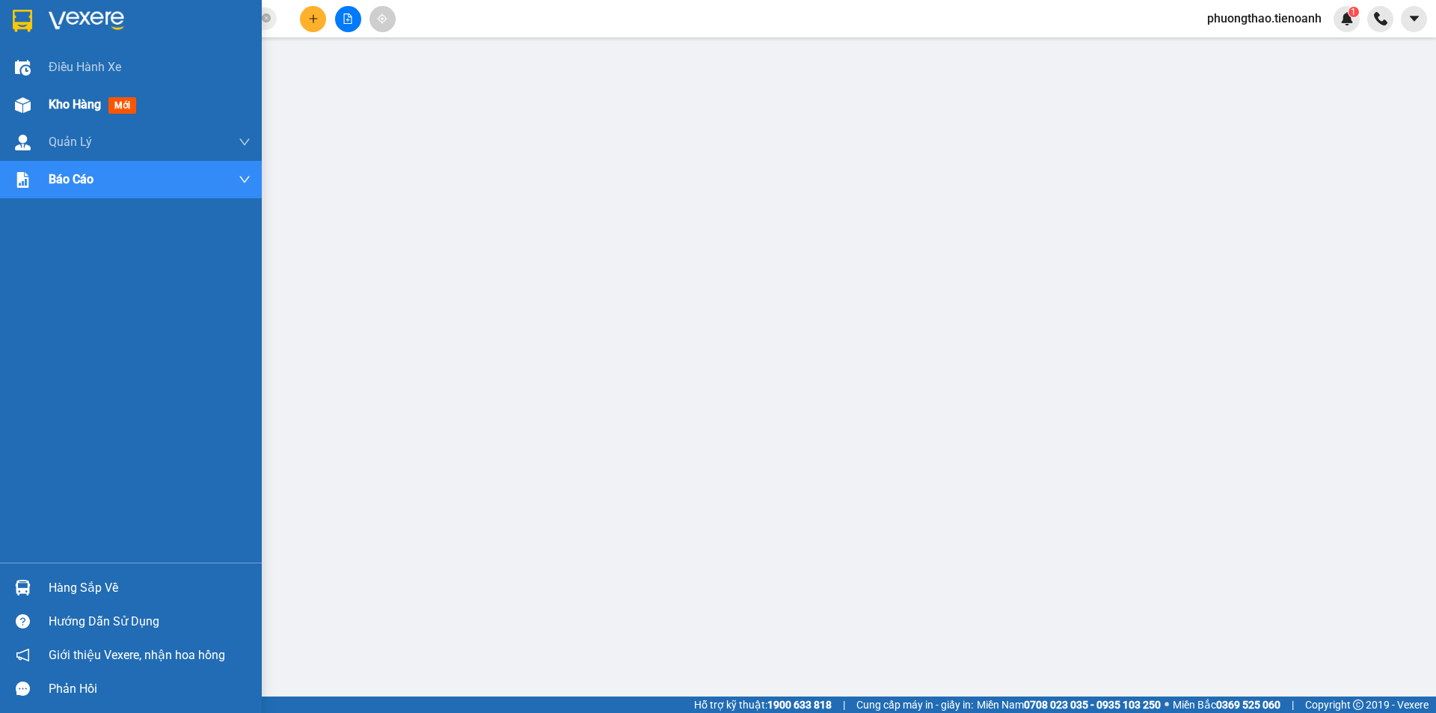
click at [36, 103] on div "Kho hàng mới" at bounding box center [131, 104] width 262 height 37
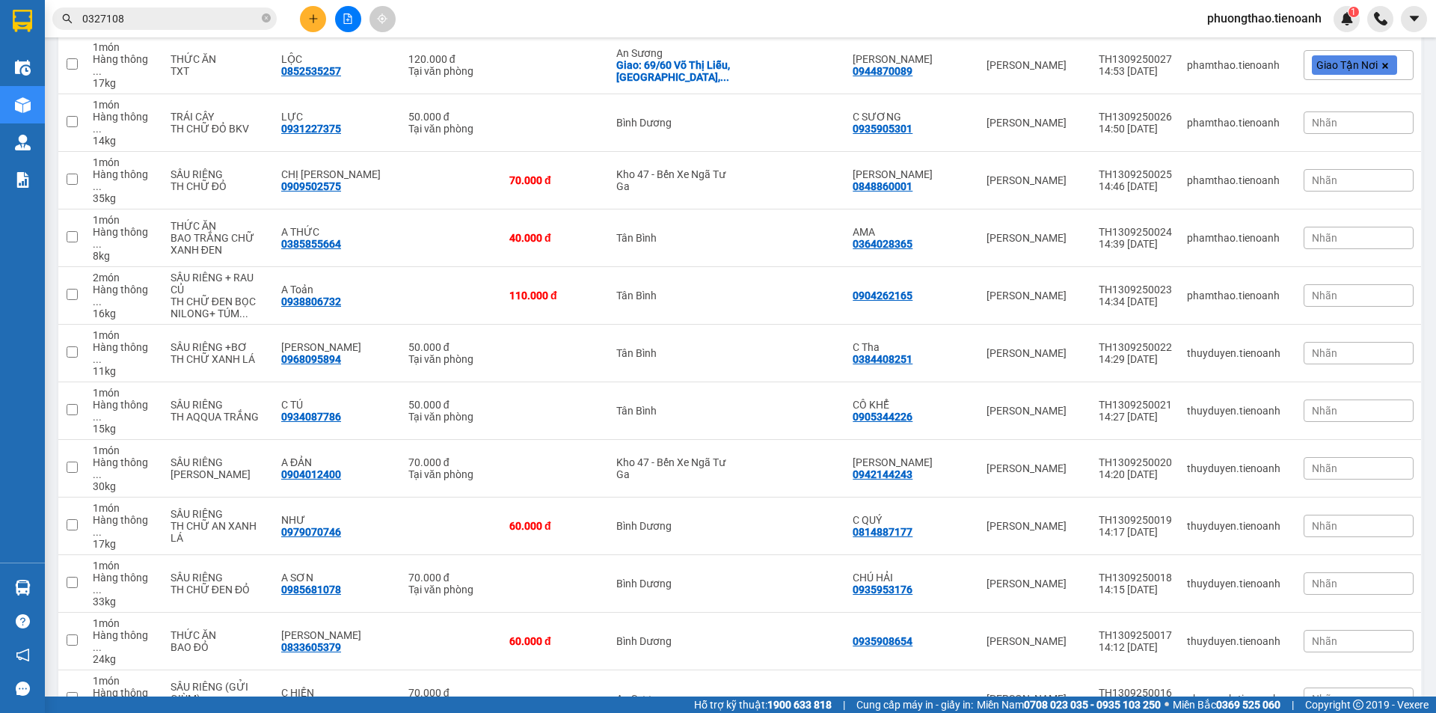
scroll to position [3433, 0]
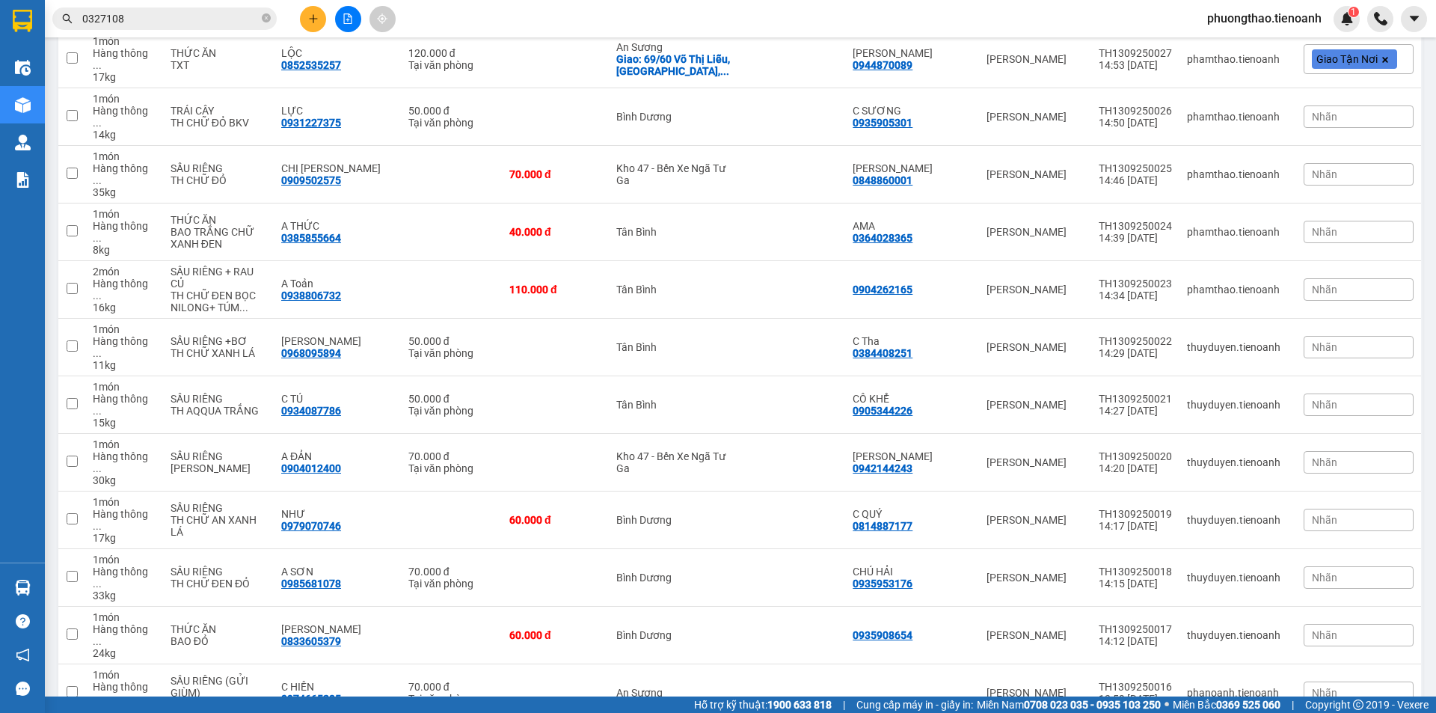
checkbox input "true"
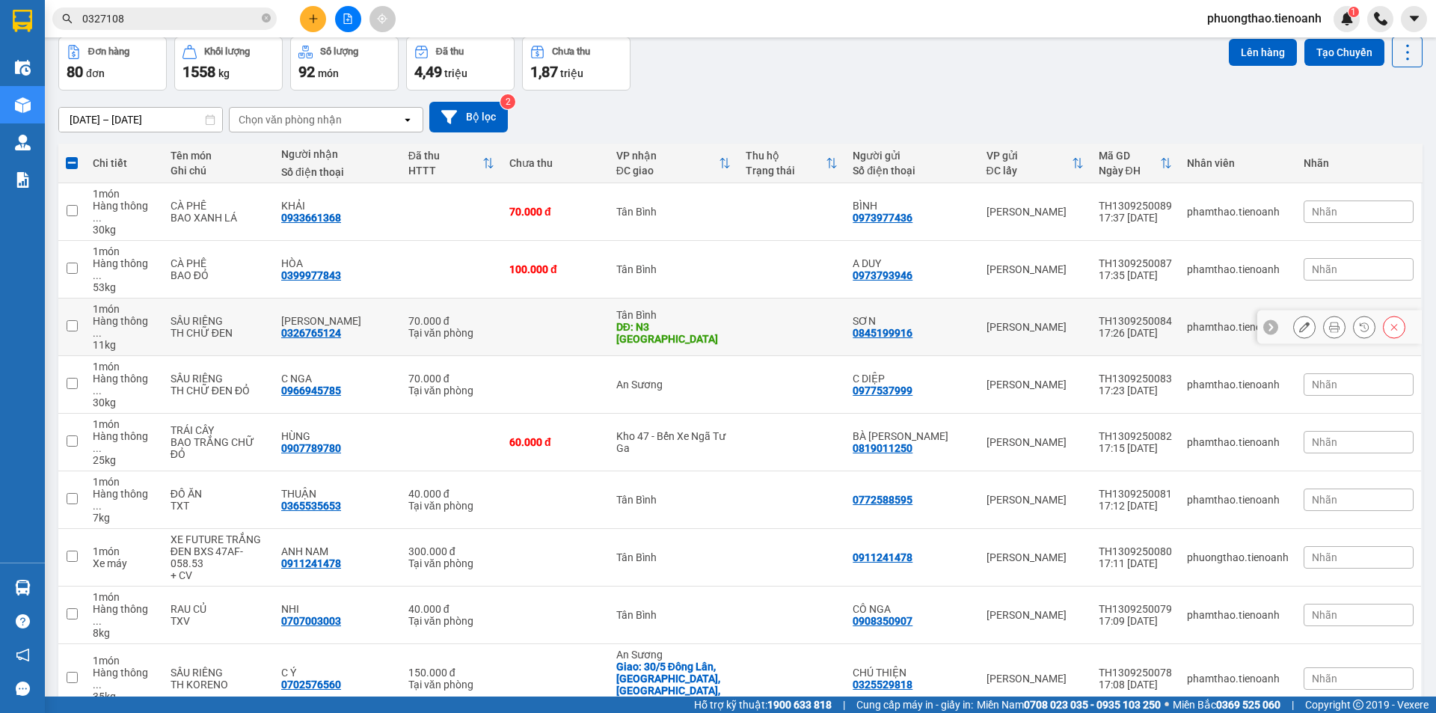
scroll to position [0, 0]
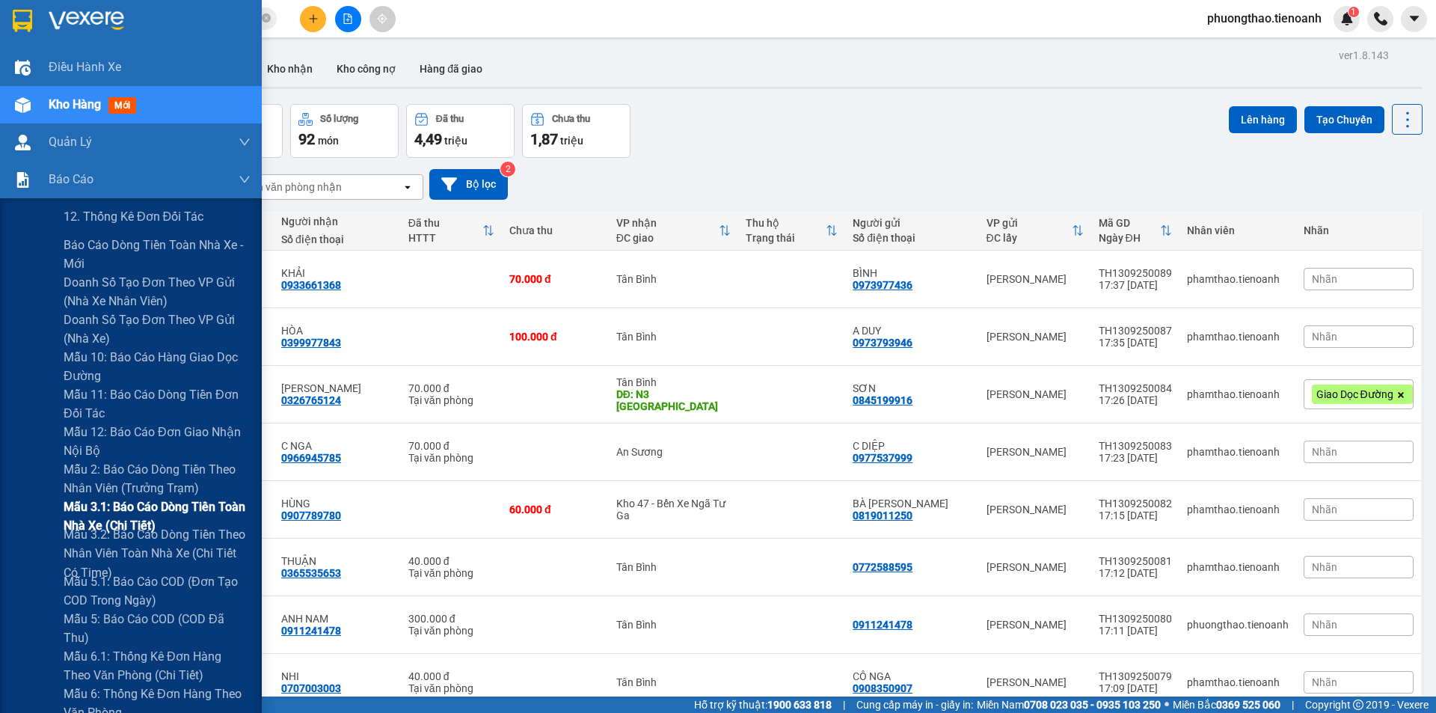
click at [117, 509] on span "Mẫu 3.1: Báo cáo dòng tiền toàn nhà xe (Chi Tiết)" at bounding box center [157, 515] width 187 height 37
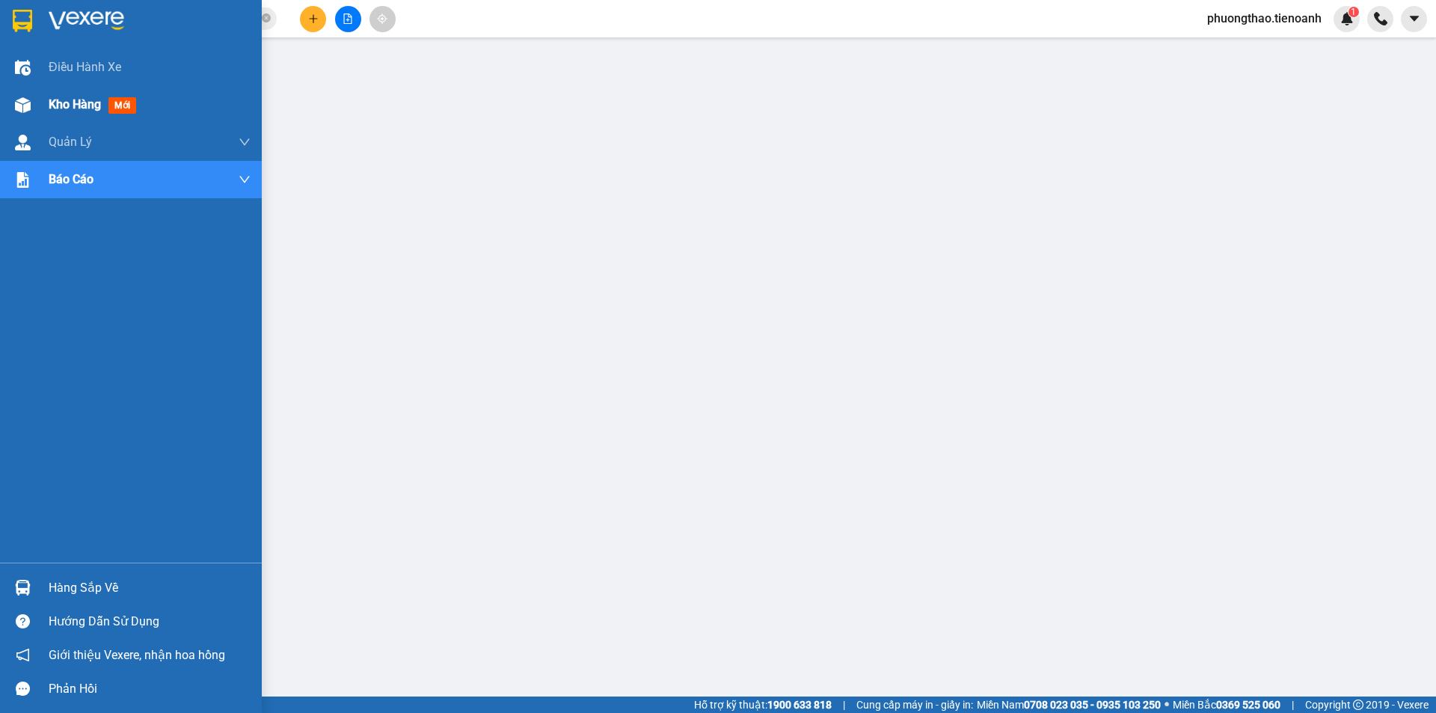
click at [39, 108] on div "Kho hàng mới" at bounding box center [131, 104] width 262 height 37
click at [88, 113] on div "Kho hàng mới" at bounding box center [95, 104] width 93 height 19
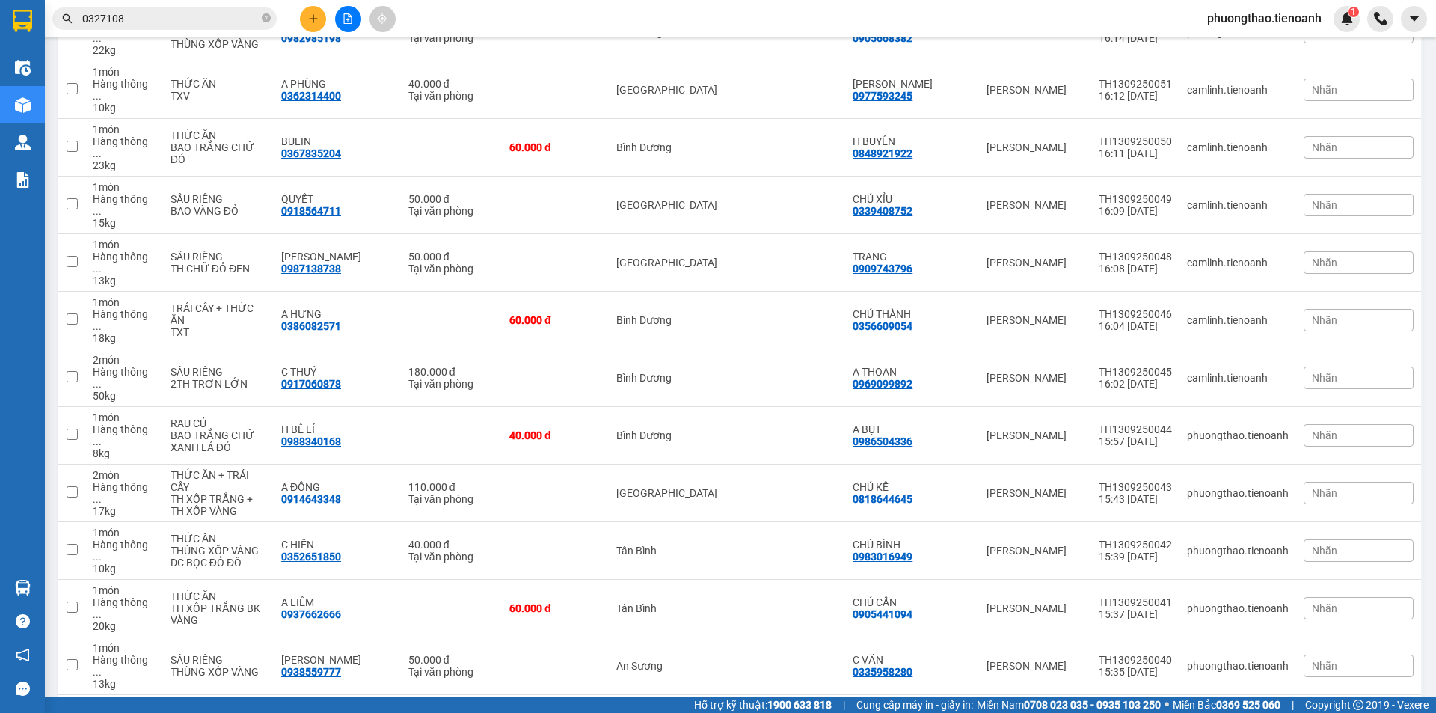
scroll to position [2394, 0]
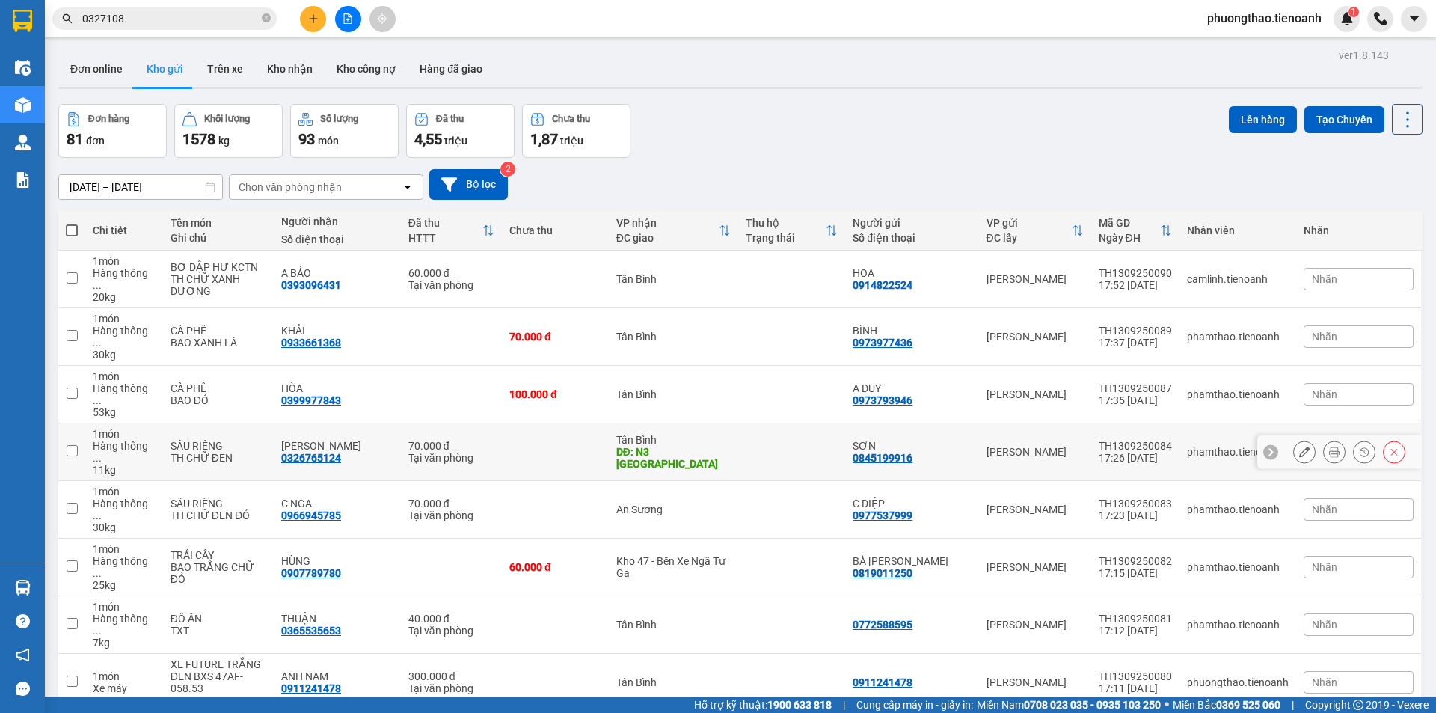
click at [75, 445] on input "checkbox" at bounding box center [72, 450] width 11 height 11
checkbox input "true"
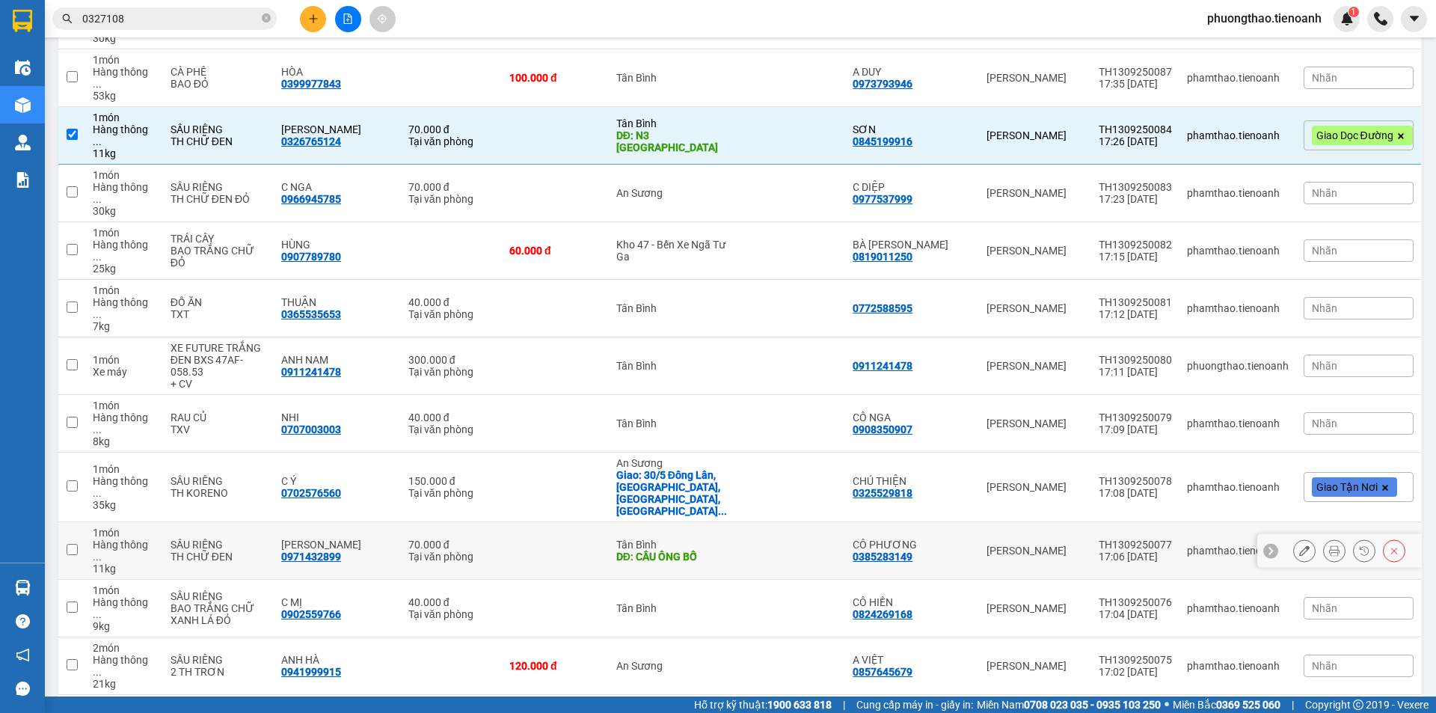
scroll to position [374, 0]
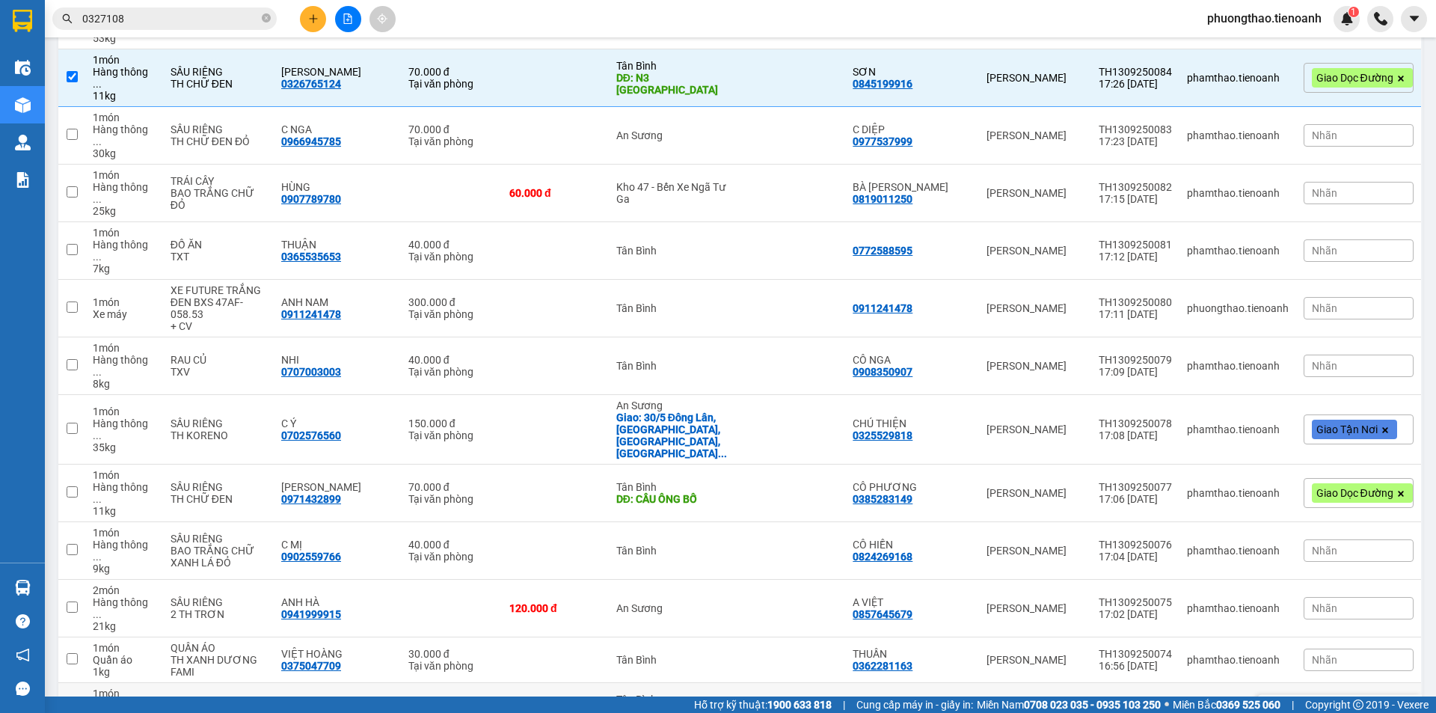
click at [71, 705] on input "checkbox" at bounding box center [72, 710] width 11 height 11
checkbox input "true"
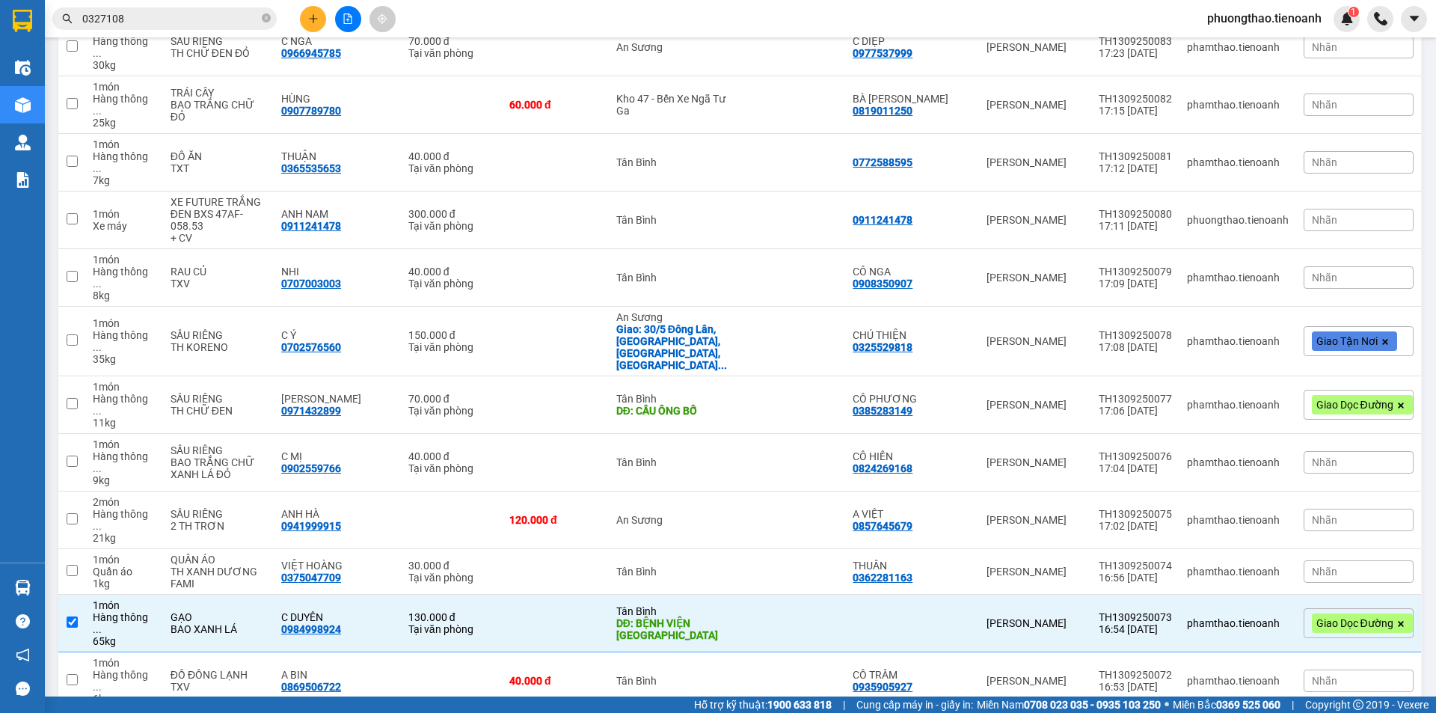
scroll to position [524, 0]
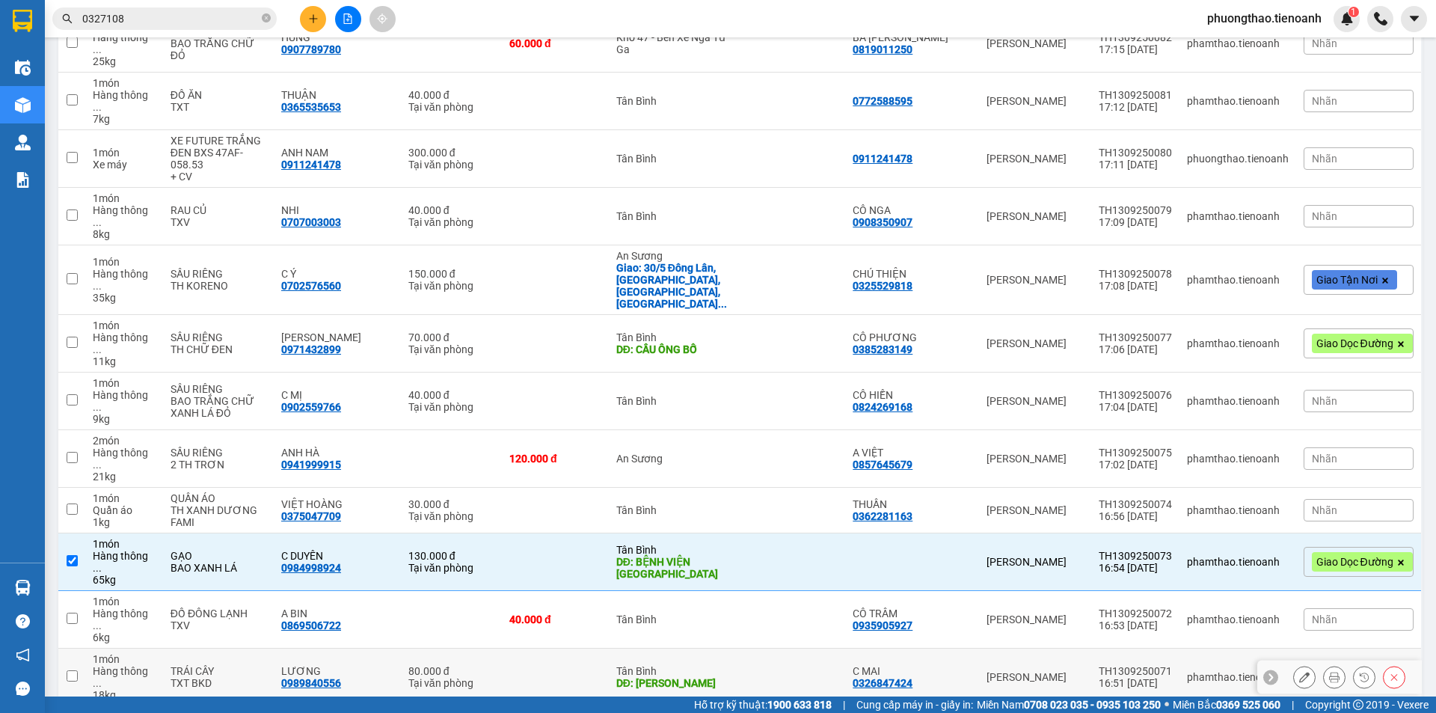
click at [75, 670] on input "checkbox" at bounding box center [72, 675] width 11 height 11
checkbox input "true"
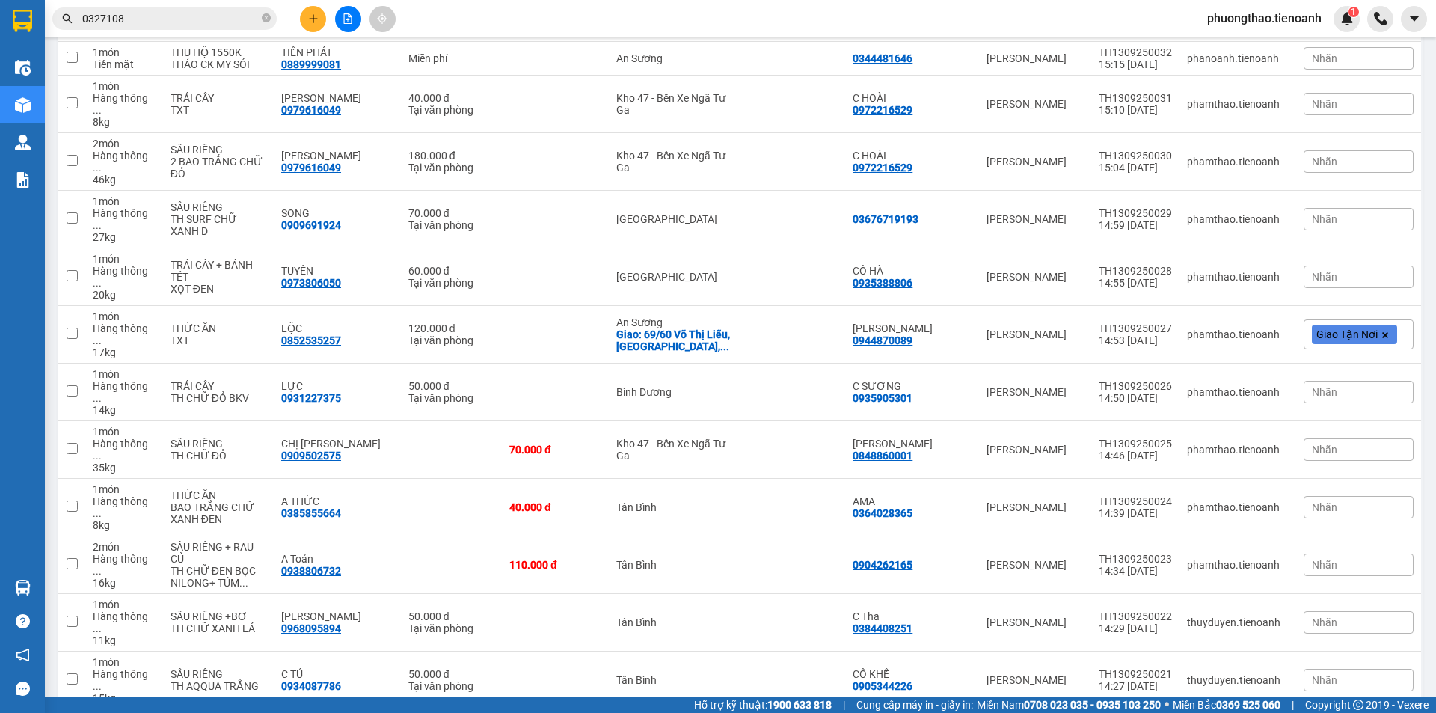
scroll to position [3217, 0]
checkbox input "true"
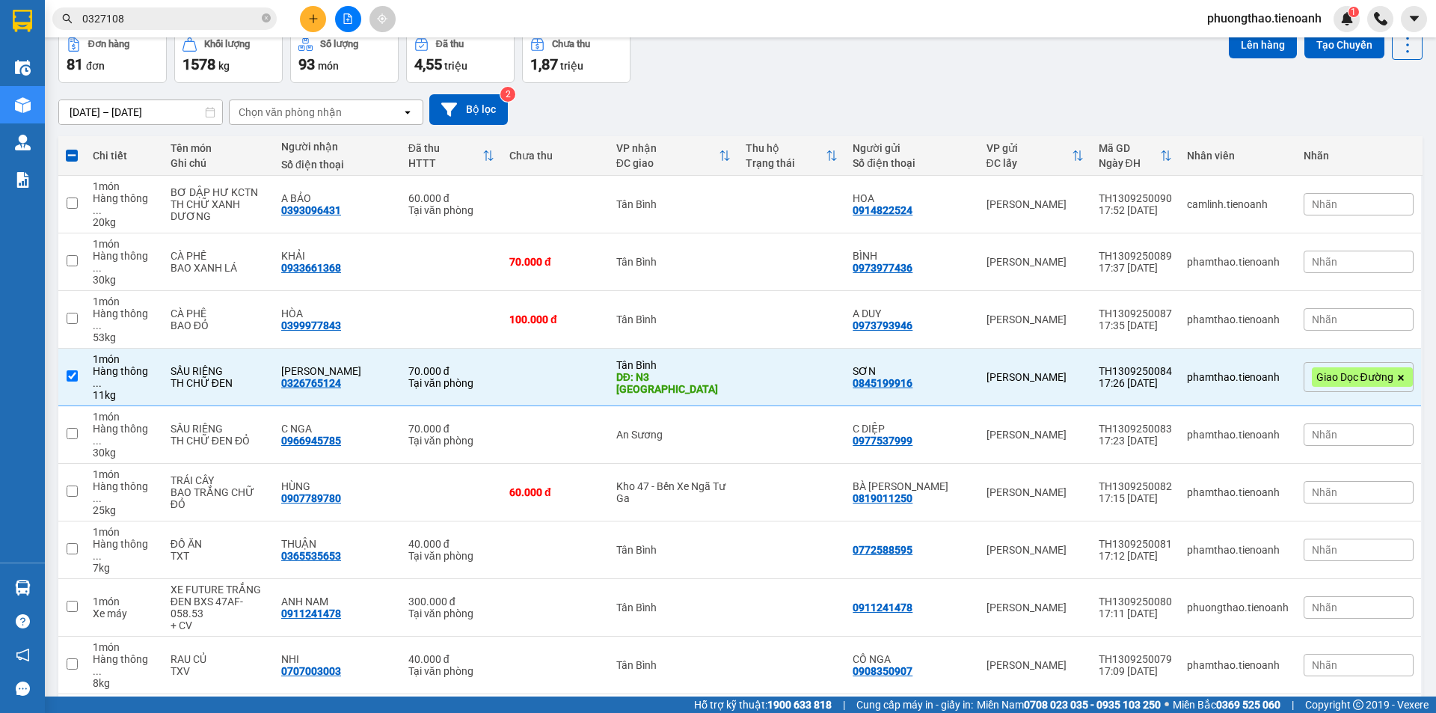
scroll to position [0, 0]
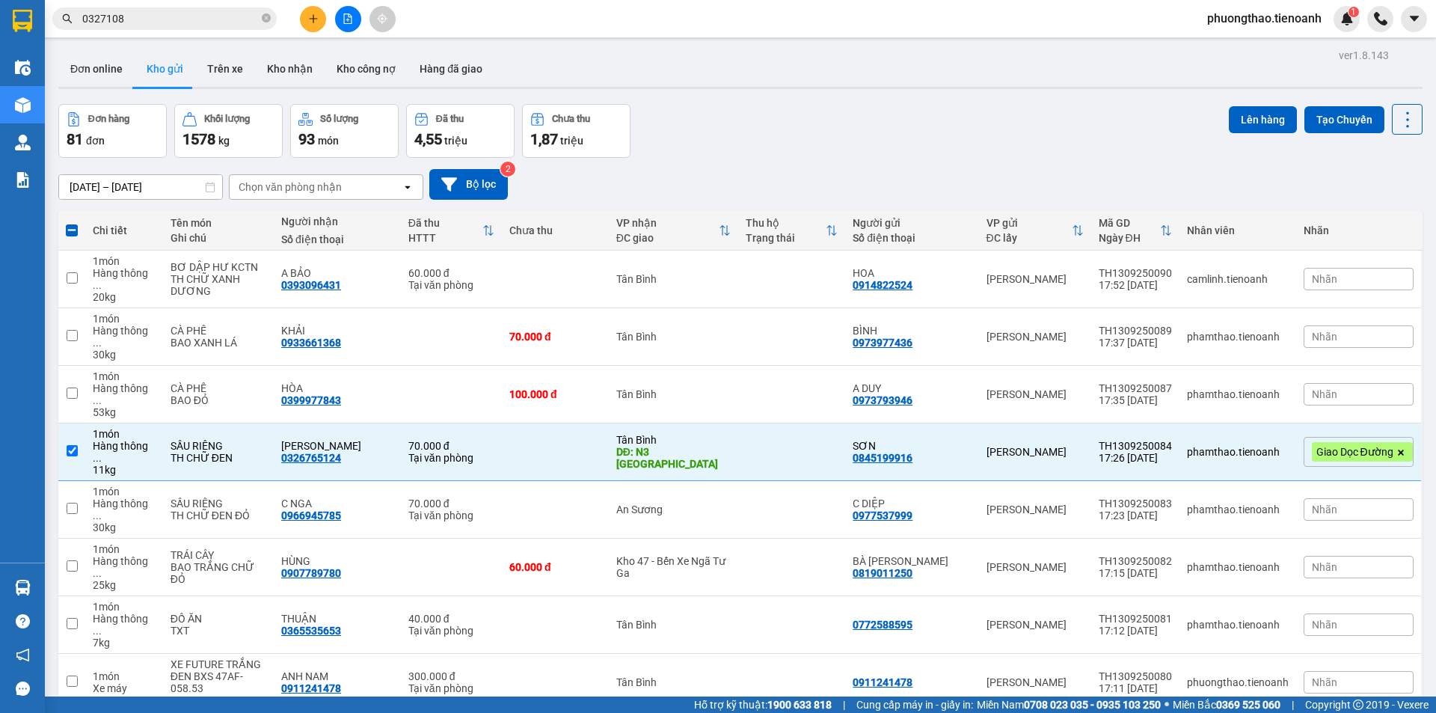
drag, startPoint x: 1266, startPoint y: 111, endPoint x: 720, endPoint y: 162, distance: 549.2
click at [1266, 111] on button "Lên hàng" at bounding box center [1263, 119] width 68 height 27
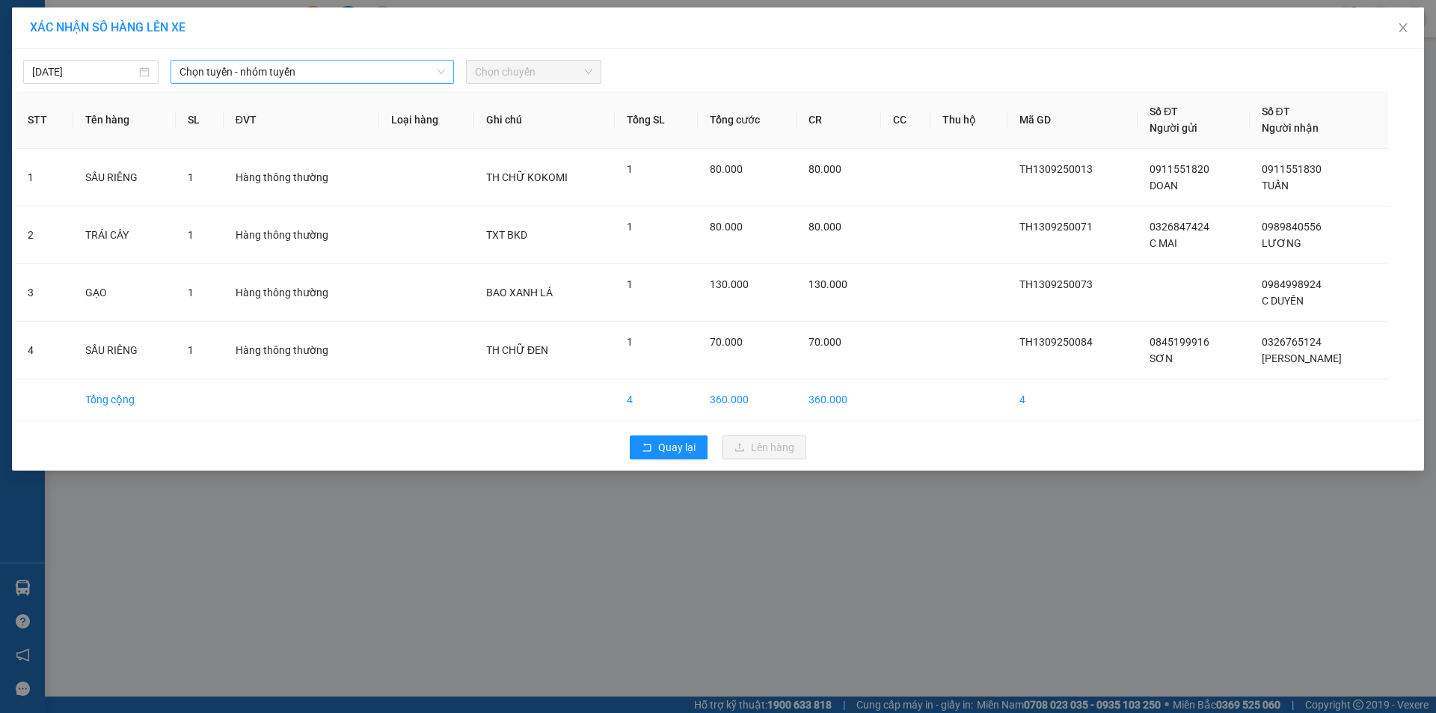
click at [271, 71] on span "Chọn tuyến - nhóm tuyến" at bounding box center [313, 72] width 266 height 22
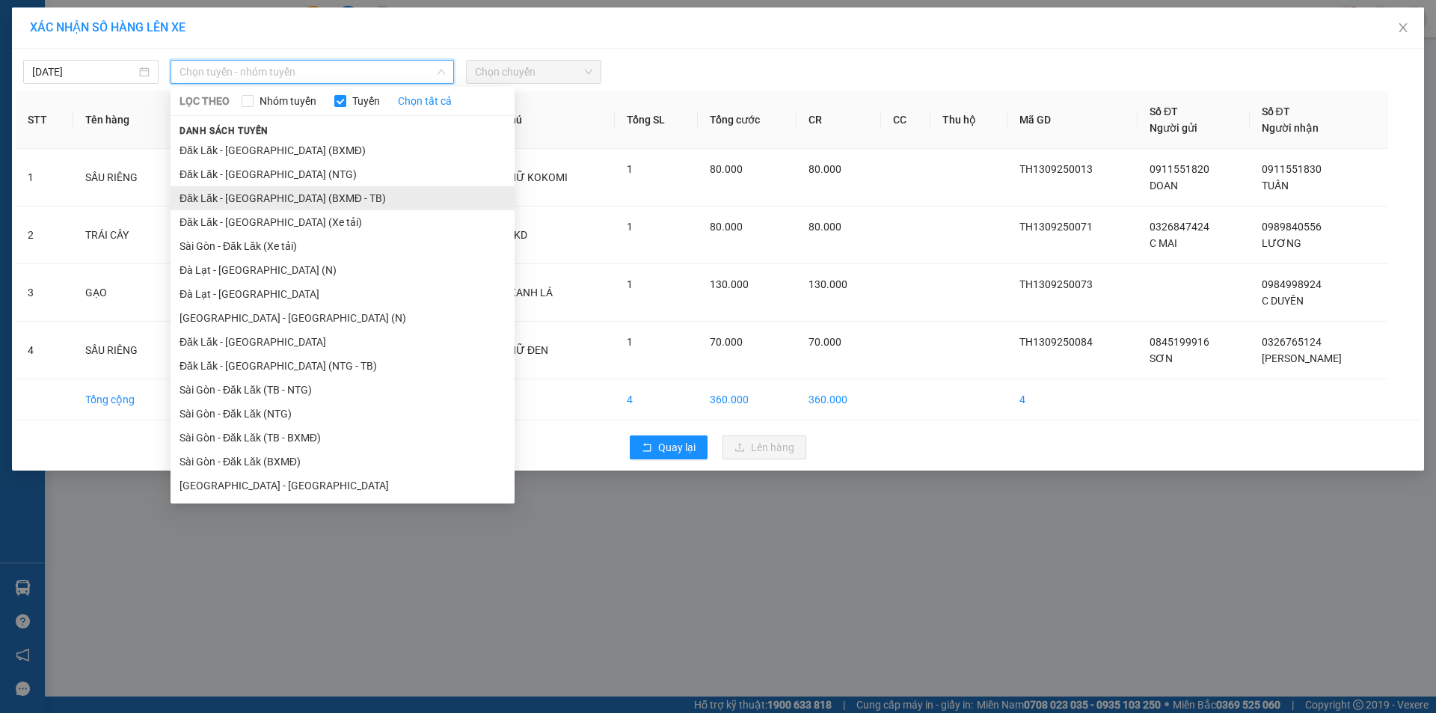
click at [309, 200] on li "Đăk Lăk - Sài Gòn (BXMĐ - TB)" at bounding box center [343, 198] width 344 height 24
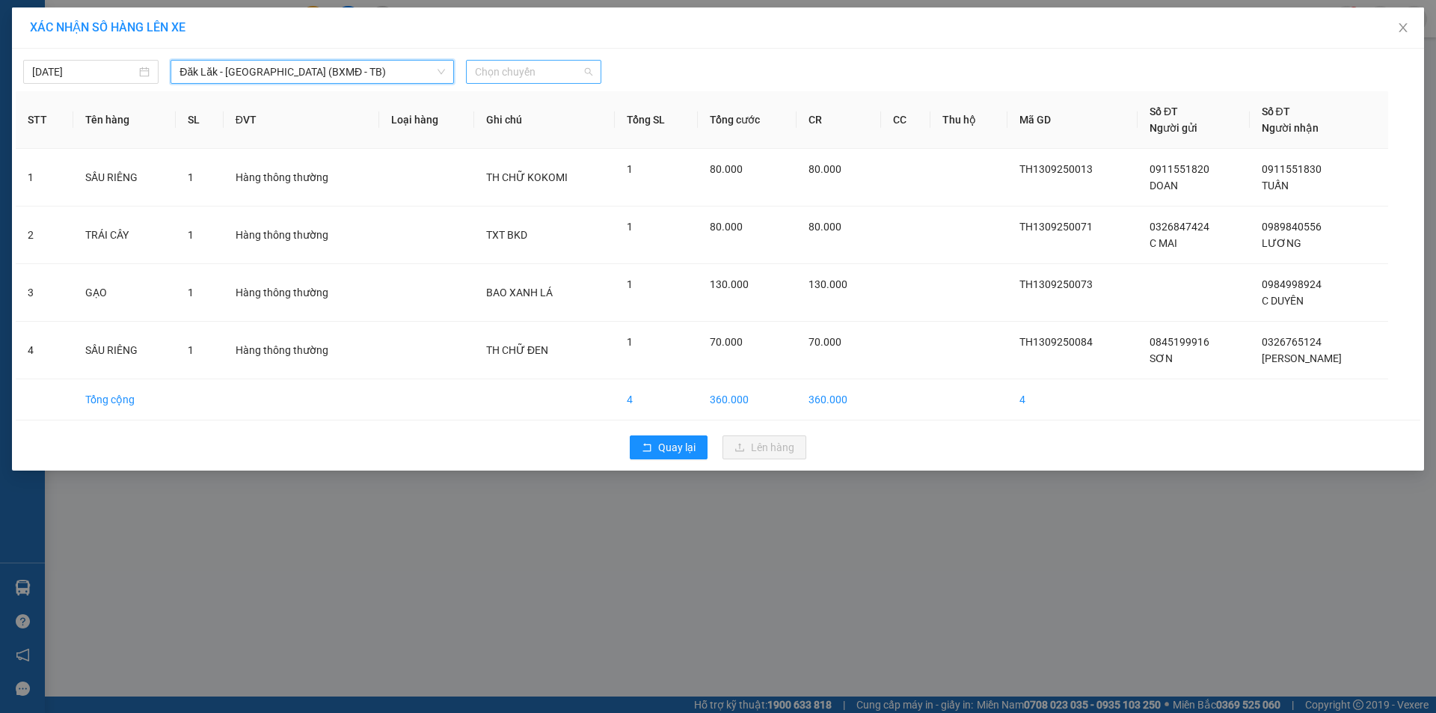
click at [535, 72] on span "Chọn chuyến" at bounding box center [533, 72] width 117 height 22
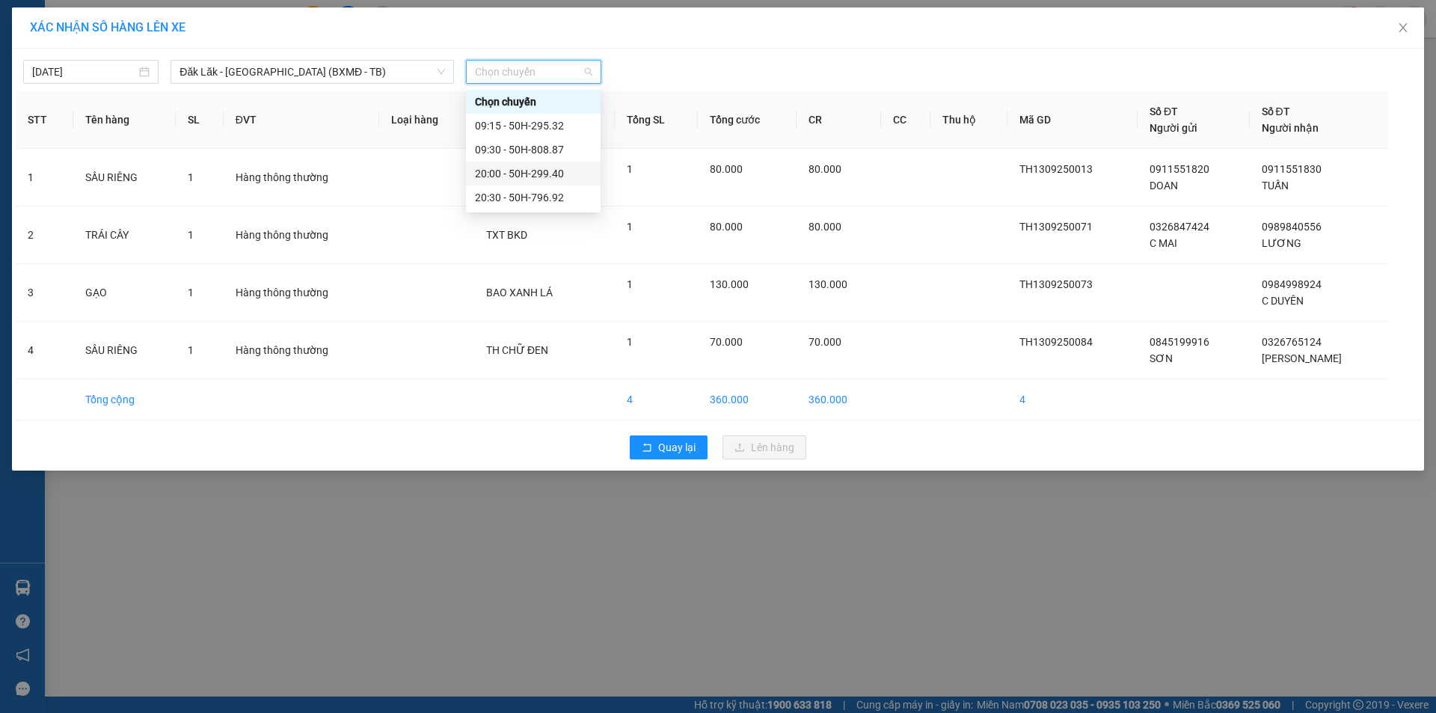
click at [571, 175] on div "20:00 - 50H-299.40" at bounding box center [533, 173] width 117 height 16
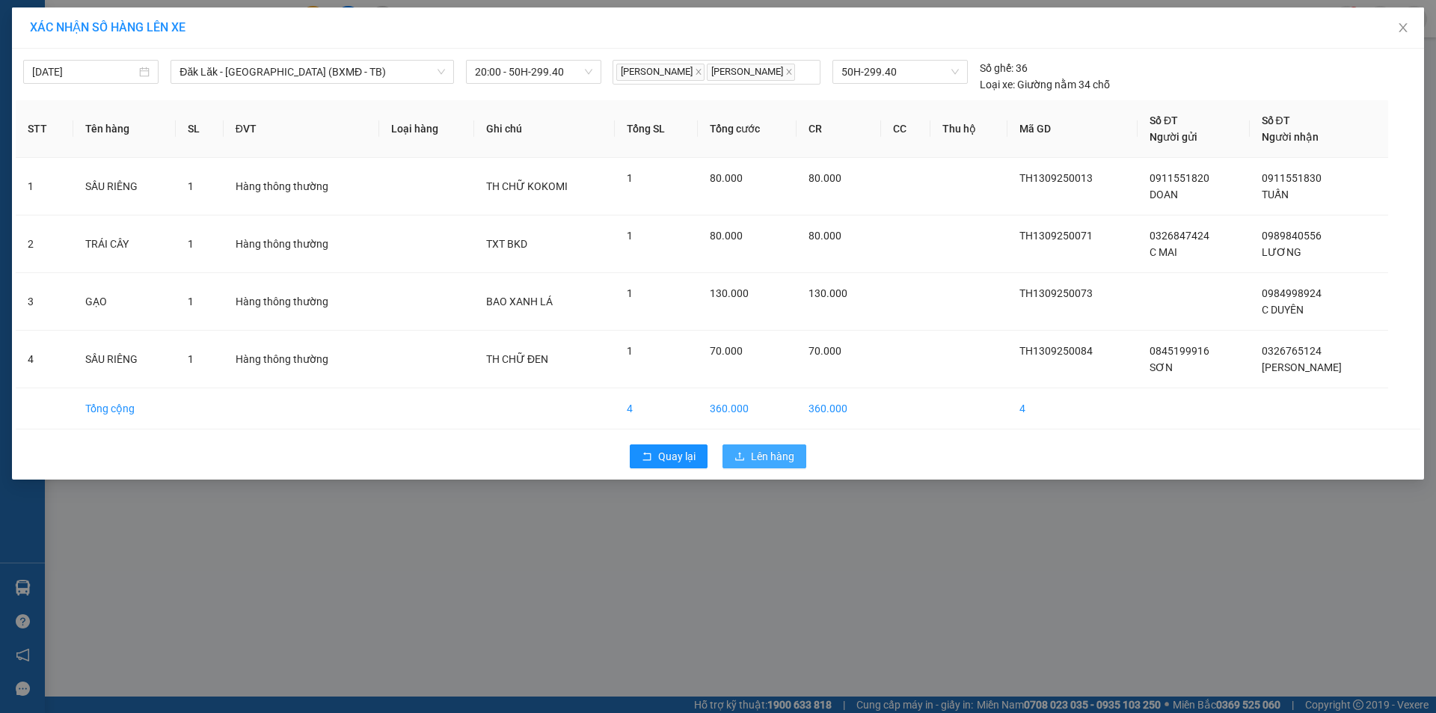
click at [746, 465] on button "Lên hàng" at bounding box center [765, 456] width 84 height 24
